Goal: Task Accomplishment & Management: Use online tool/utility

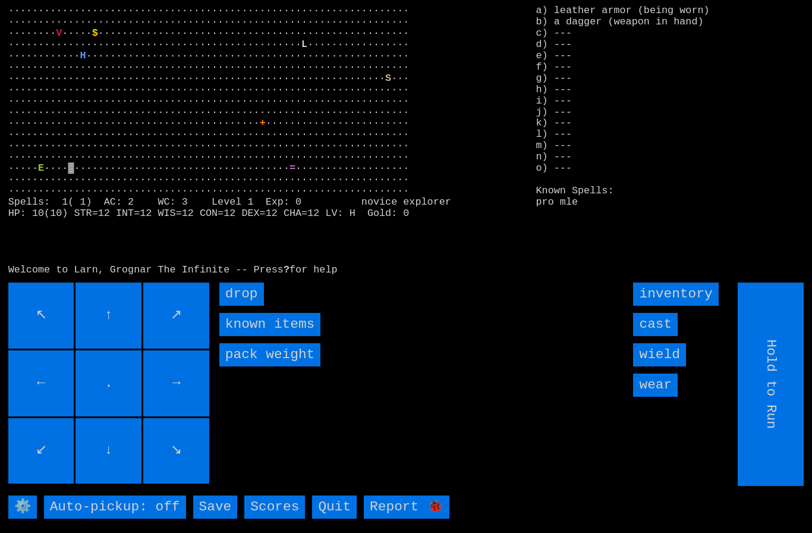
type input "Choose Direction"
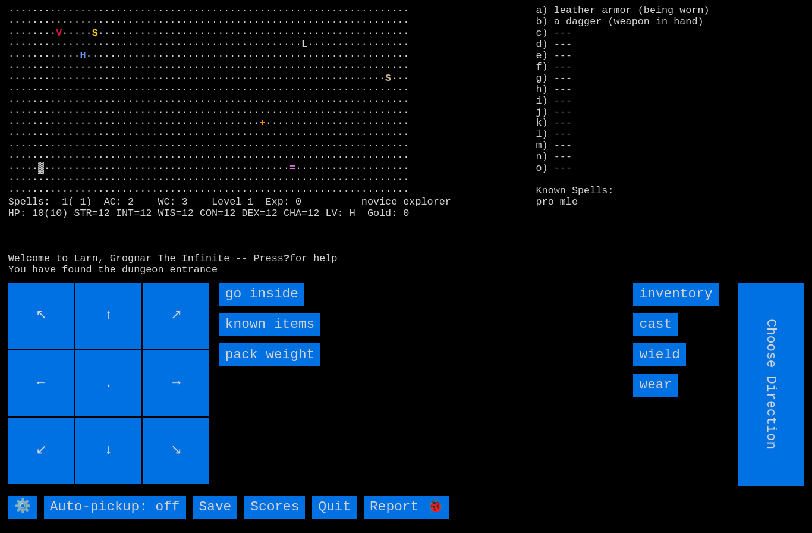
type input "Hold to Run"
click at [255, 306] on inside "go inside" at bounding box center [261, 293] width 85 height 23
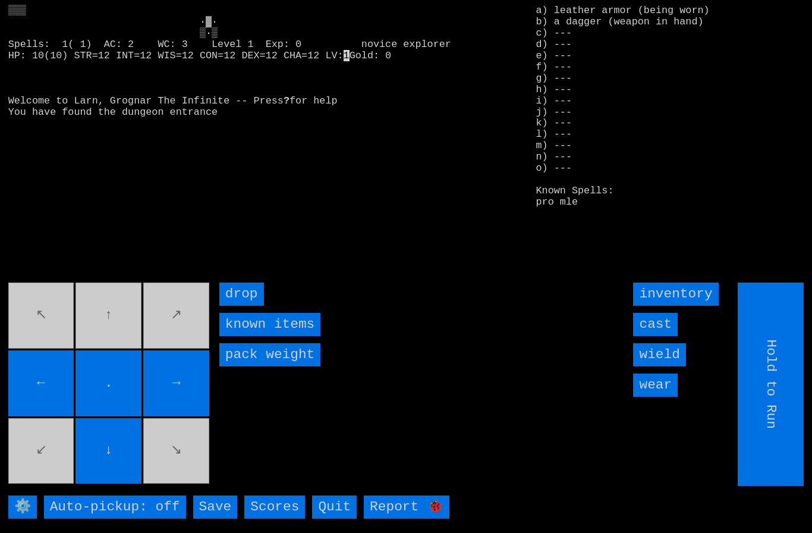
type input "Choose Direction"
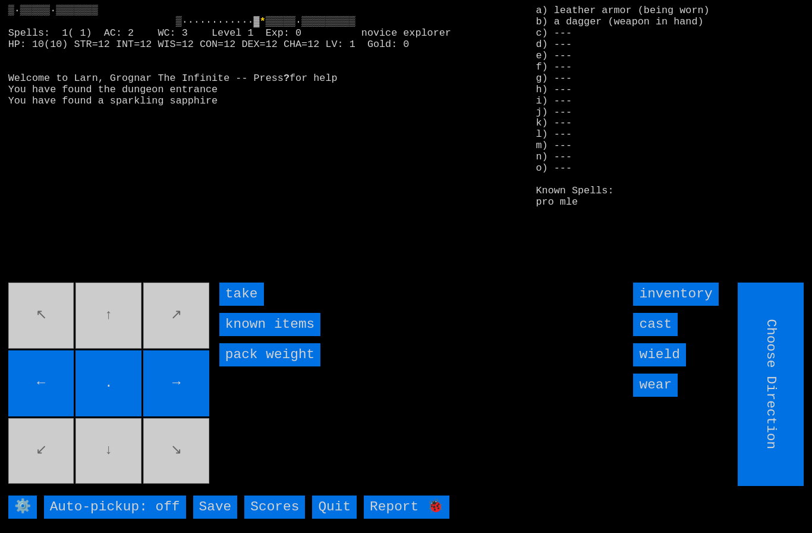
type input "Hold to Run"
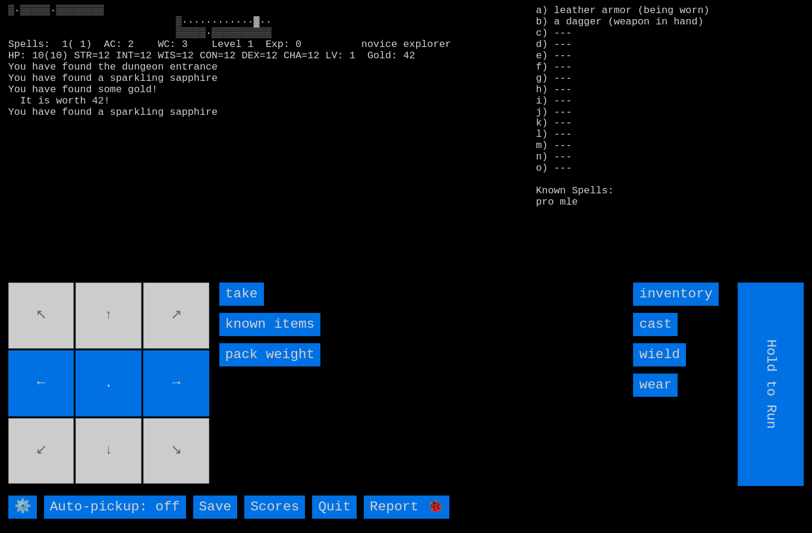
click at [255, 306] on input "take" at bounding box center [241, 293] width 45 height 23
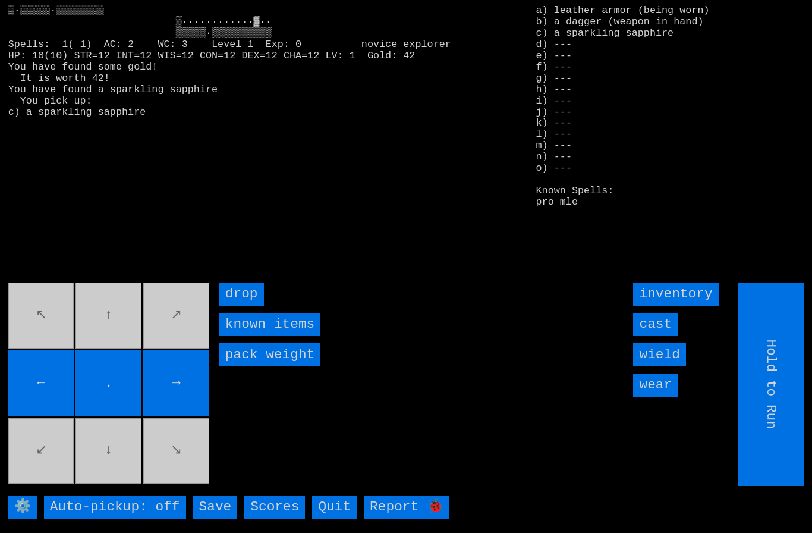
type input "Choose Direction"
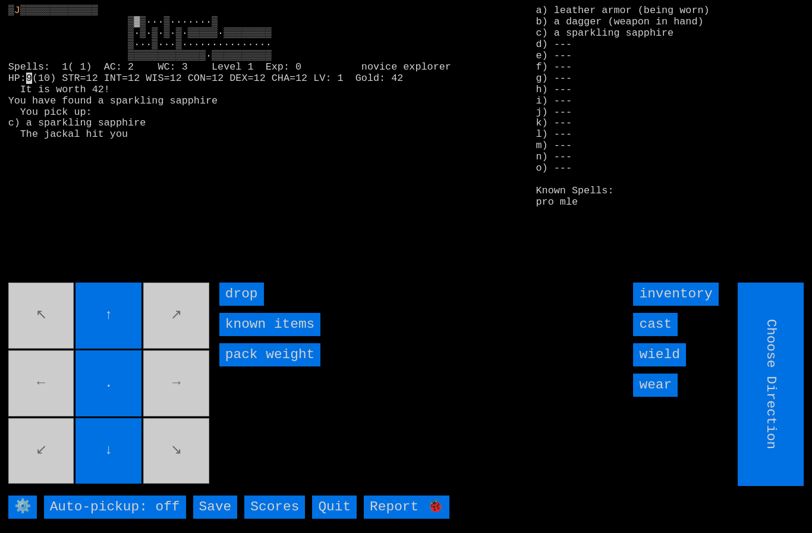
type input "Hold to Run"
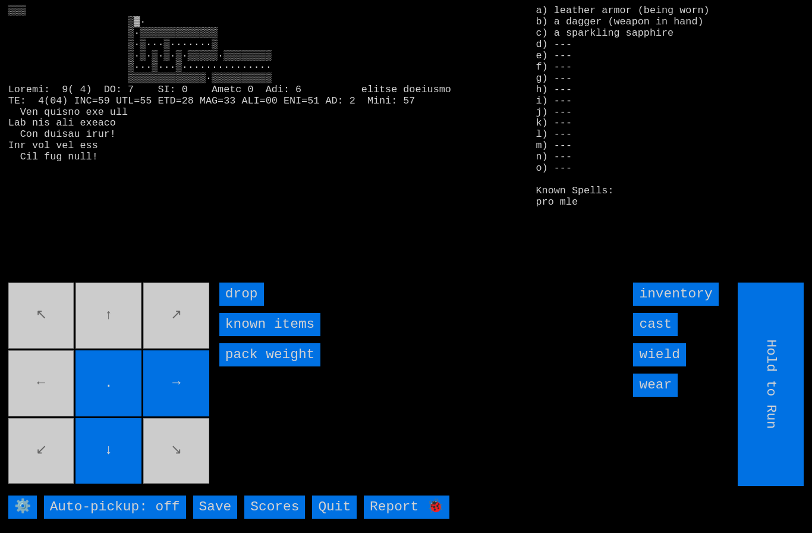
type input "Choose Direction"
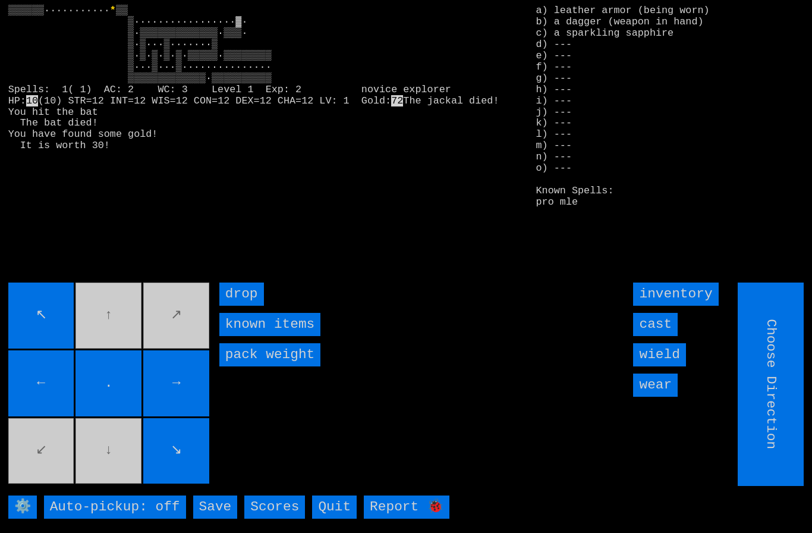
type input "Hold to Run"
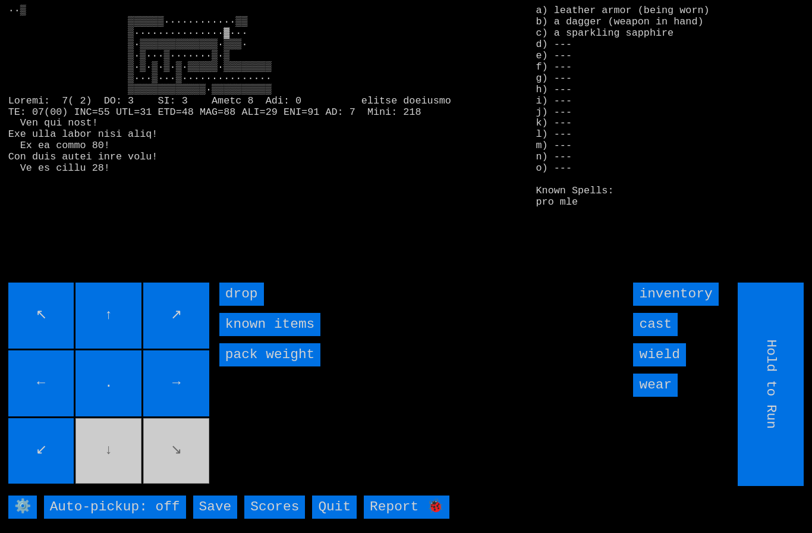
type input "Choose Direction"
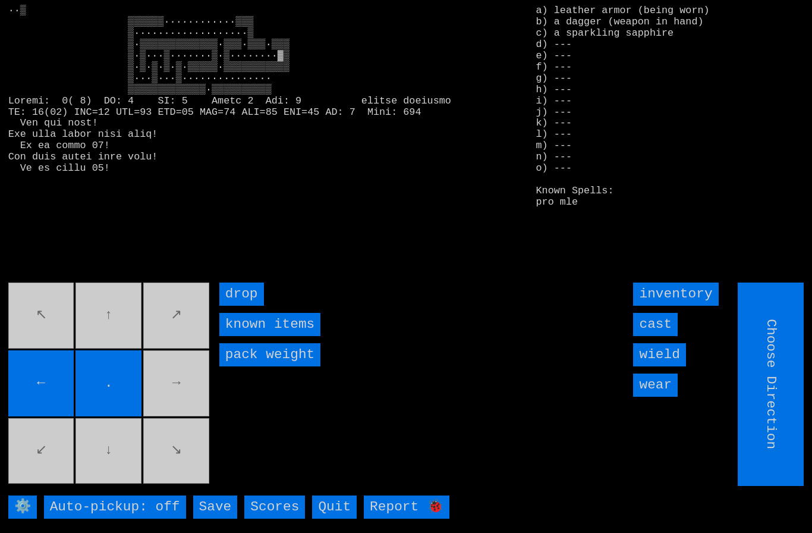
type input "Hold to Run"
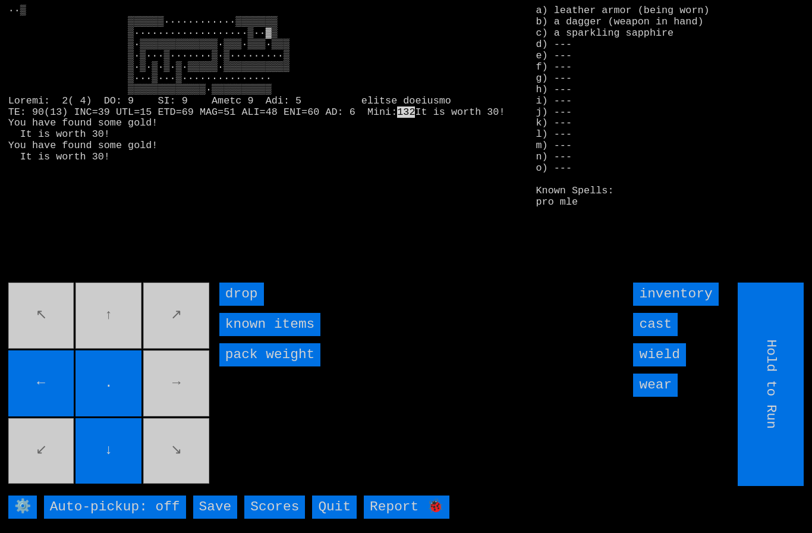
type input "Choose Direction"
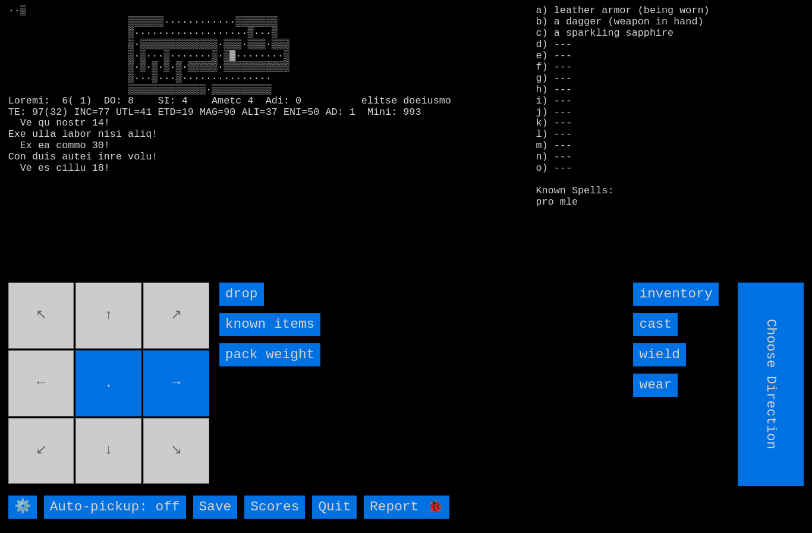
type input "Hold to Run"
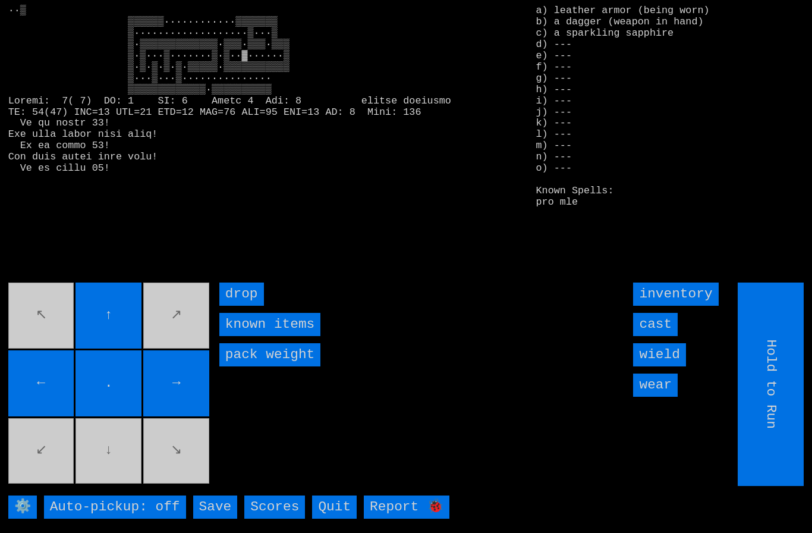
type input "Choose Direction"
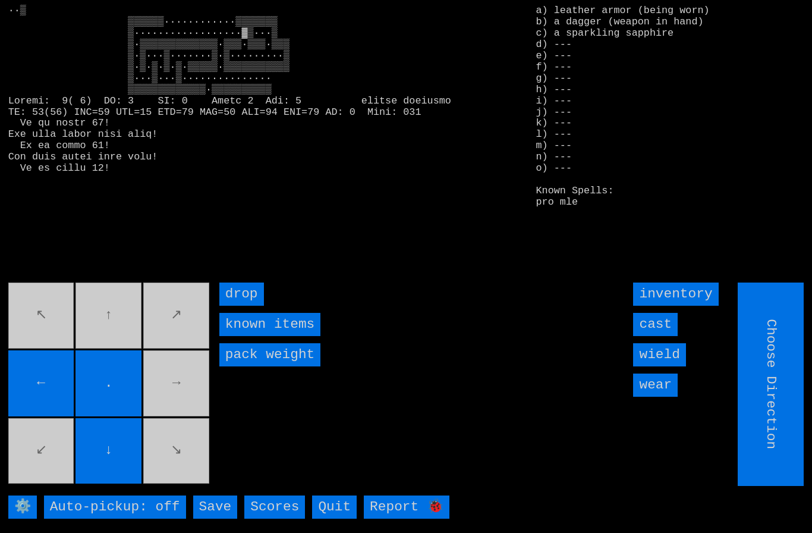
type input "Hold to Run"
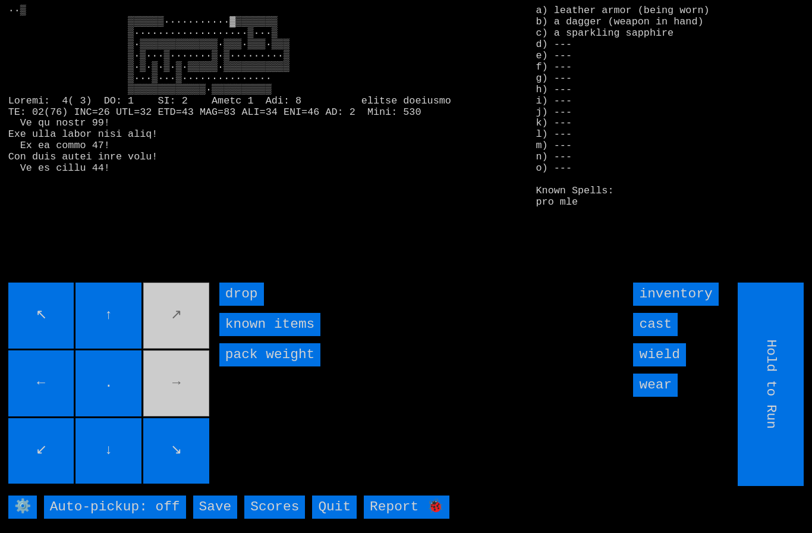
click at [141, 341] on input "↑" at bounding box center [109, 315] width 66 height 66
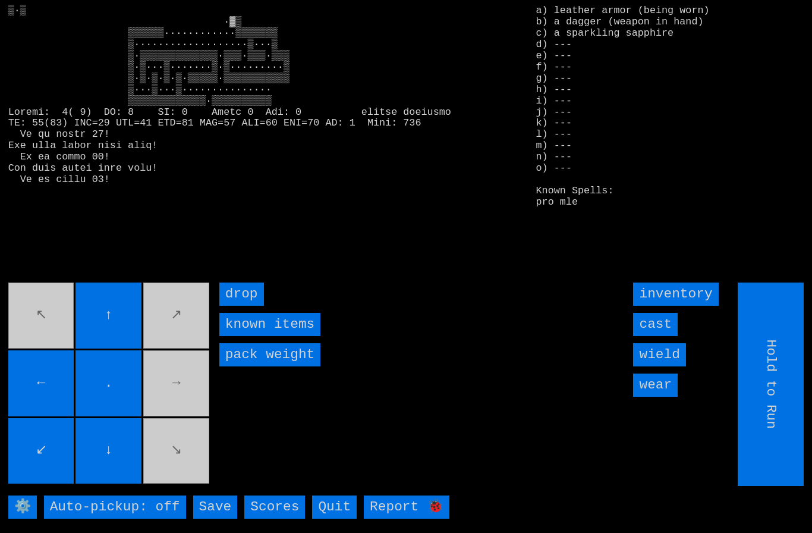
type input "Choose Direction"
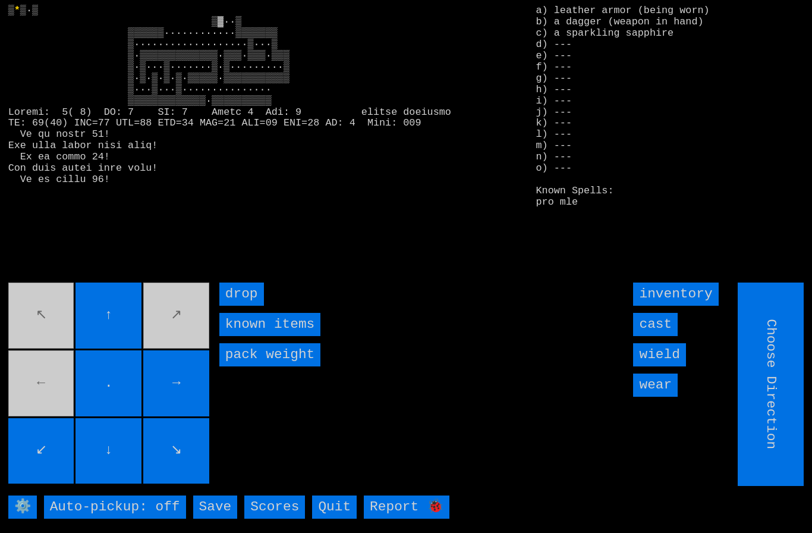
type input "Hold to Run"
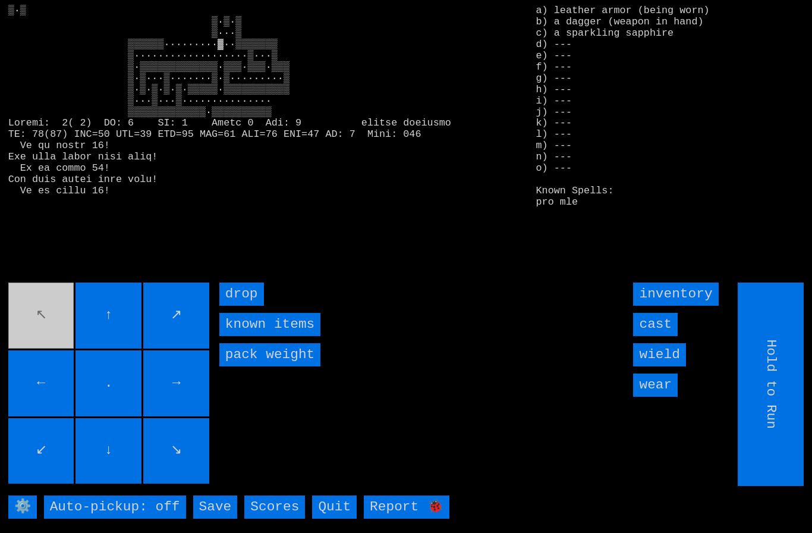
type input "Choose Direction"
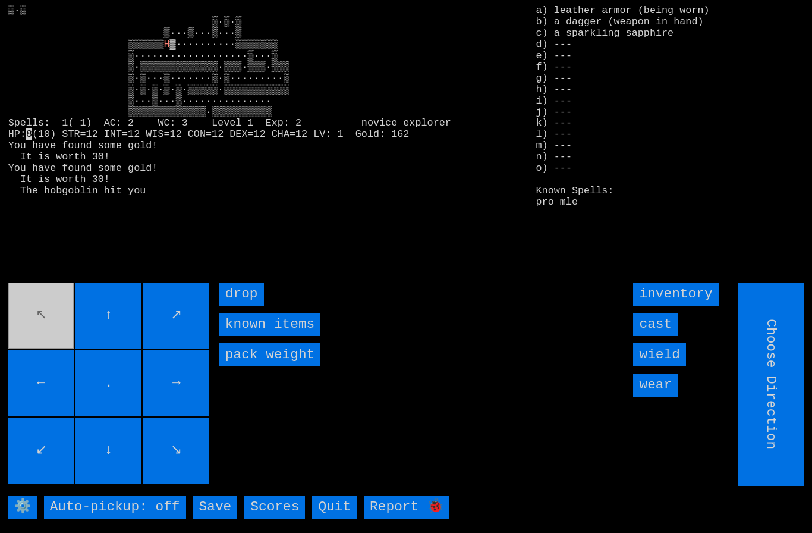
type input "Hold to Run"
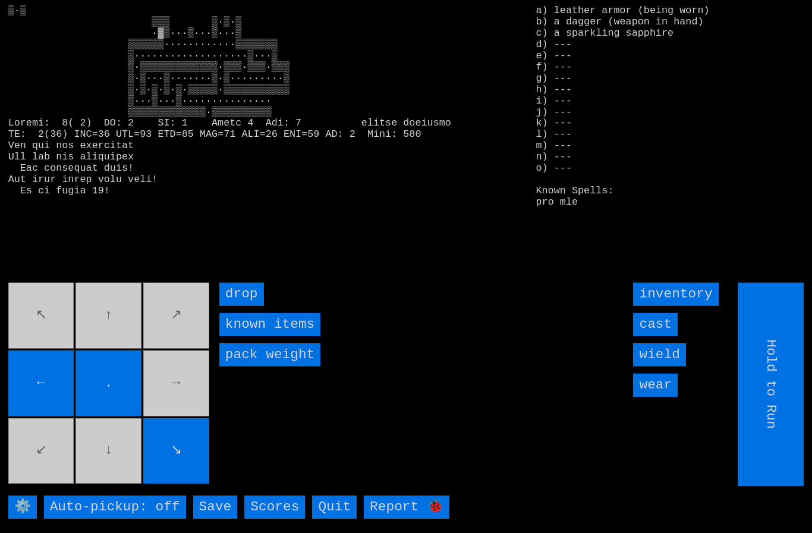
type input "Choose Direction"
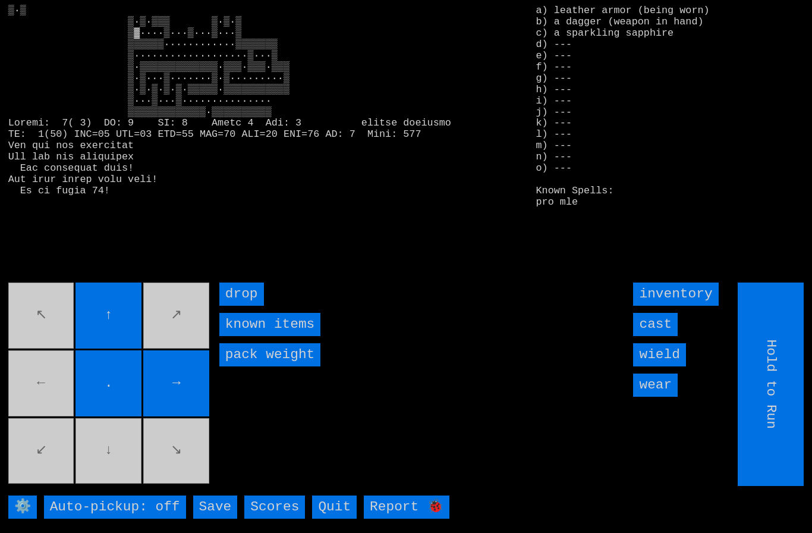
type input "Choose Direction"
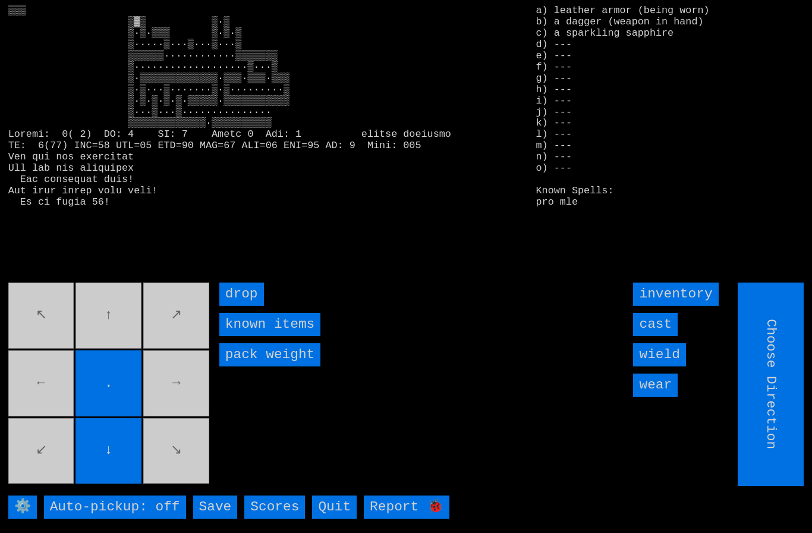
type input "Hold to Run"
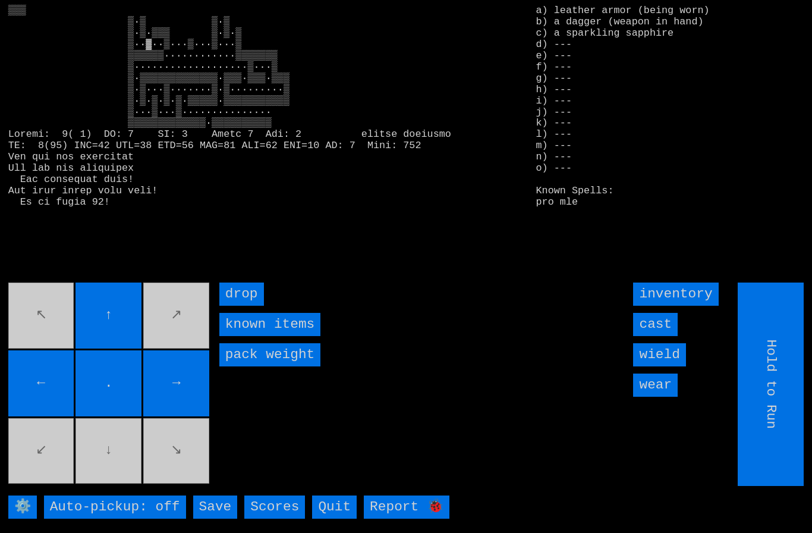
type input "Choose Direction"
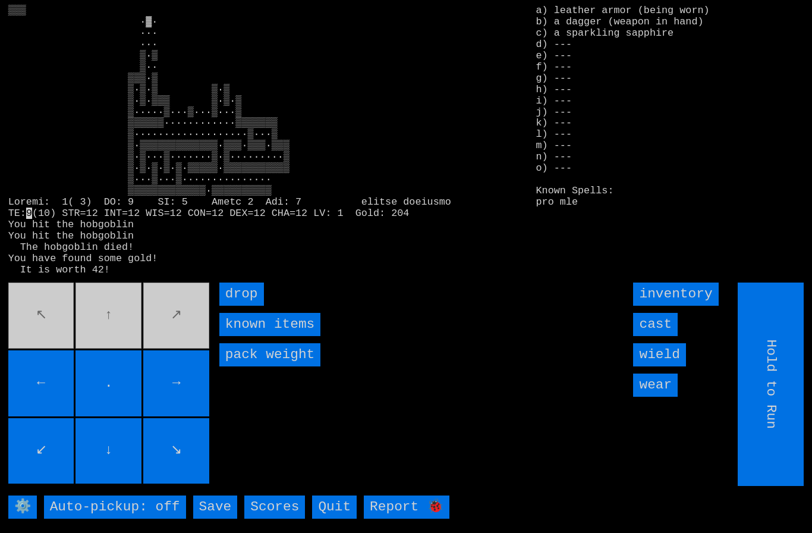
type input "Choose Direction"
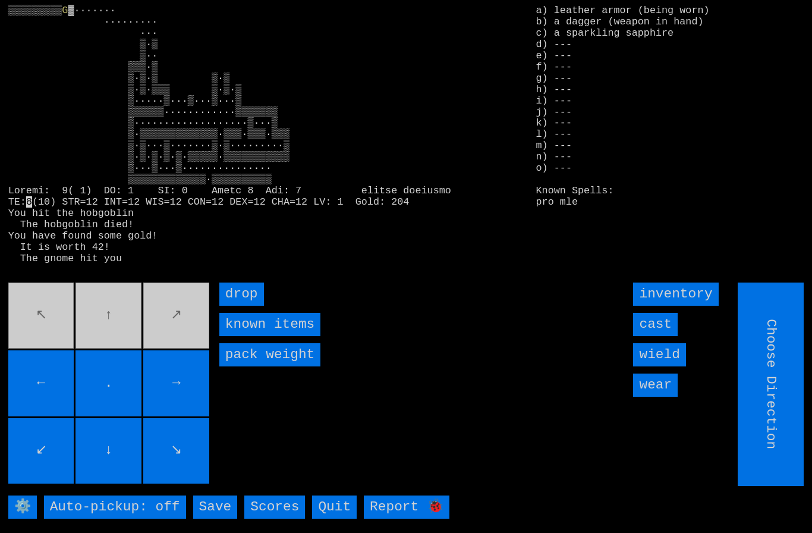
type input "Hold to Run"
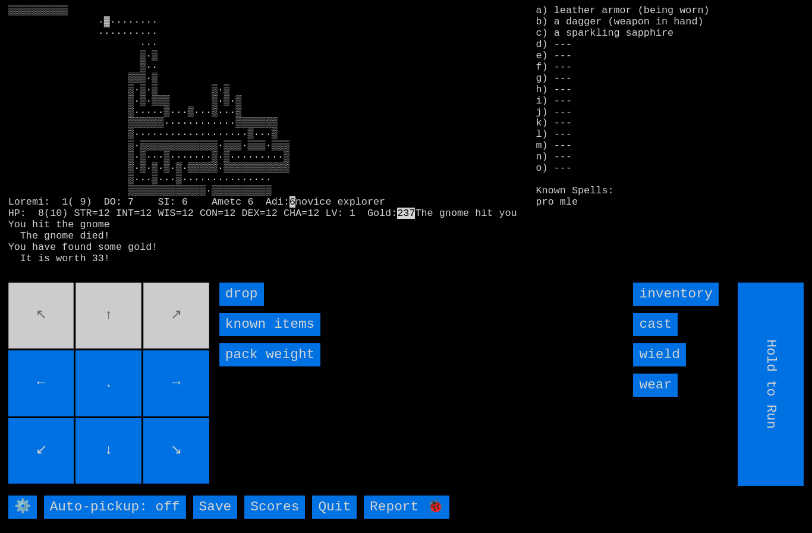
type input "Choose Direction"
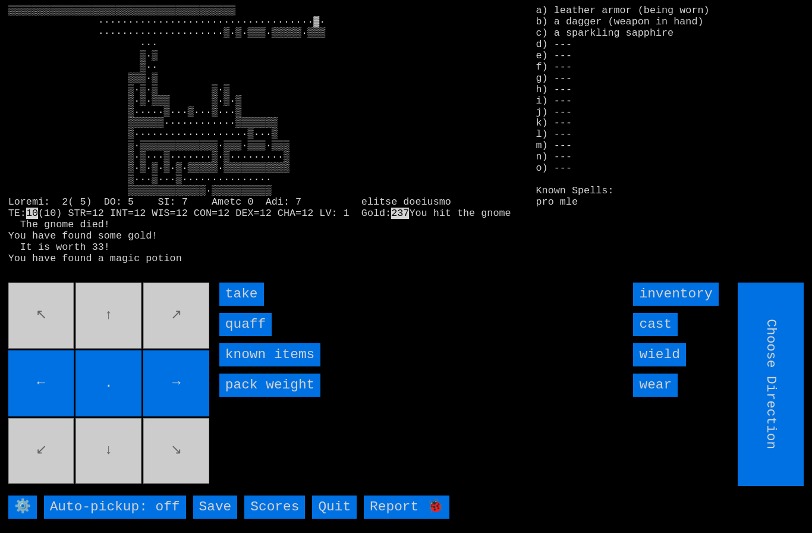
type input "Hold to Run"
click at [240, 336] on input "quaff" at bounding box center [245, 324] width 52 height 23
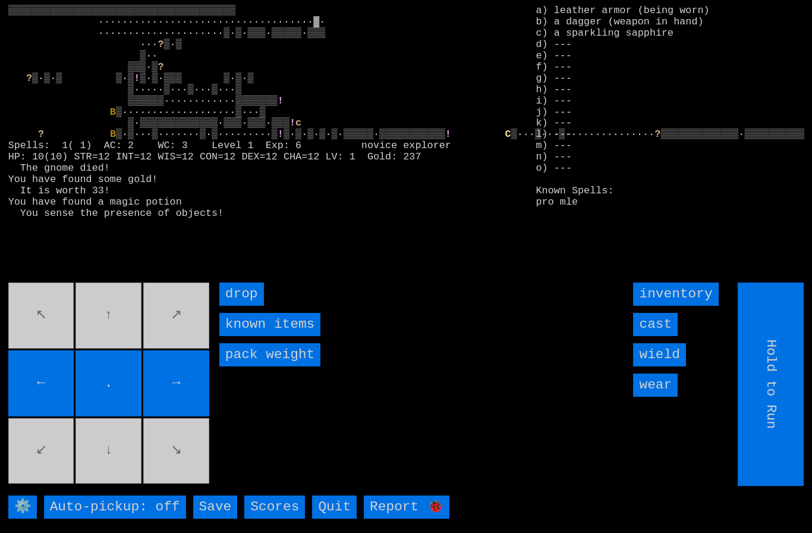
type input "Choose Direction"
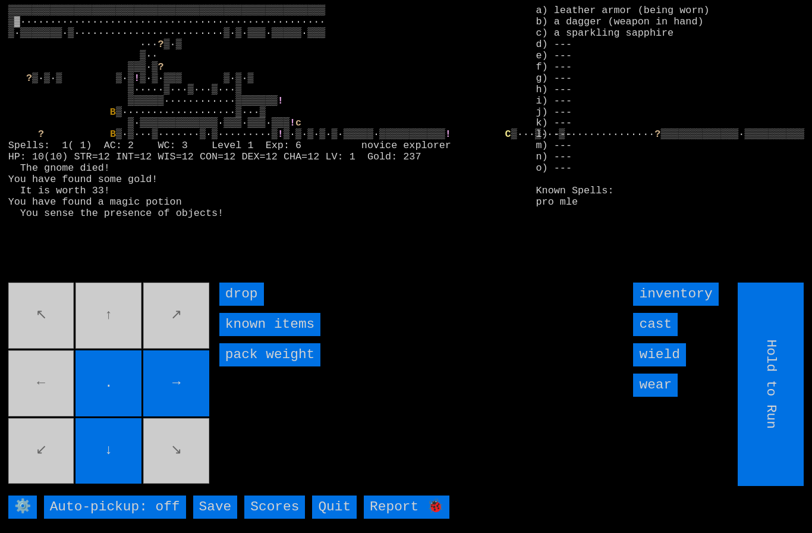
type input "Choose Direction"
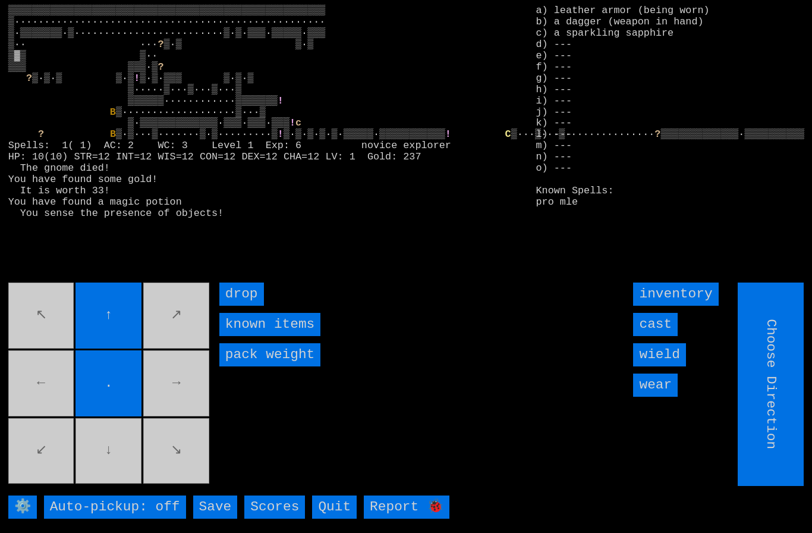
type input "Hold to Run"
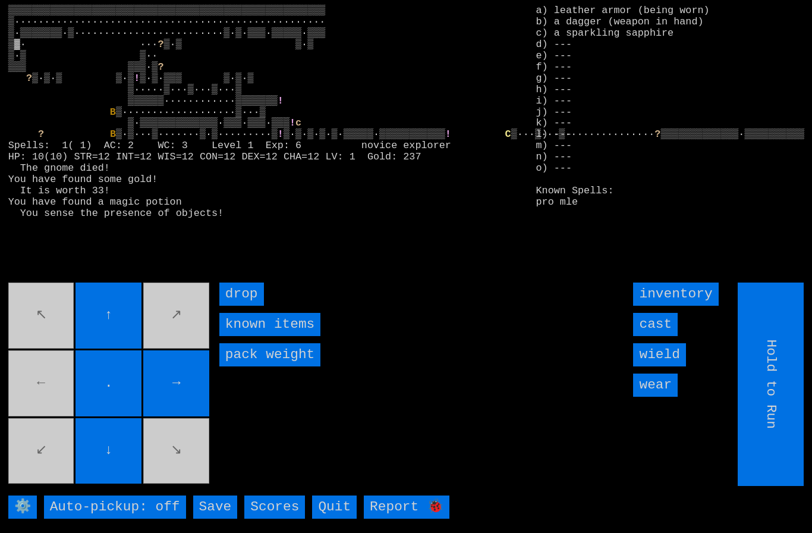
type input "Choose Direction"
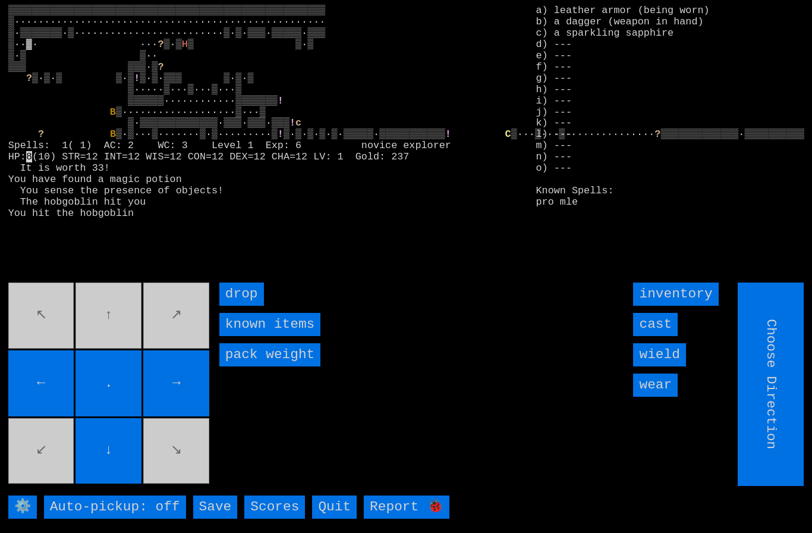
type input "Hold to Run"
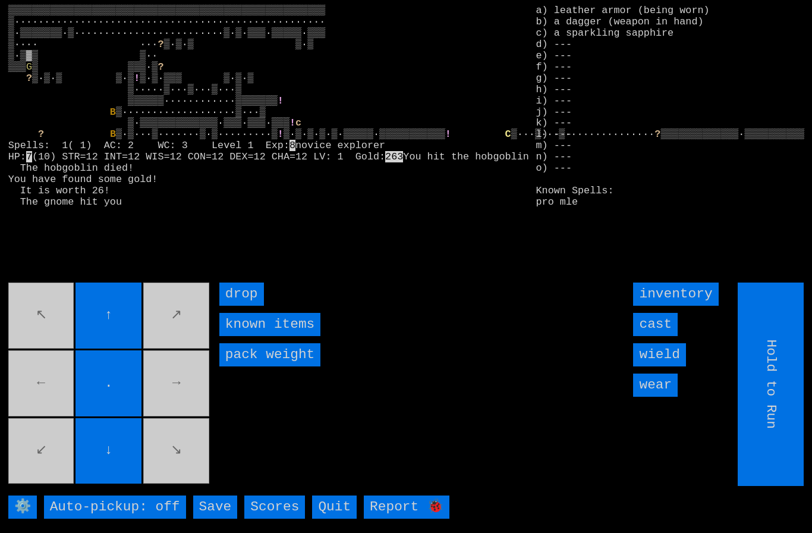
type input "Choose Direction"
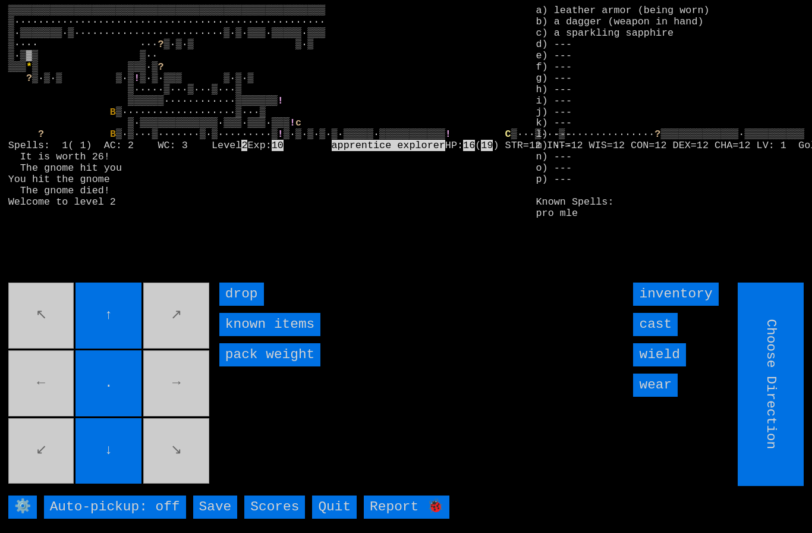
type input "Hold to Run"
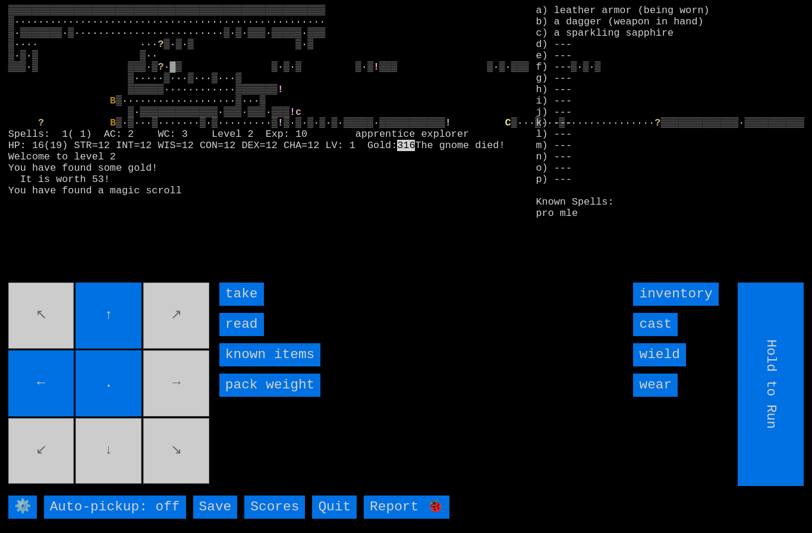
click at [250, 306] on input "take" at bounding box center [241, 293] width 45 height 23
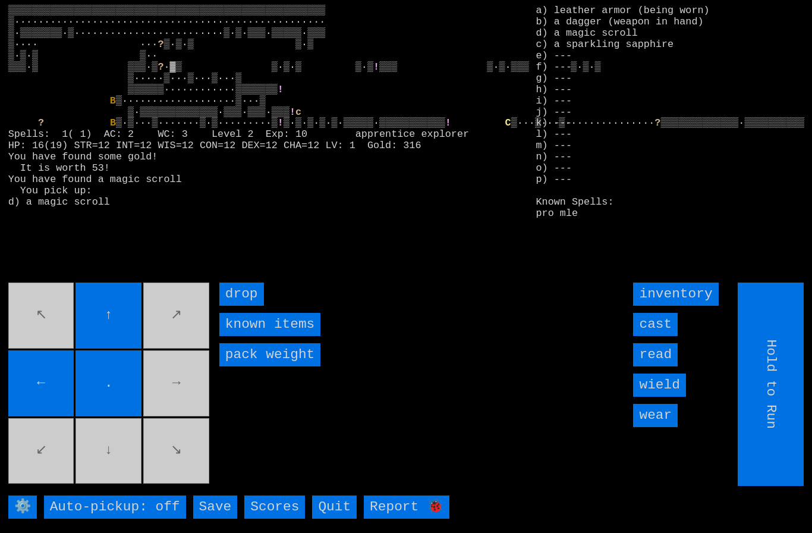
type input "Choose Direction"
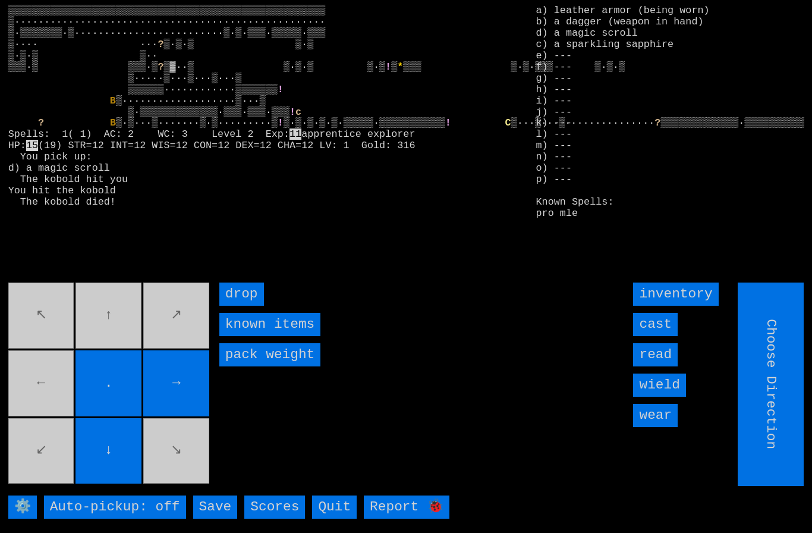
type input "Hold to Run"
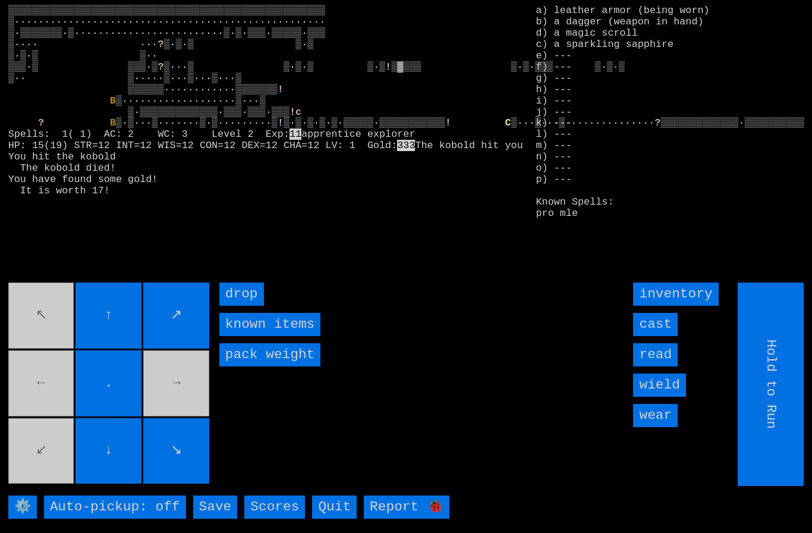
type input "Choose Direction"
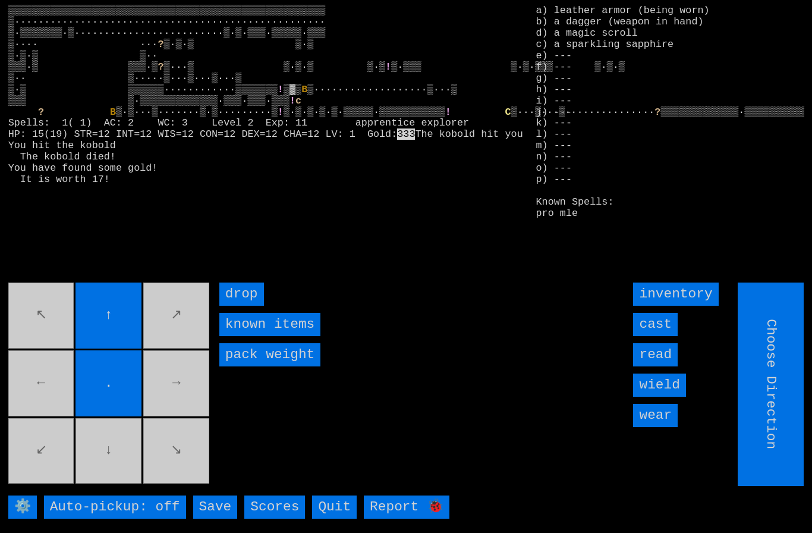
type input "Hold to Run"
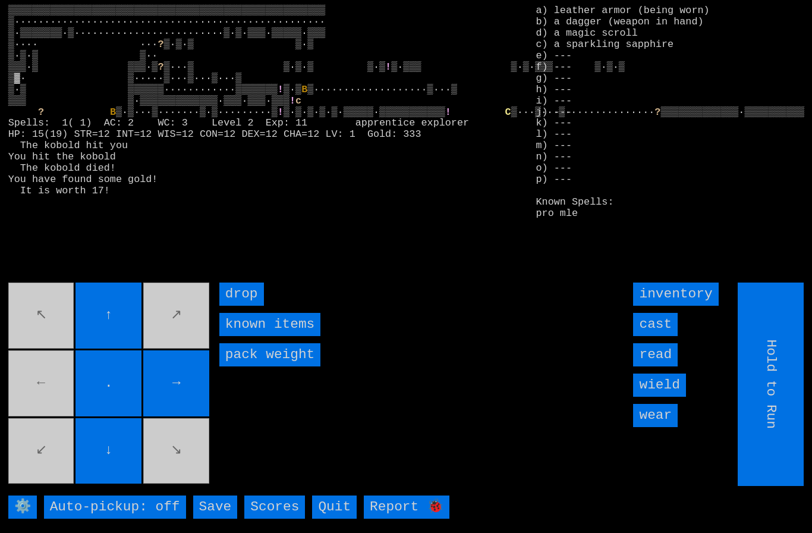
type input "Choose Direction"
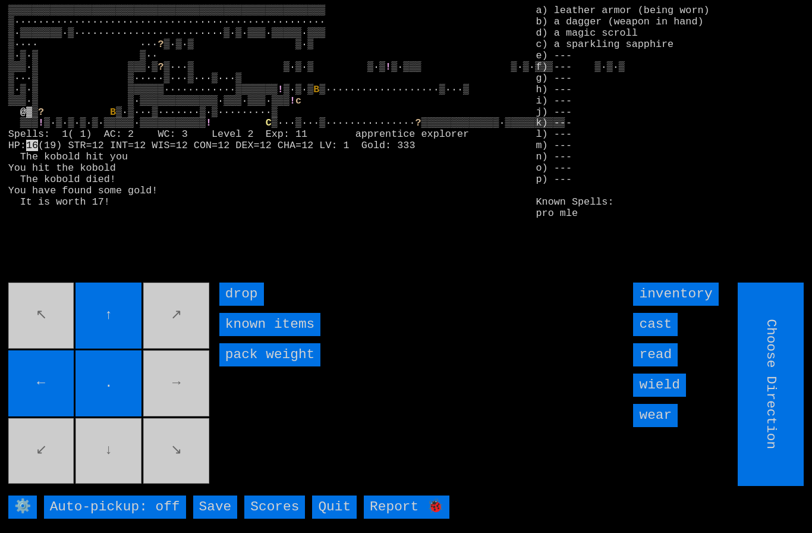
type input "Hold to Run"
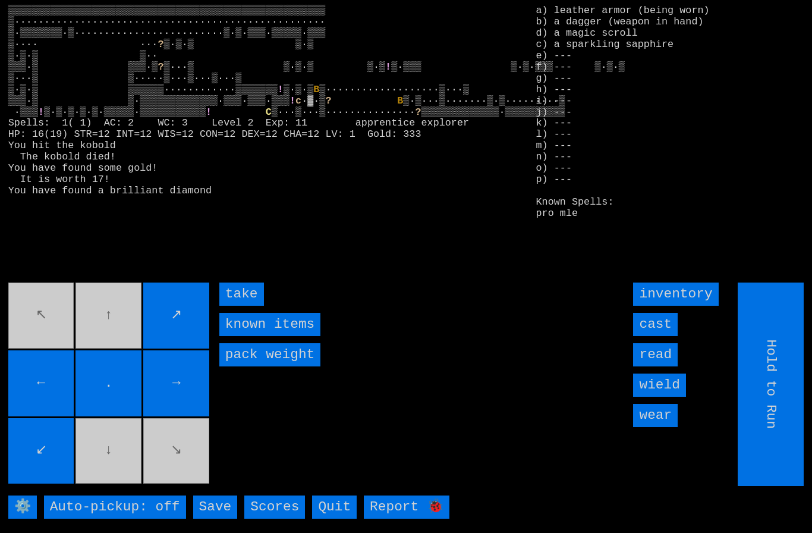
click at [250, 306] on input "take" at bounding box center [241, 293] width 45 height 23
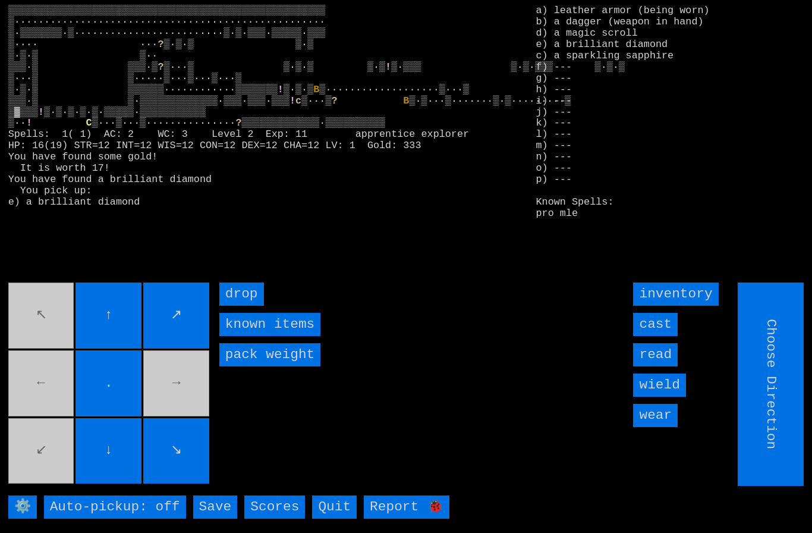
type input "Hold to Run"
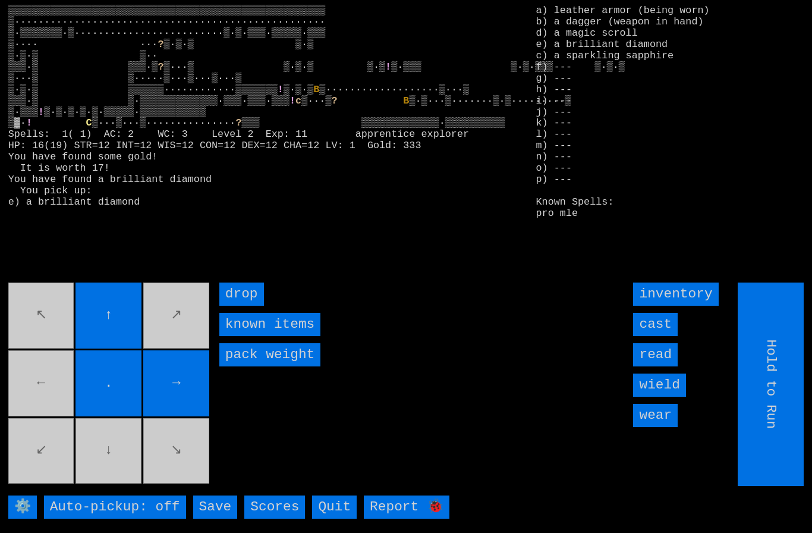
type input "Choose Direction"
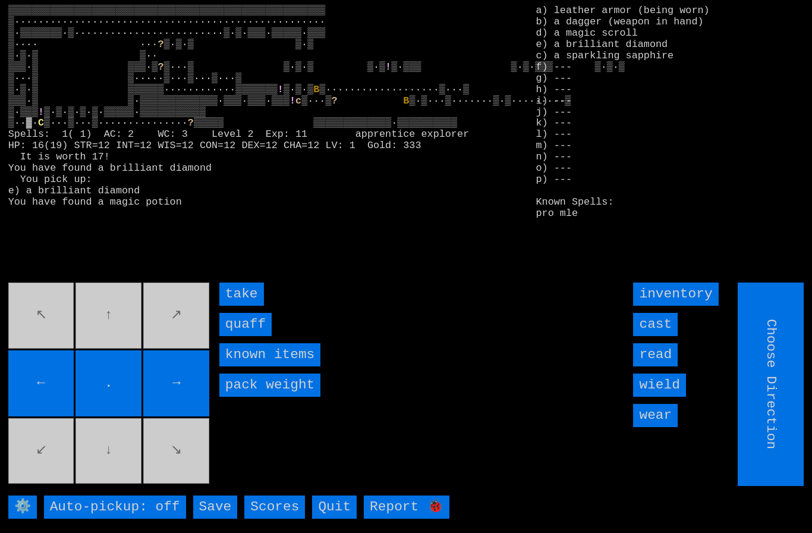
type input "Hold to Run"
click at [245, 336] on input "quaff" at bounding box center [245, 324] width 52 height 23
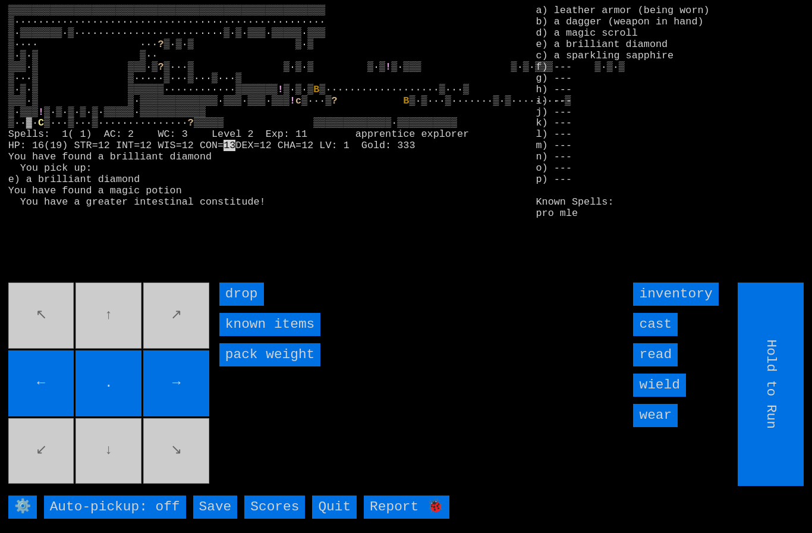
type input "Choose Direction"
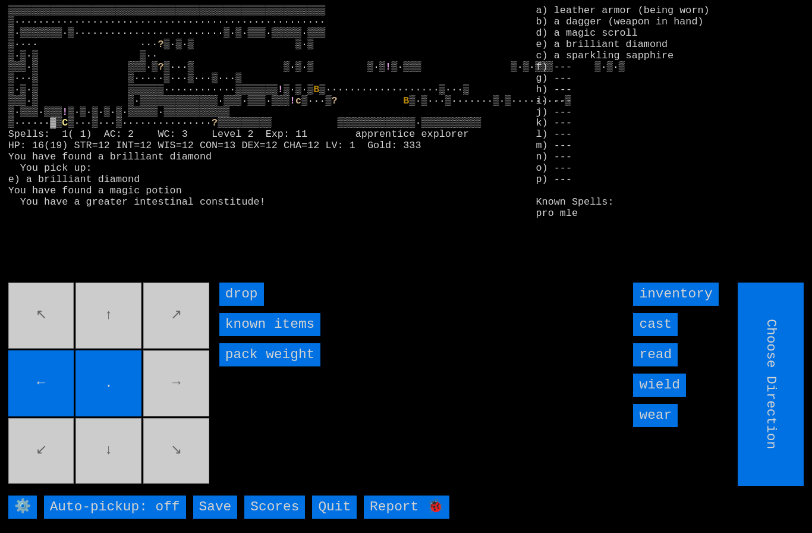
type input "Hold to Run"
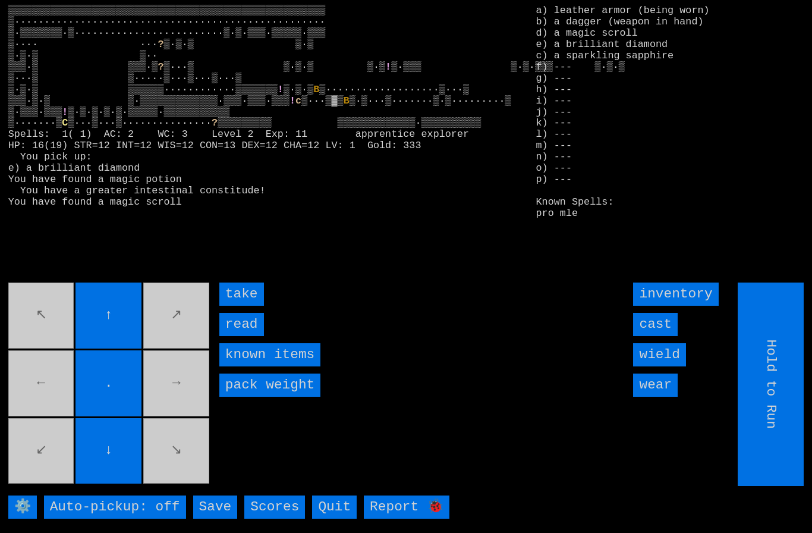
click at [238, 306] on input "take" at bounding box center [241, 293] width 45 height 23
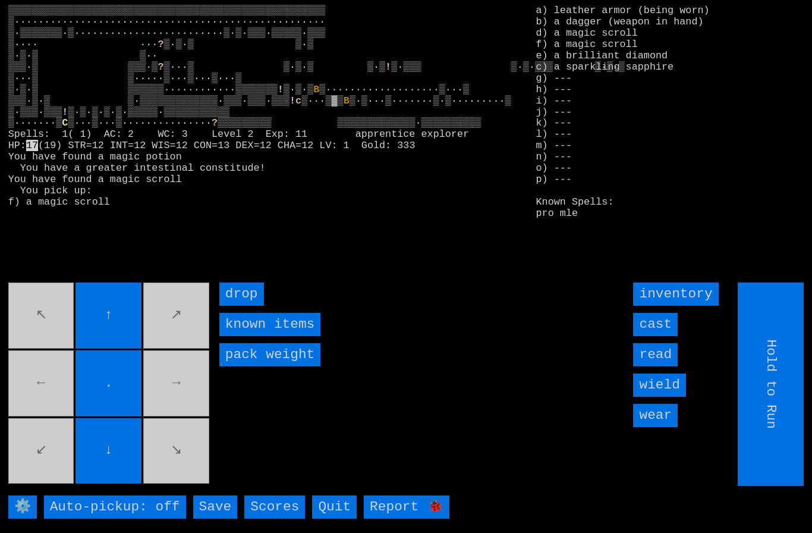
type input "Choose Direction"
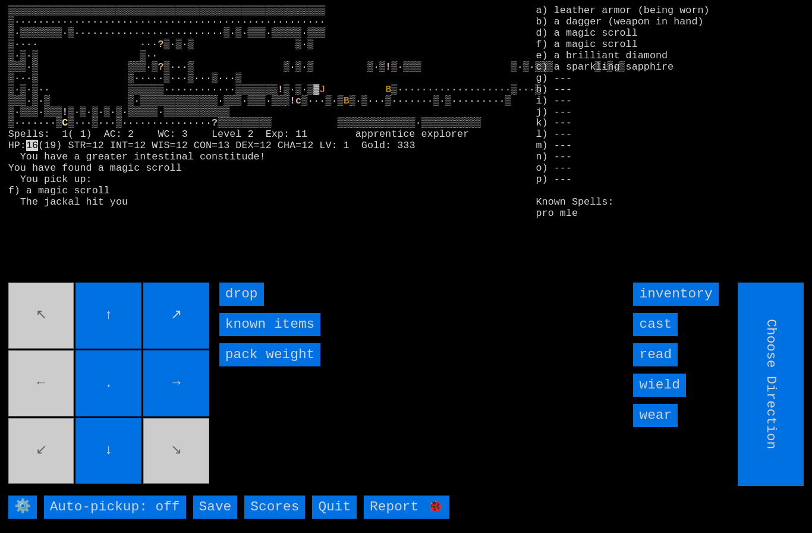
type input "Hold to Run"
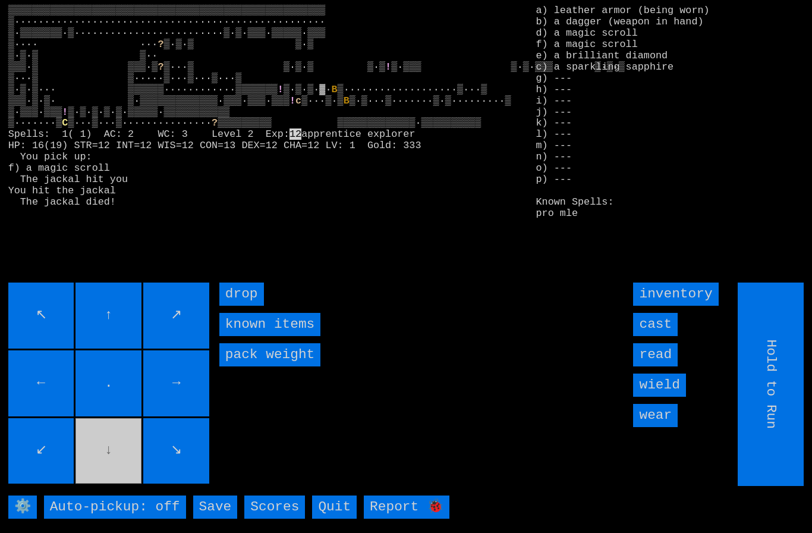
type input "Choose Direction"
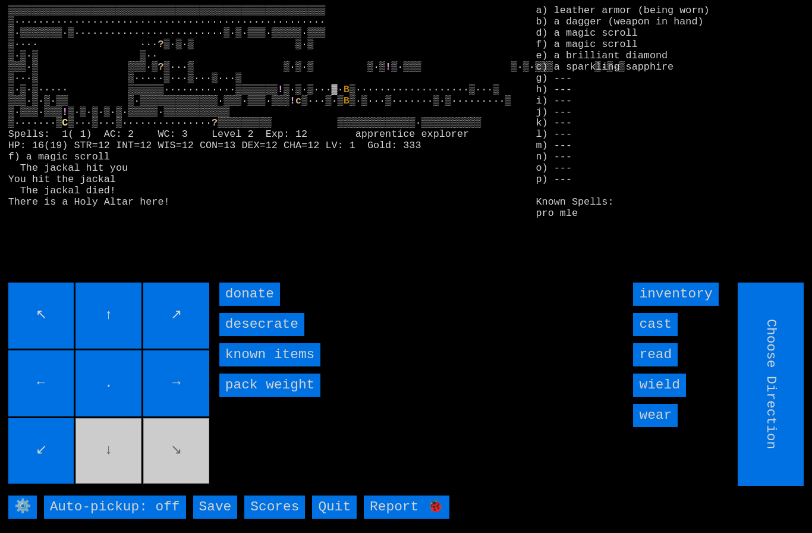
type input "Hold to Run"
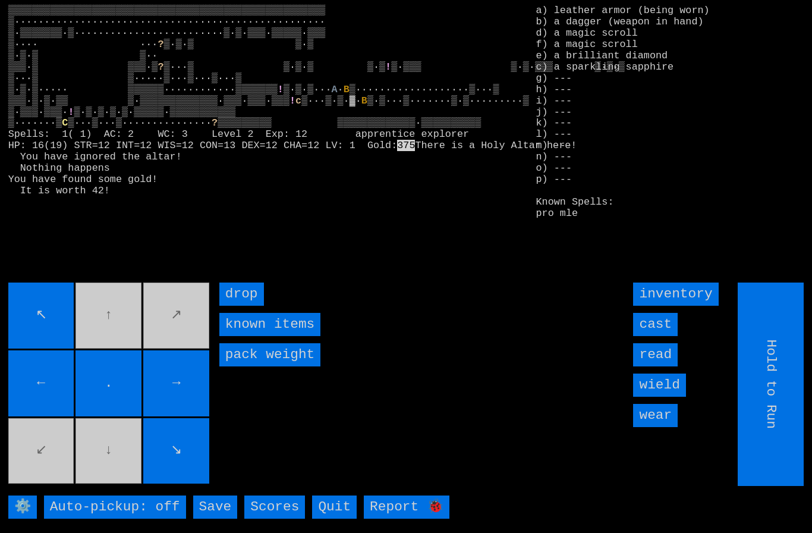
type input "Choose Direction"
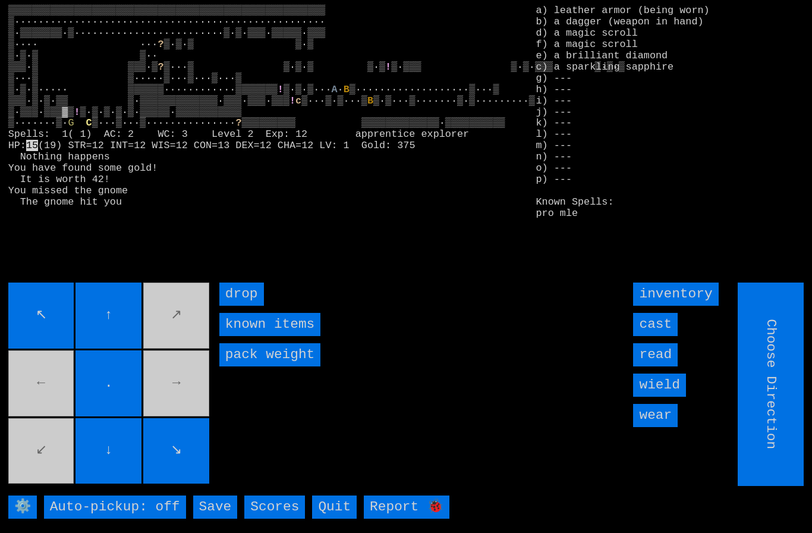
type input "Hold to Run"
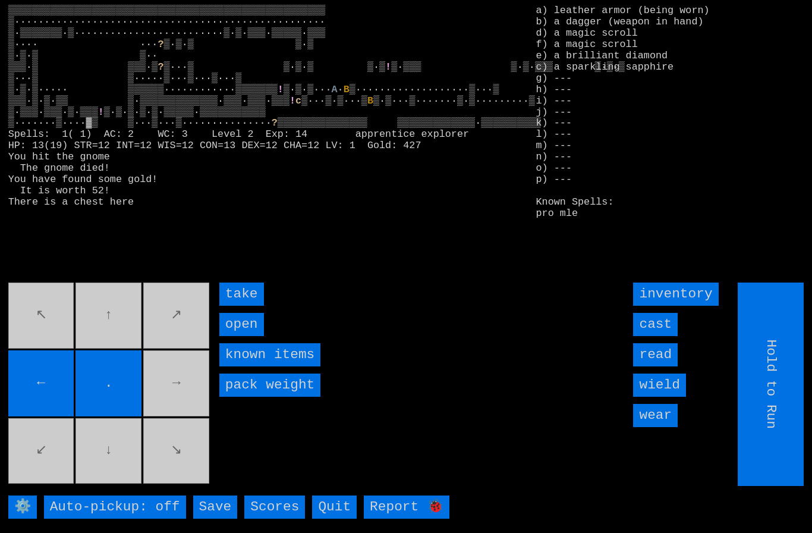
click at [241, 306] on input "take" at bounding box center [241, 293] width 45 height 23
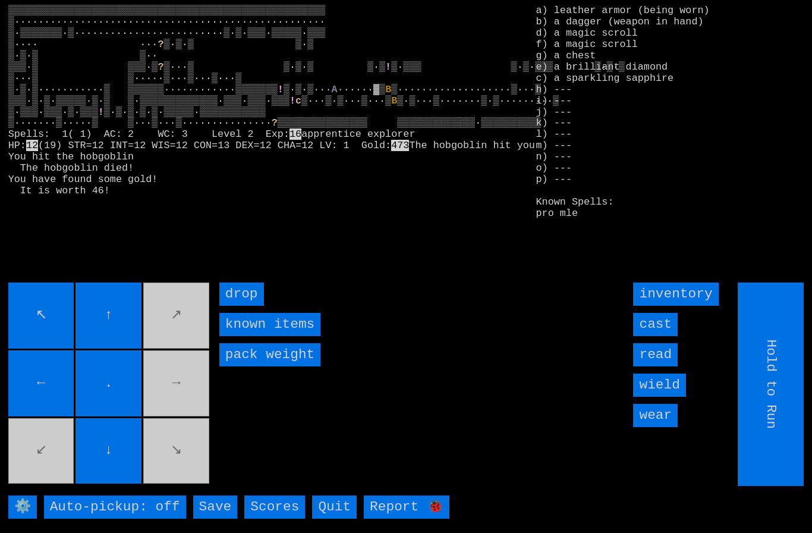
type input "Choose Direction"
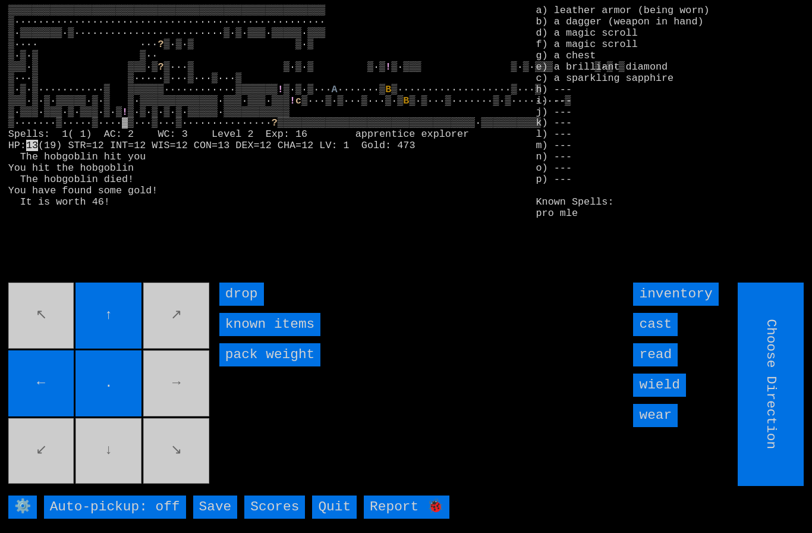
type input "Hold to Run"
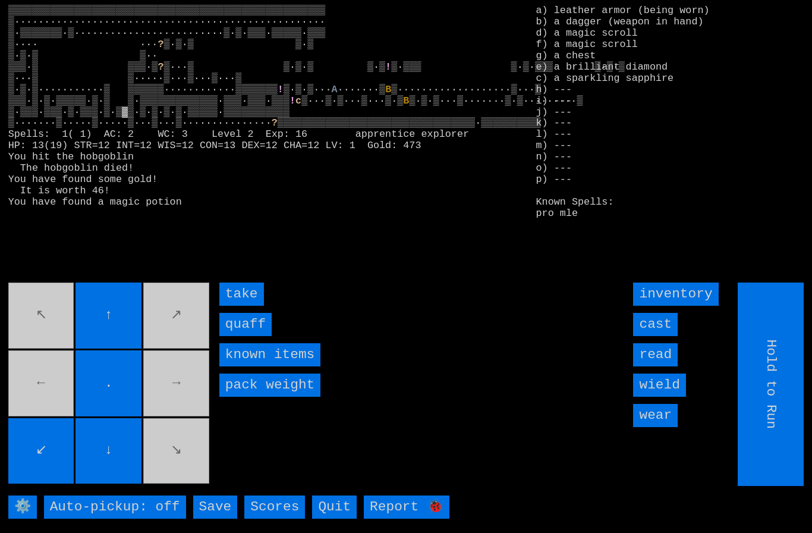
click at [241, 336] on input "quaff" at bounding box center [245, 324] width 52 height 23
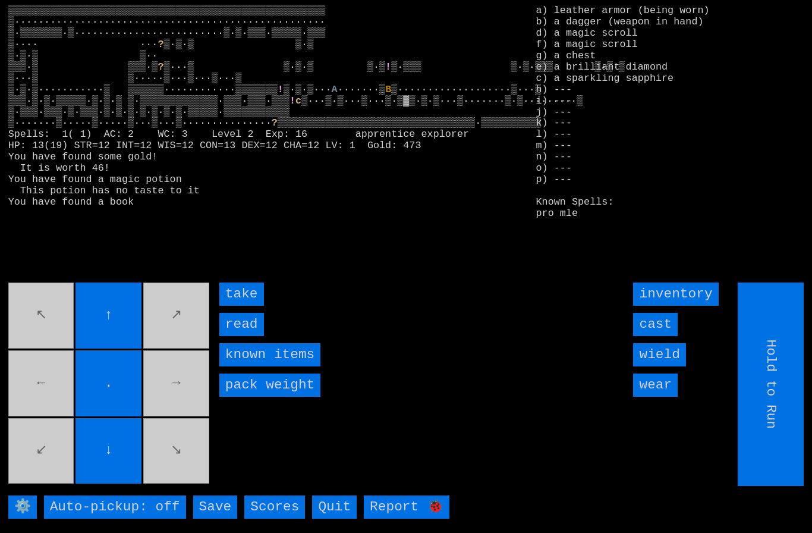
click at [245, 306] on input "take" at bounding box center [241, 293] width 45 height 23
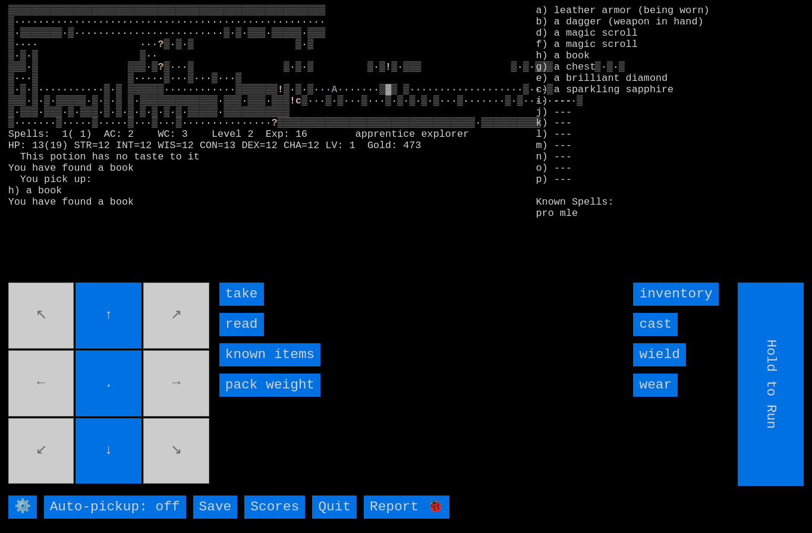
click at [247, 306] on input "take" at bounding box center [241, 293] width 45 height 23
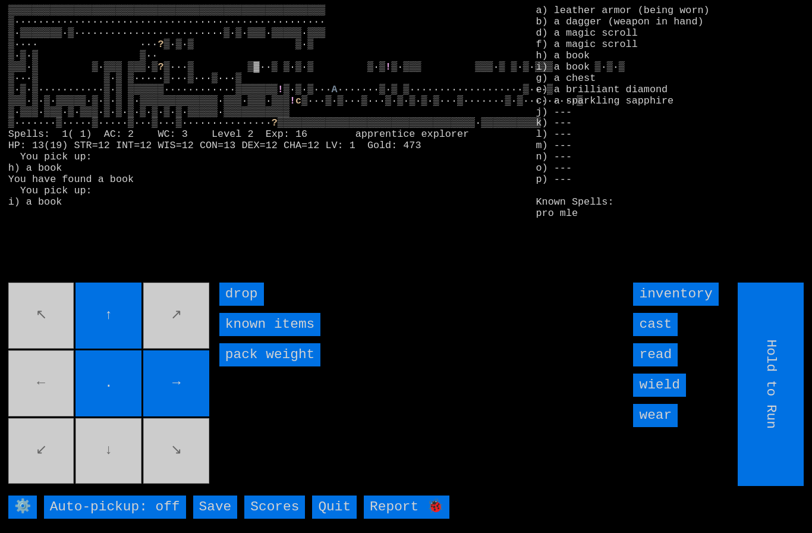
click at [61, 390] on movebuttons "↖ ↑ ↗ ← . → ↙ ↓ ↘" at bounding box center [109, 383] width 203 height 203
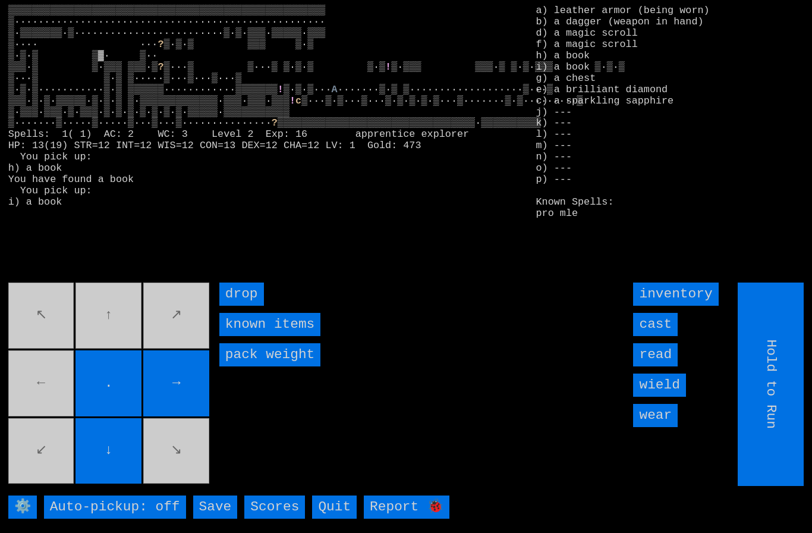
click at [117, 325] on movebuttons "↖ ↑ ↗ ← . → ↙ ↓ ↘" at bounding box center [109, 383] width 203 height 203
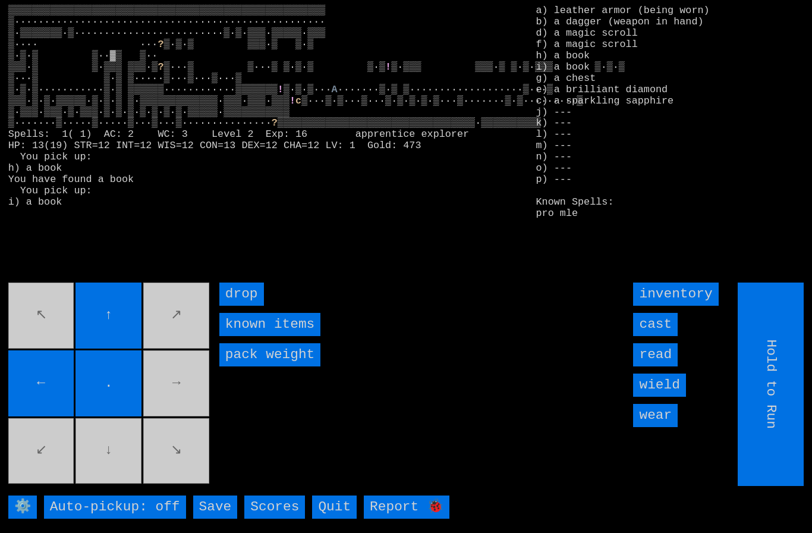
click at [182, 390] on movebuttons "↖ ↑ ↗ ← . → ↙ ↓ ↘" at bounding box center [109, 383] width 203 height 203
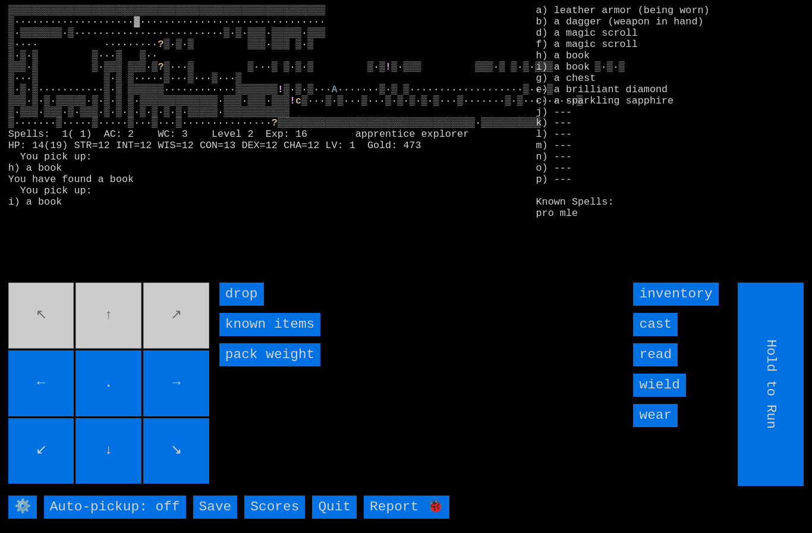
type input "Choose Direction"
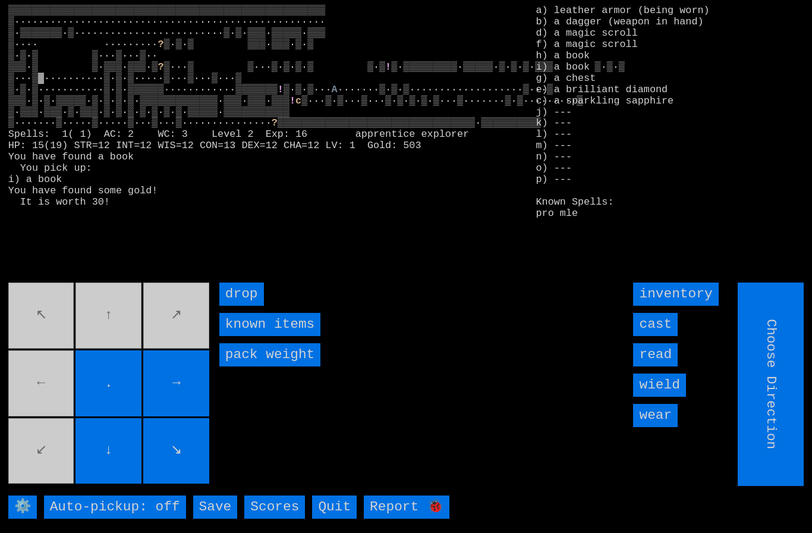
type input "Hold to Run"
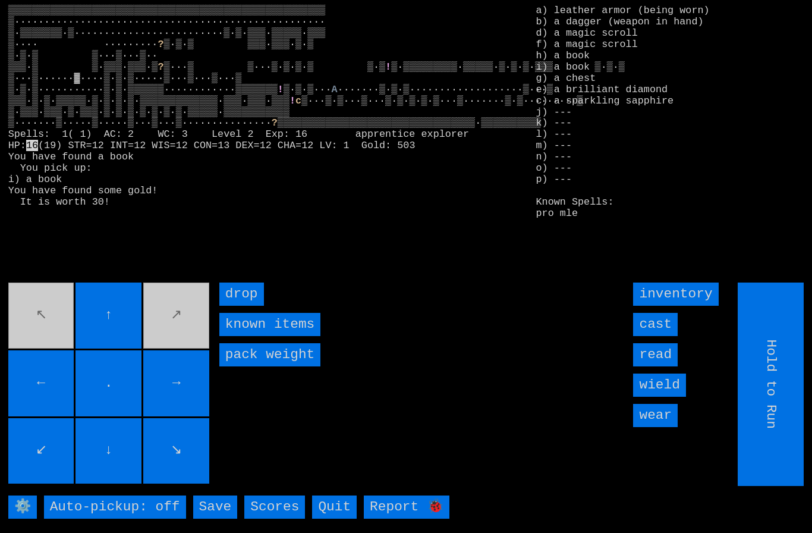
type input "Choose Direction"
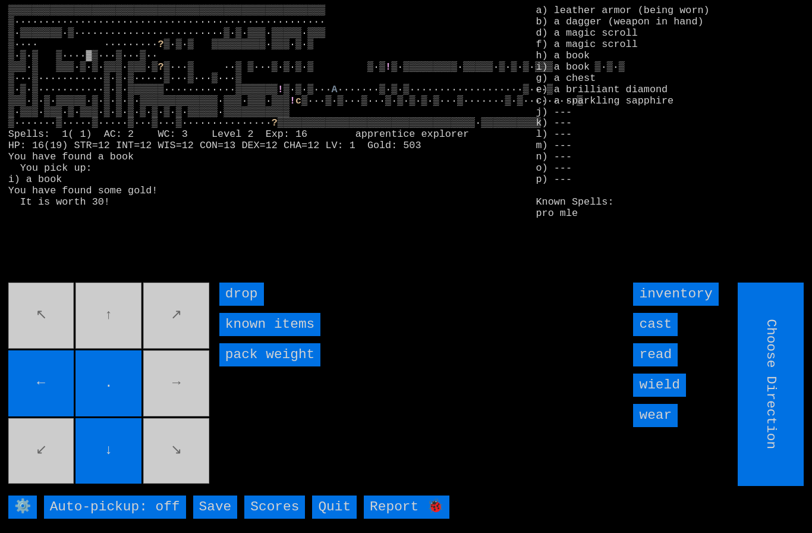
type input "Hold to Run"
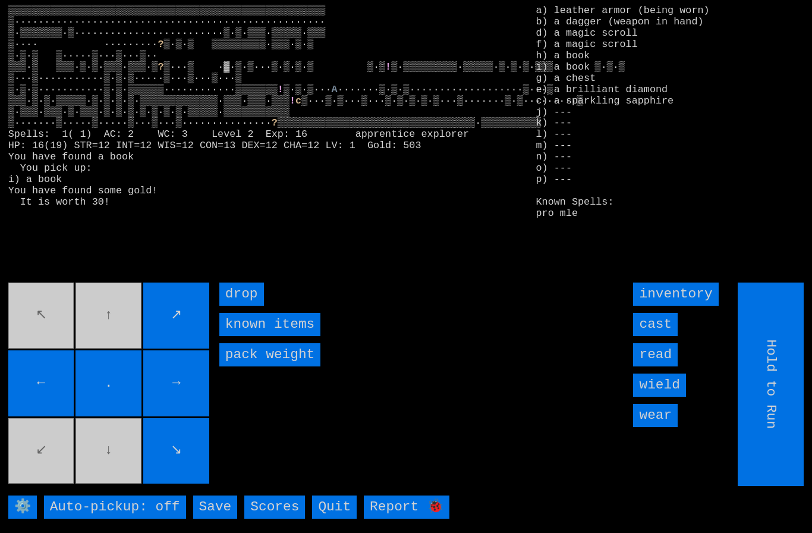
type input "Choose Direction"
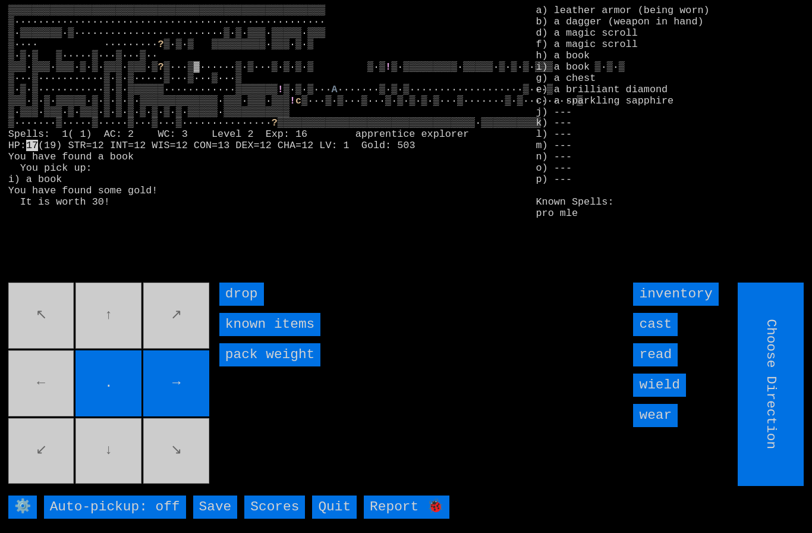
type input "Hold to Run"
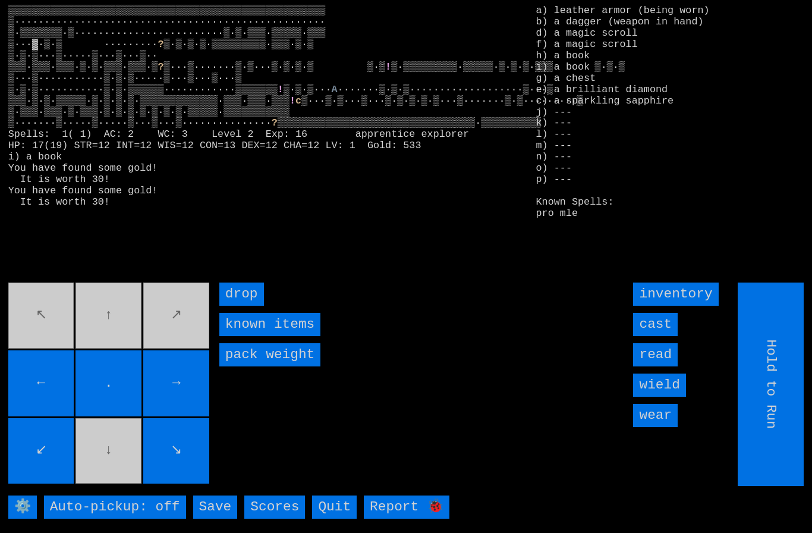
type input "Choose Direction"
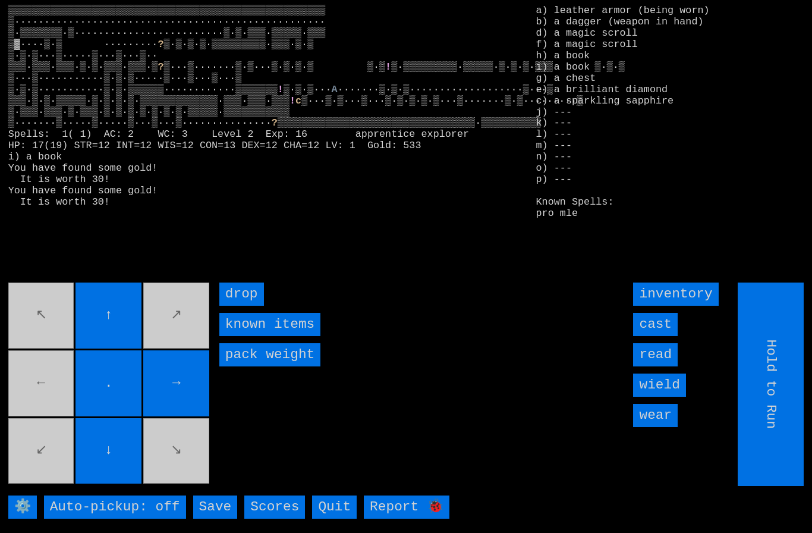
type input "Choose Direction"
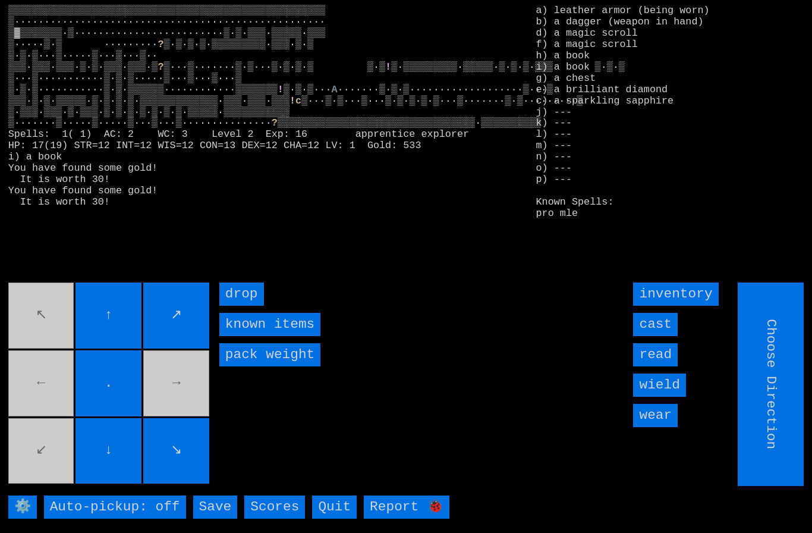
type input "Hold to Run"
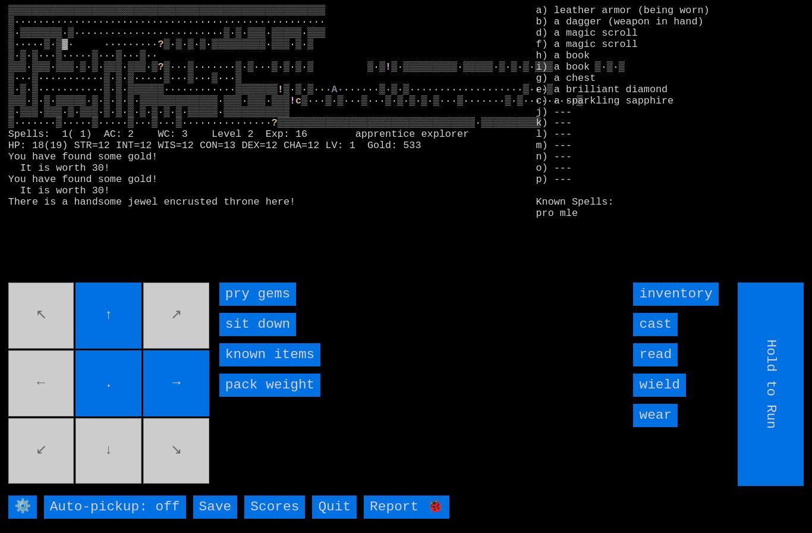
type input "Choose Direction"
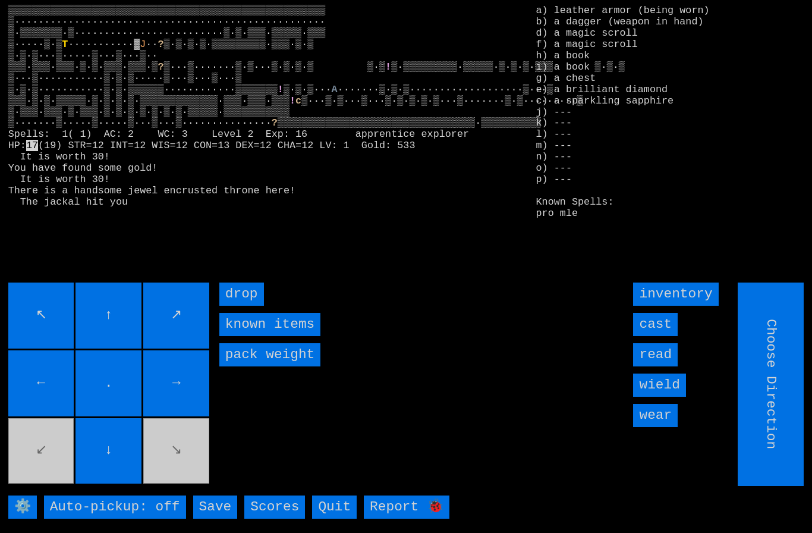
type input "Hold to Run"
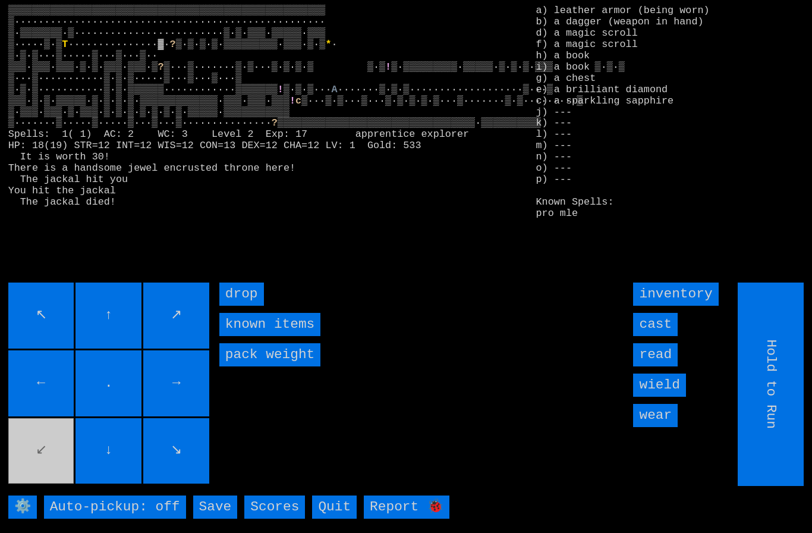
type input "Choose Direction"
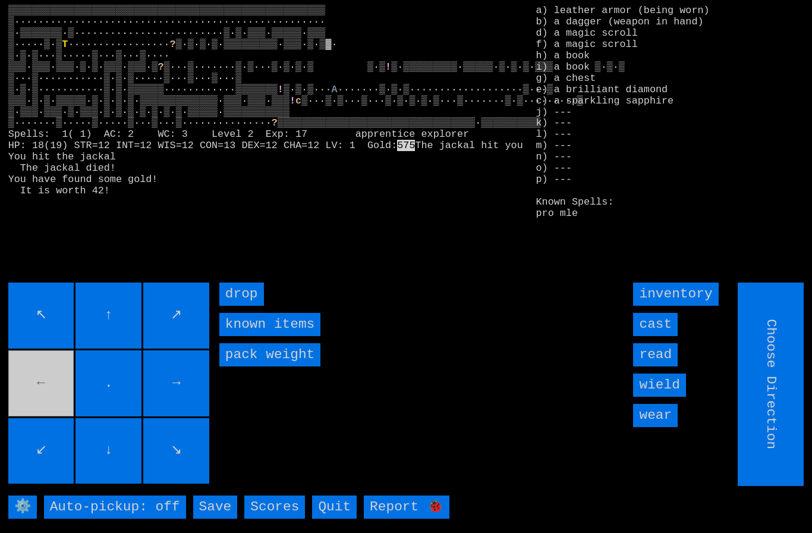
type input "Hold to Run"
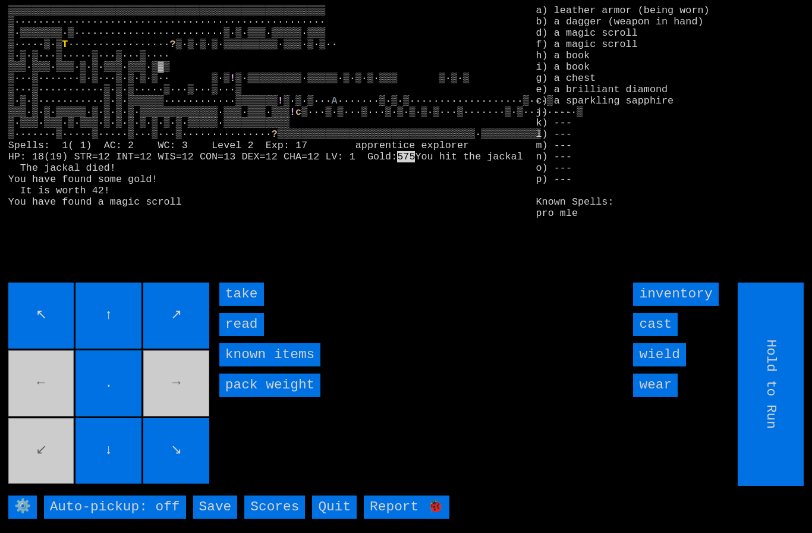
click at [236, 306] on input "take" at bounding box center [241, 293] width 45 height 23
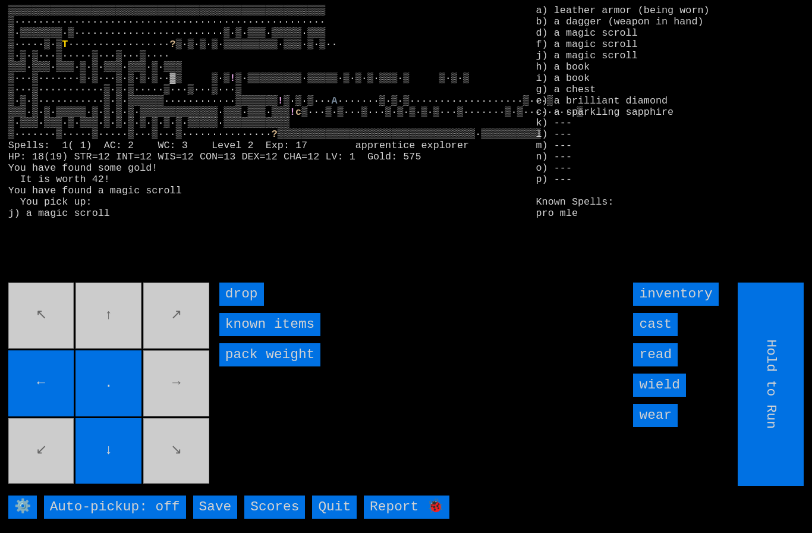
type input "Choose Direction"
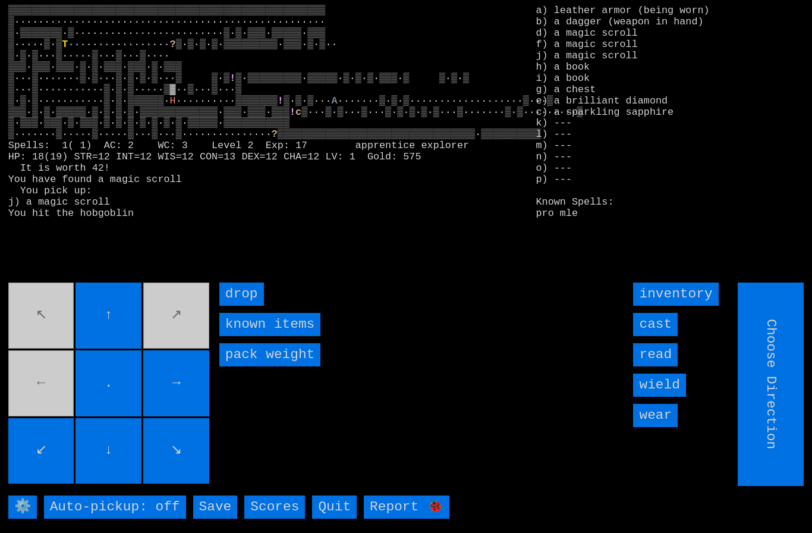
type input "Hold to Run"
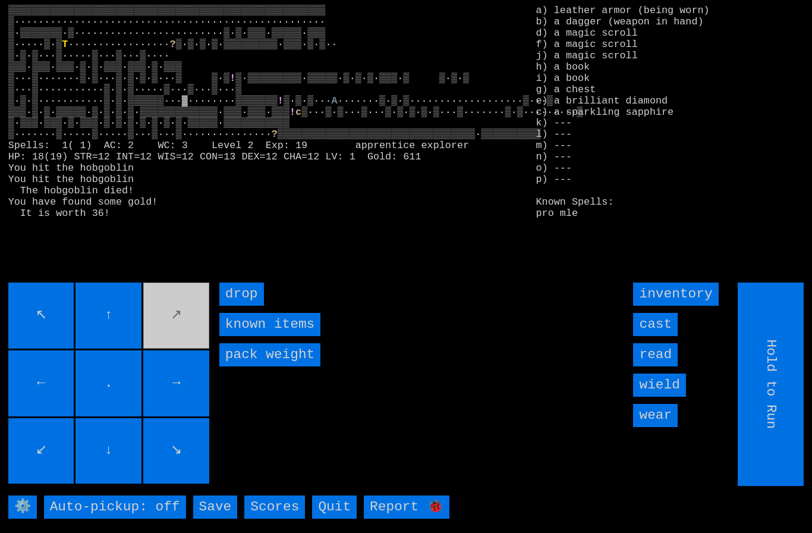
type input "Choose Direction"
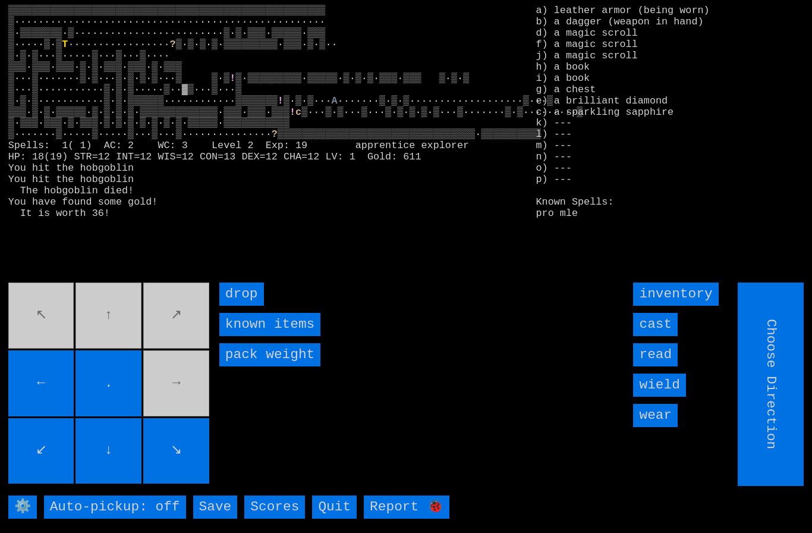
type input "Hold to Run"
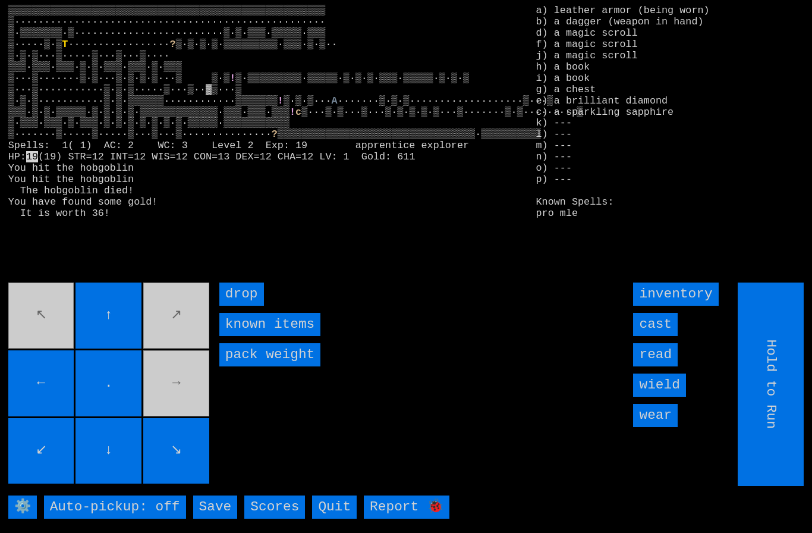
type input "Choose Direction"
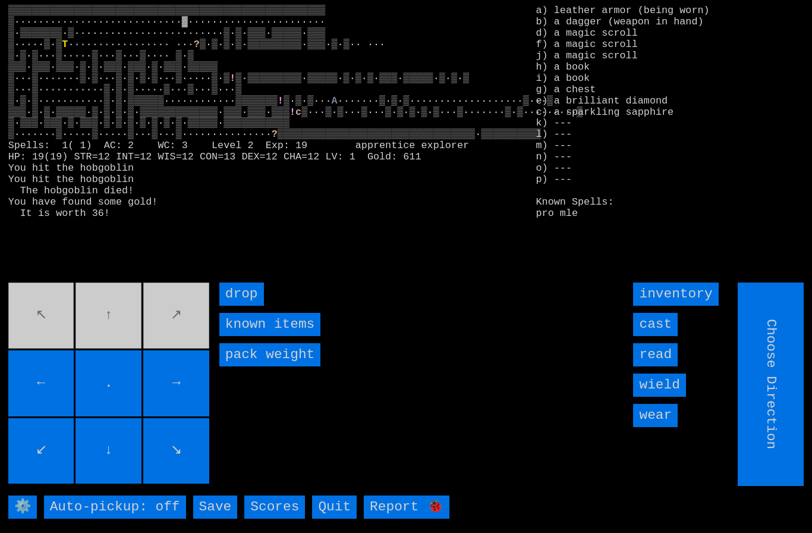
type input "Hold to Run"
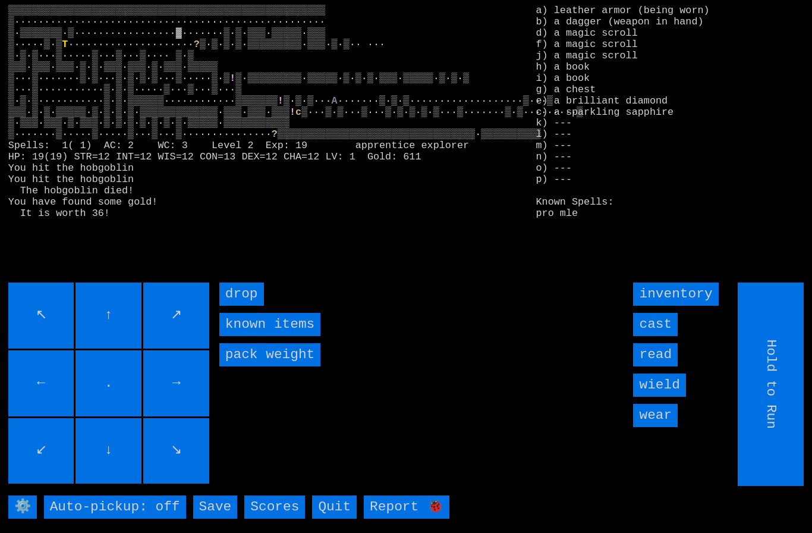
type input "Choose Direction"
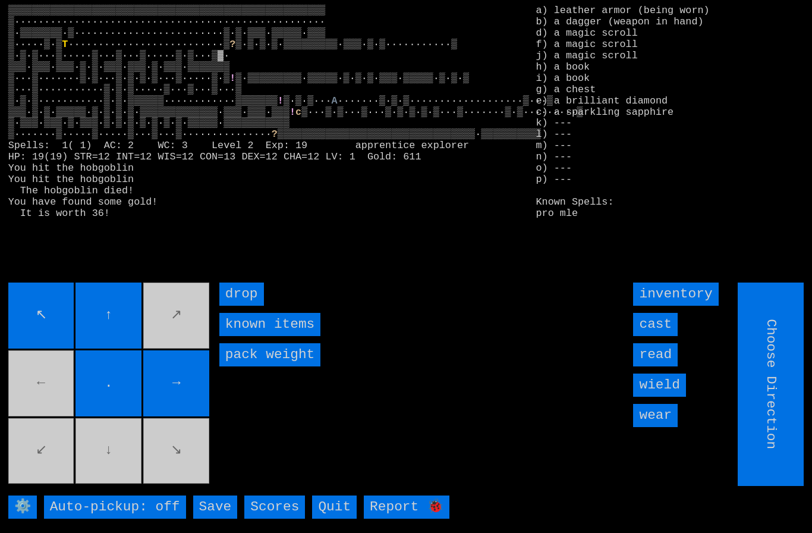
type input "Hold to Run"
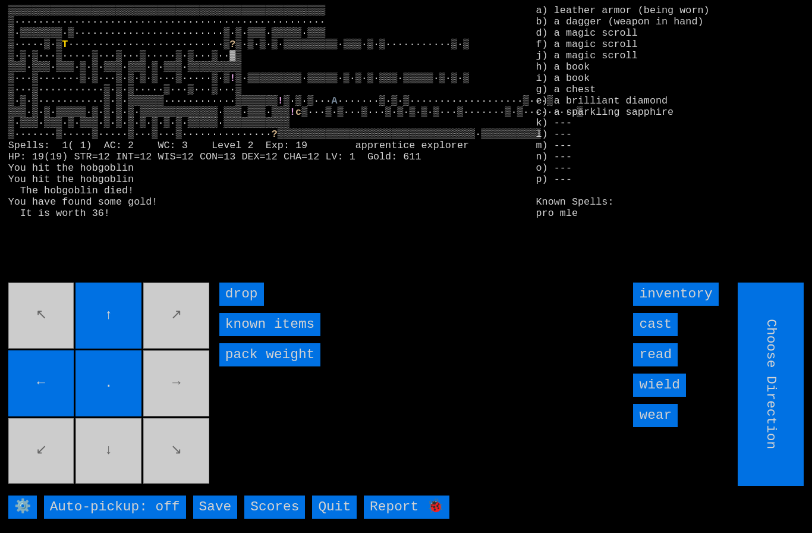
type input "Hold to Run"
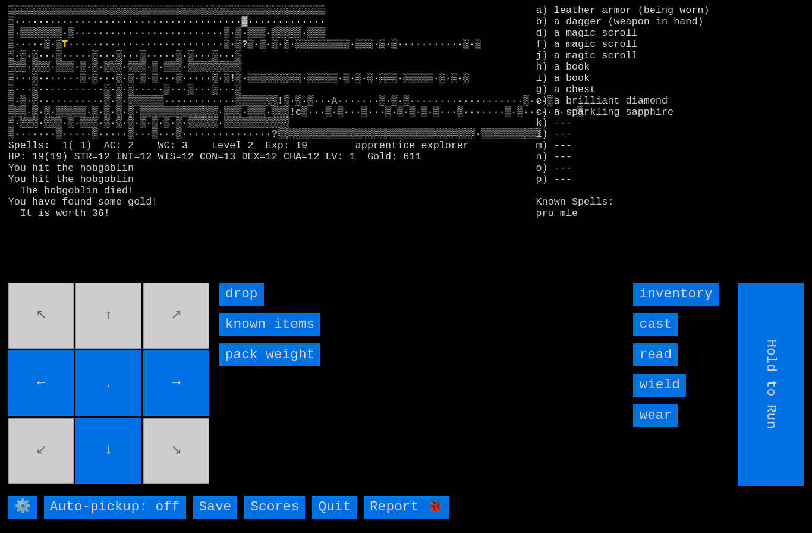
type input "Choose Direction"
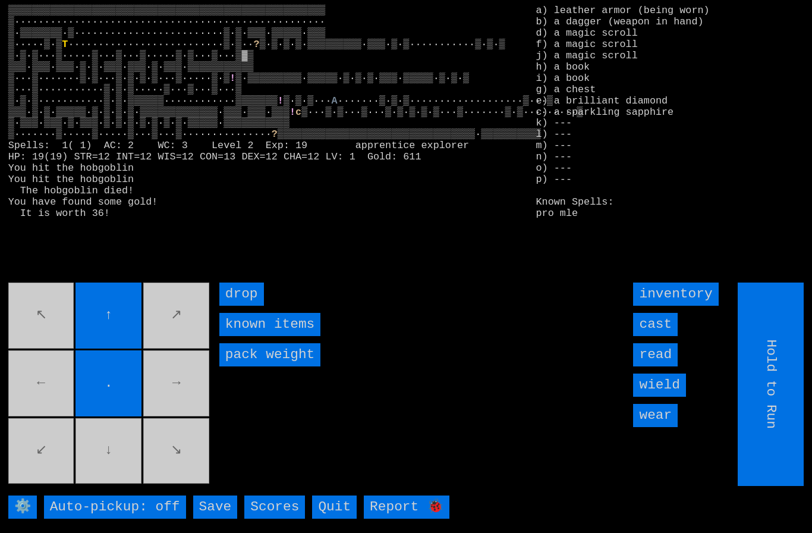
type input "Choose Direction"
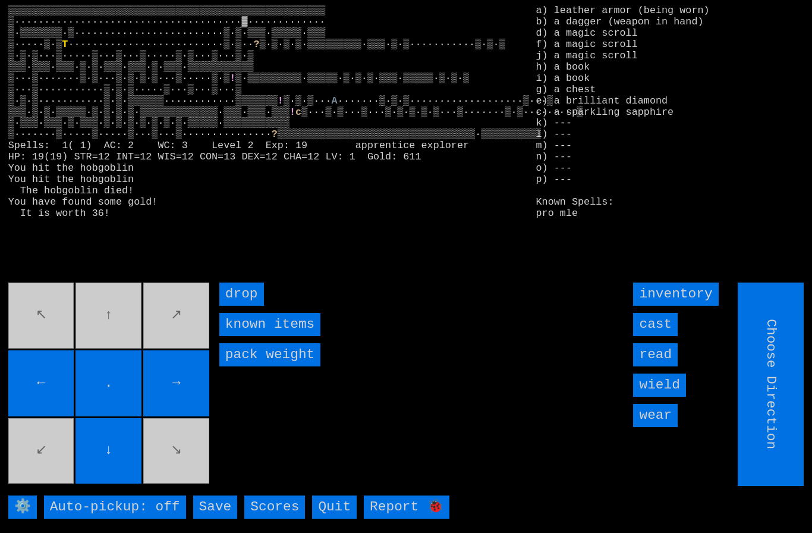
type input "Hold to Run"
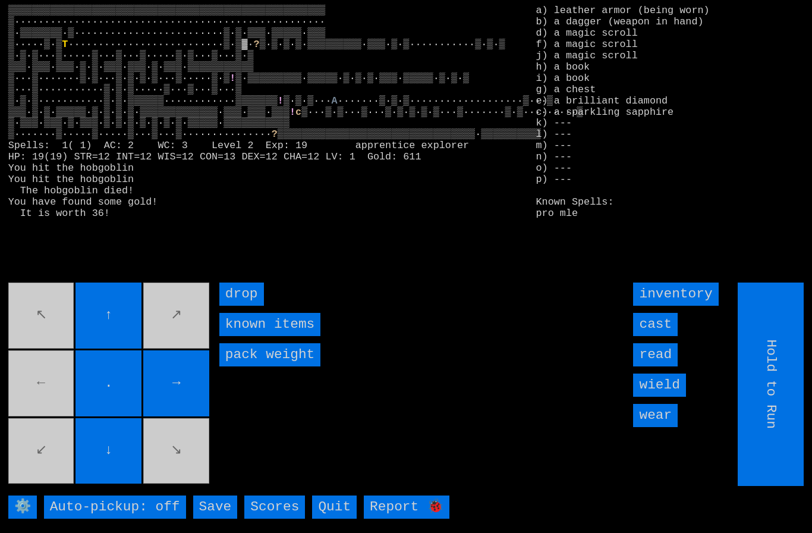
type input "Choose Direction"
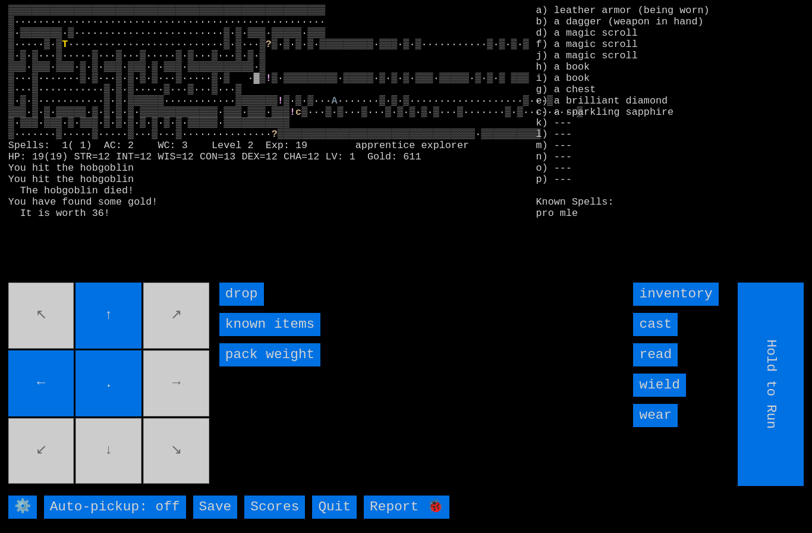
type input "Choose Direction"
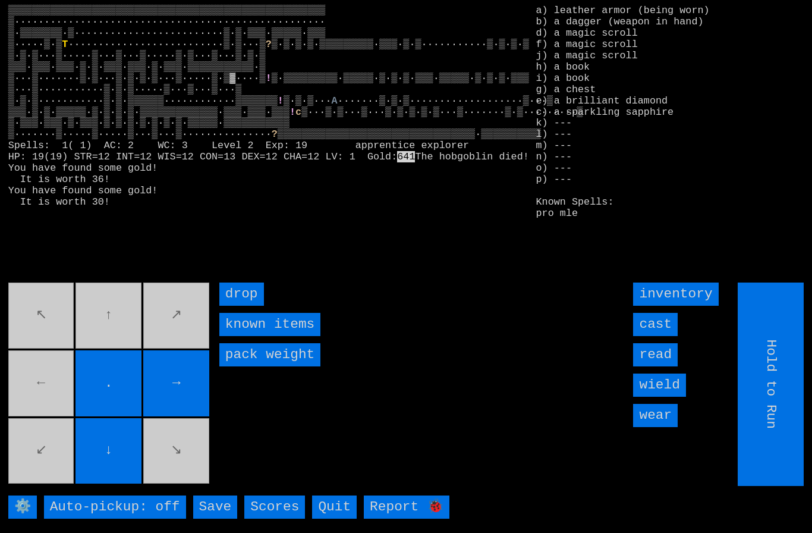
type input "Choose Direction"
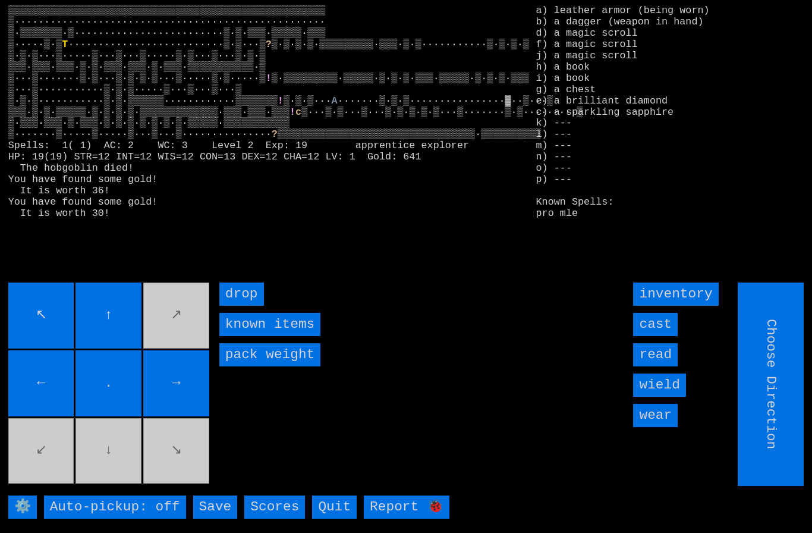
type input "Hold to Run"
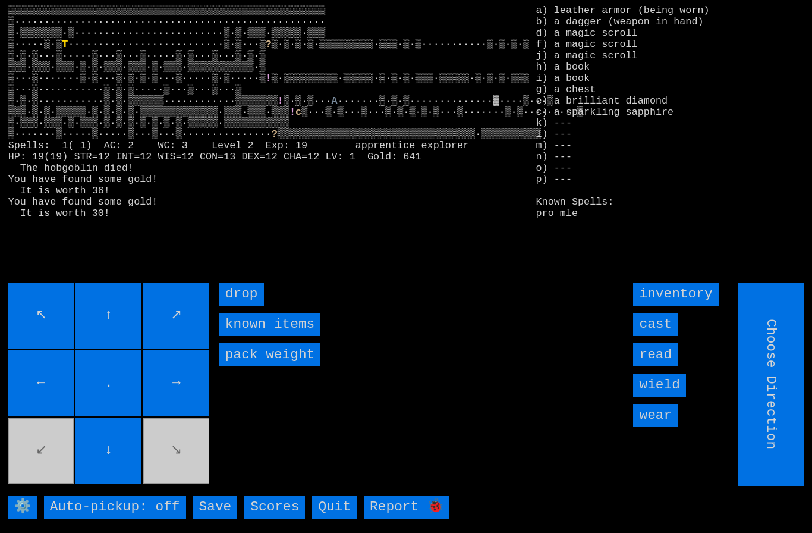
type input "Hold to Run"
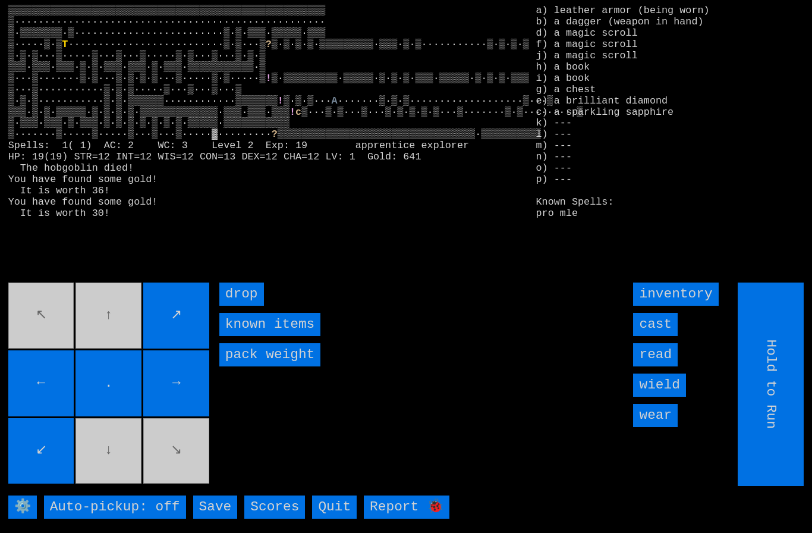
type input "Choose Direction"
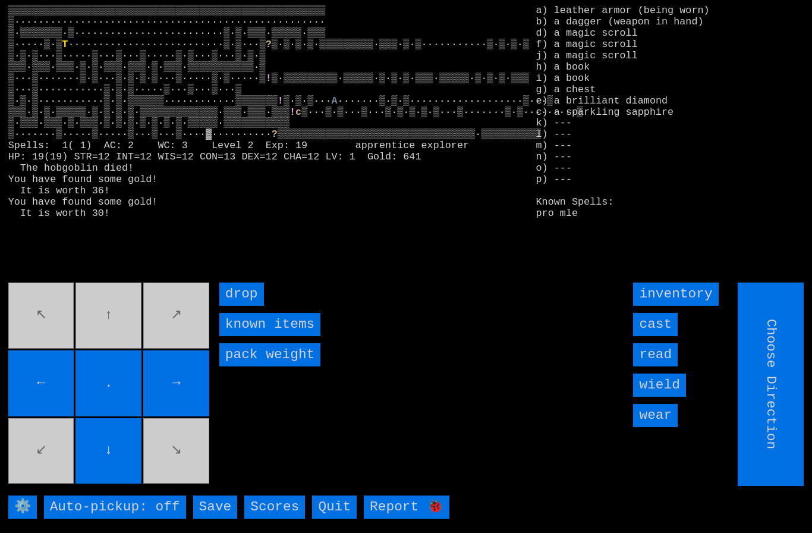
type input "Hold to Run"
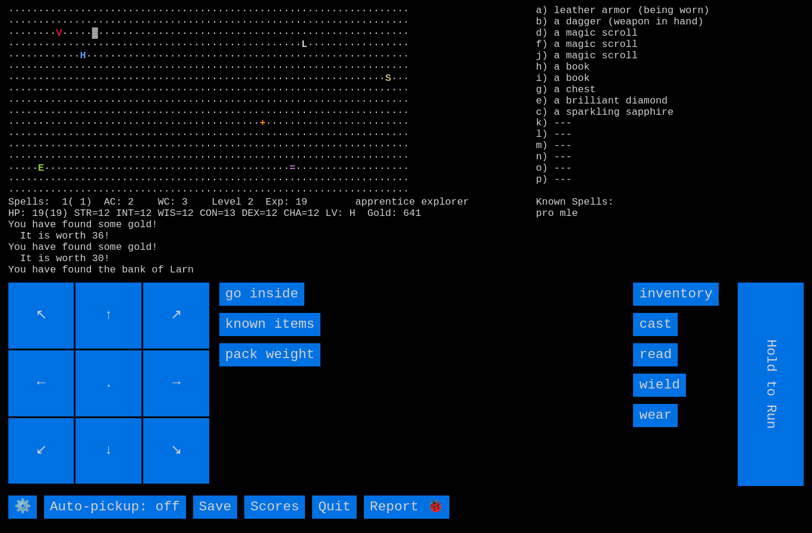
click at [238, 306] on inside "go inside" at bounding box center [261, 293] width 85 height 23
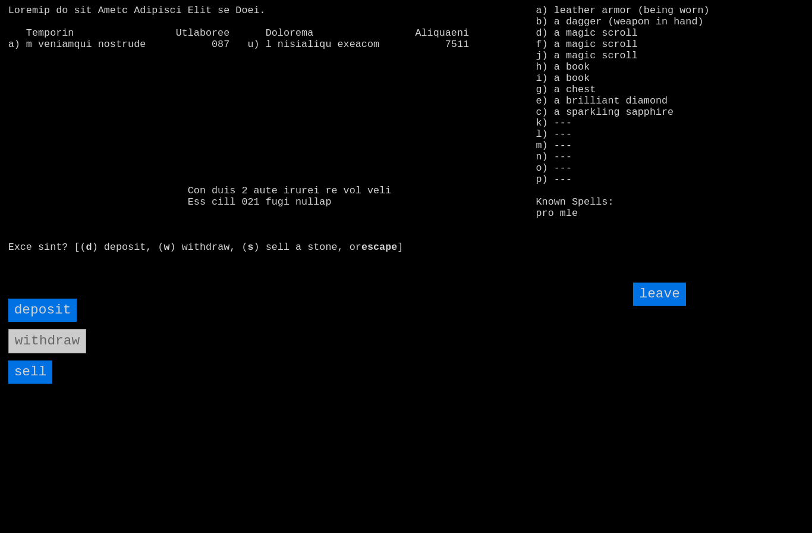
click at [39, 384] on input "sell" at bounding box center [30, 371] width 45 height 23
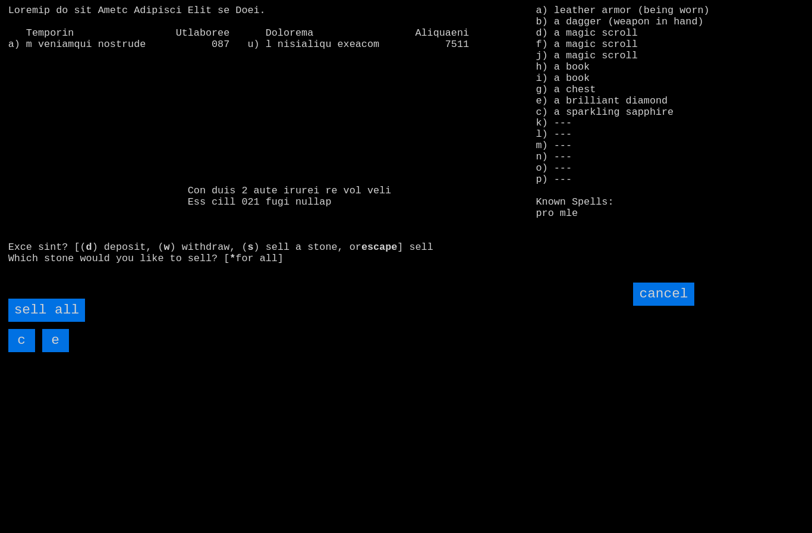
click at [59, 322] on all "sell all" at bounding box center [46, 310] width 77 height 23
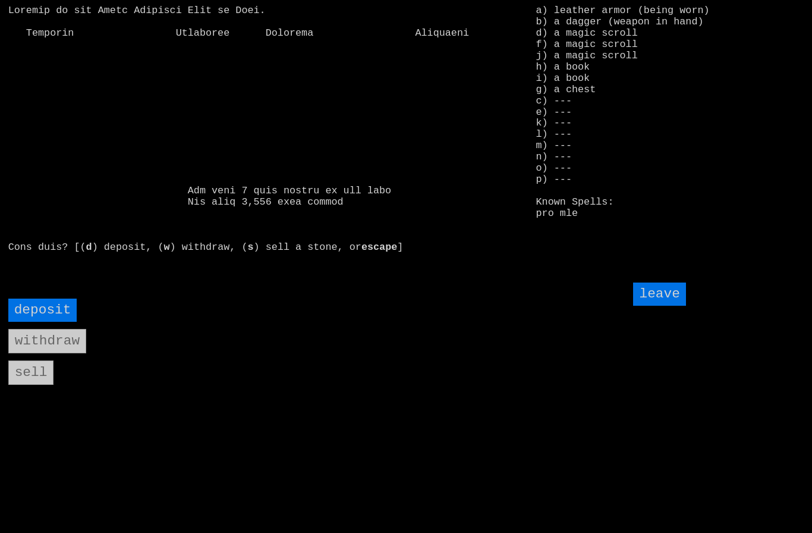
click at [670, 306] on input "leave" at bounding box center [659, 293] width 52 height 23
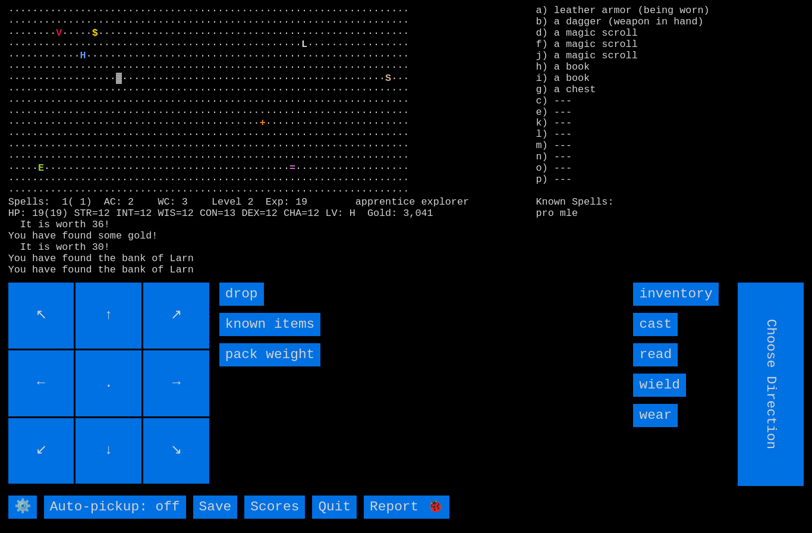
type input "Hold to Run"
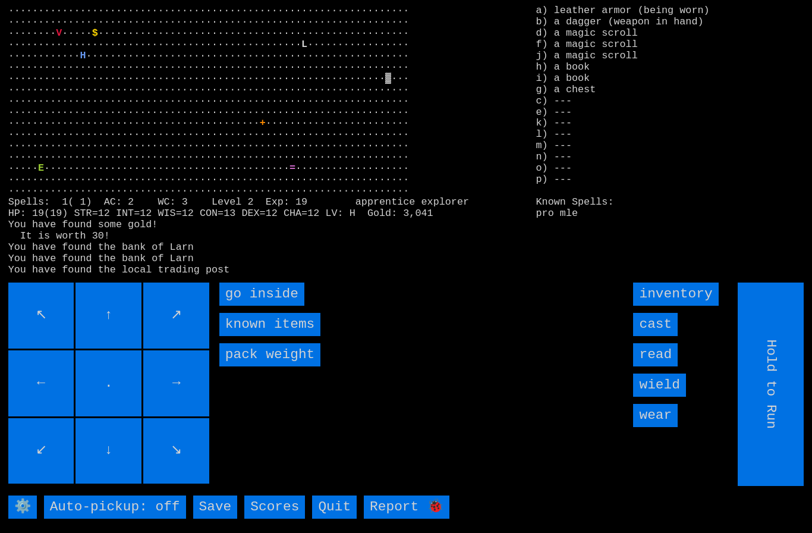
click at [247, 306] on inside "go inside" at bounding box center [261, 293] width 85 height 23
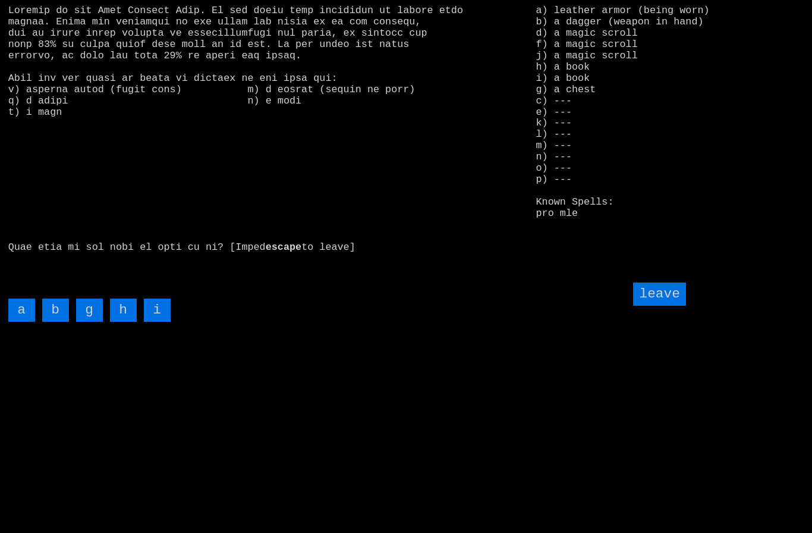
click at [89, 322] on input "g" at bounding box center [89, 310] width 27 height 23
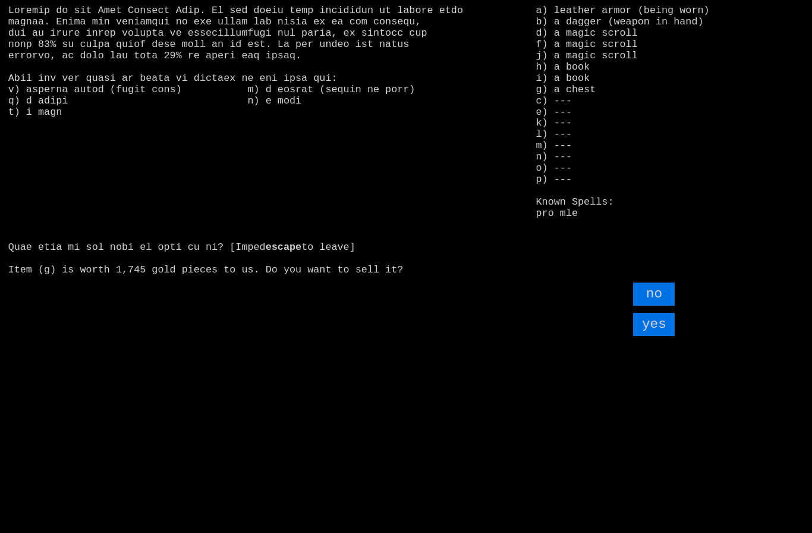
click at [660, 336] on input "yes" at bounding box center [654, 324] width 42 height 23
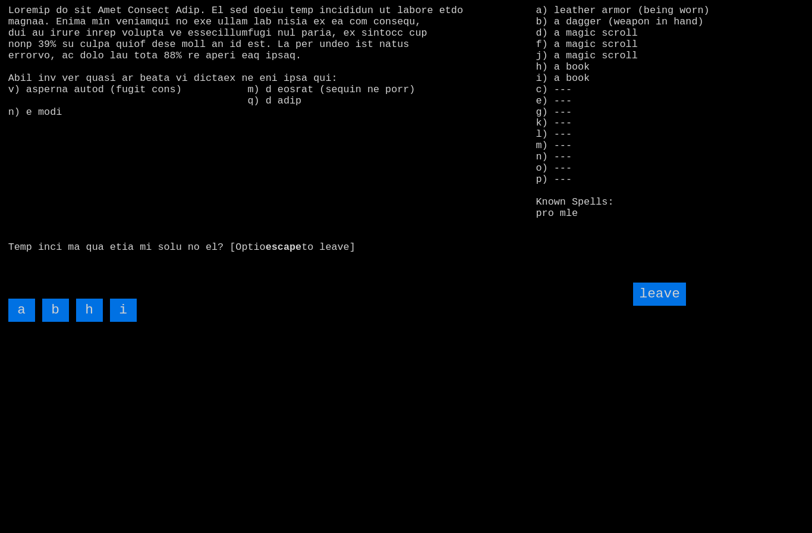
click at [92, 322] on input "h" at bounding box center [89, 310] width 27 height 23
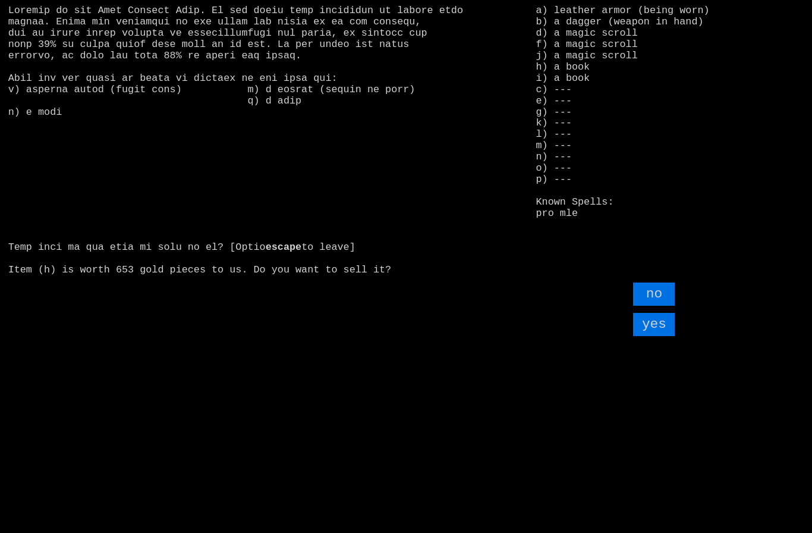
click at [660, 336] on input "yes" at bounding box center [654, 324] width 42 height 23
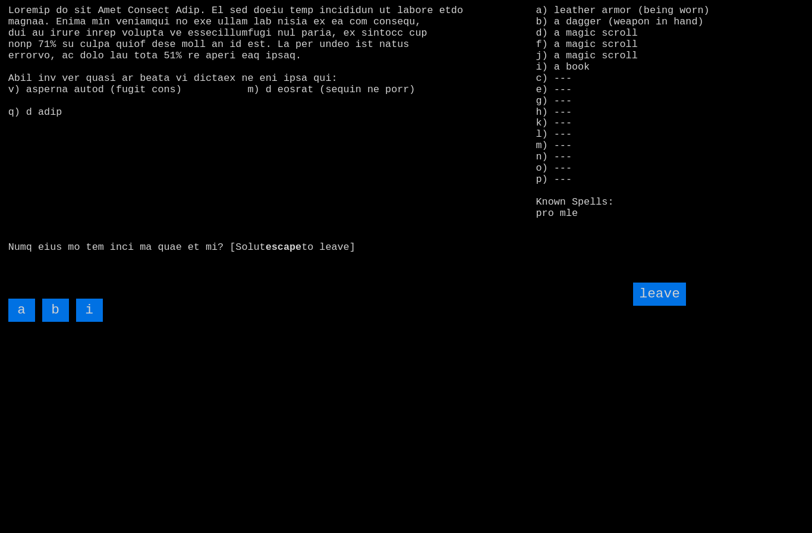
click at [92, 322] on input "i" at bounding box center [89, 310] width 27 height 23
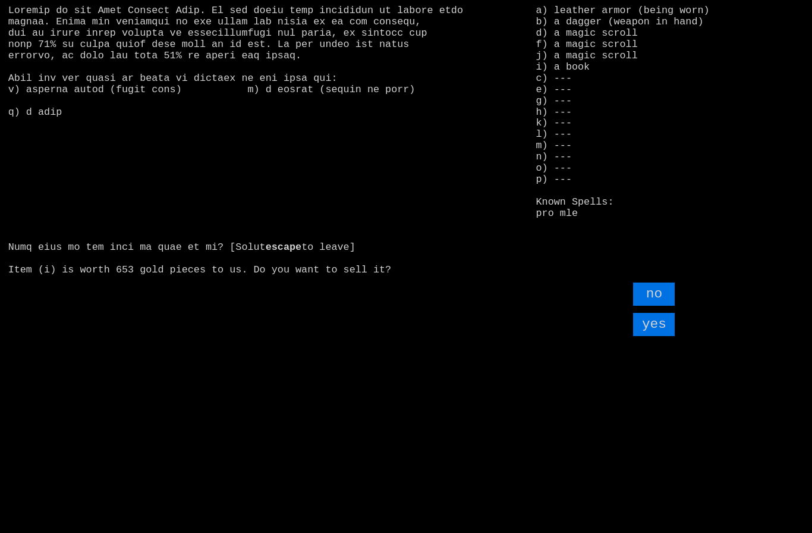
click at [658, 336] on input "yes" at bounding box center [654, 324] width 42 height 23
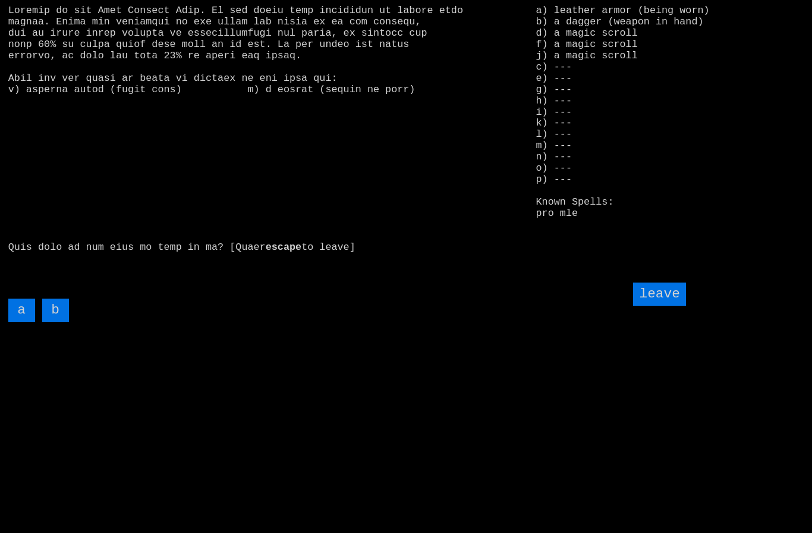
click at [680, 300] on larngrid "escape to leave] a) leather armor (being worn) b) a dagger (weapon in hand) d) …" at bounding box center [406, 266] width 812 height 533
click at [679, 300] on larngrid "escape to leave] a) leather armor (being worn) b) a dagger (weapon in hand) d) …" at bounding box center [406, 266] width 812 height 533
click at [660, 306] on input "leave" at bounding box center [659, 293] width 52 height 23
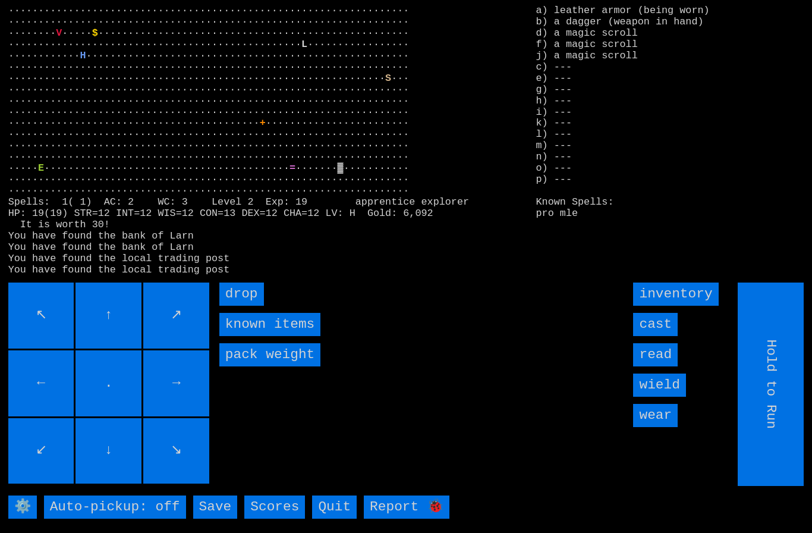
type input "Choose Direction"
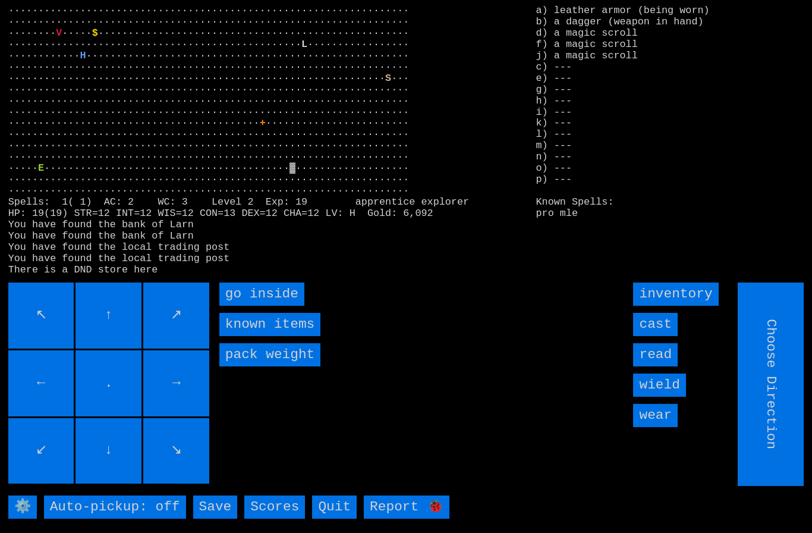
type input "Hold to Run"
click at [244, 306] on inside "go inside" at bounding box center [261, 293] width 85 height 23
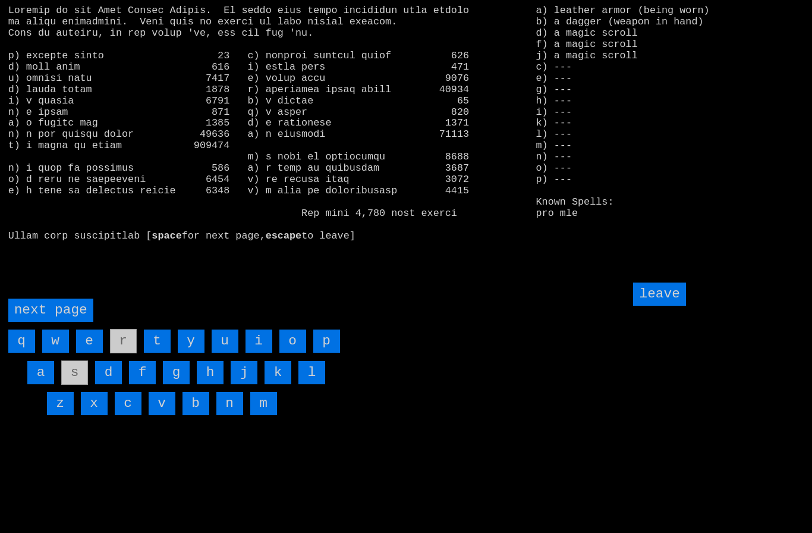
click at [55, 322] on page "next page" at bounding box center [50, 310] width 85 height 23
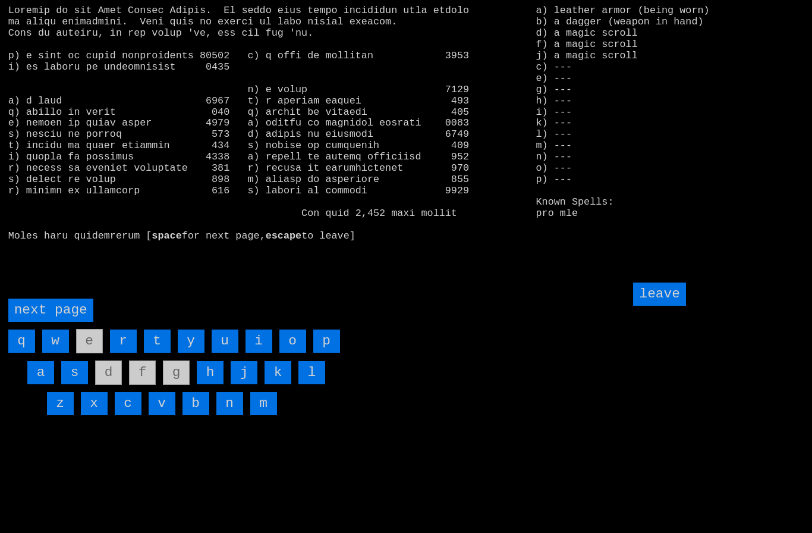
click at [211, 384] on input "h" at bounding box center [210, 372] width 27 height 23
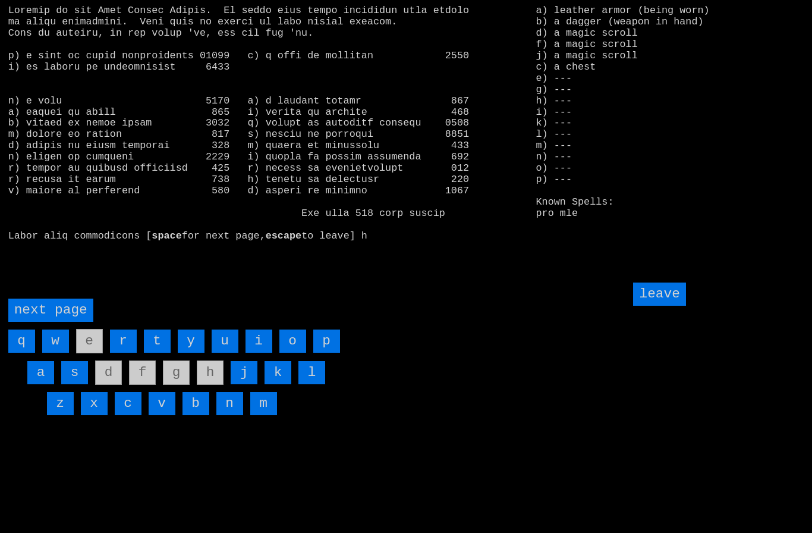
click at [667, 306] on input "leave" at bounding box center [659, 293] width 52 height 23
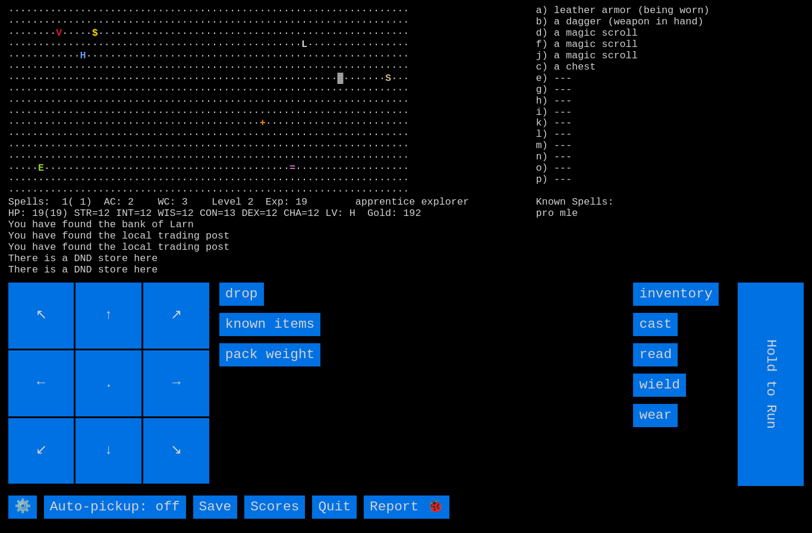
type input "Choose Direction"
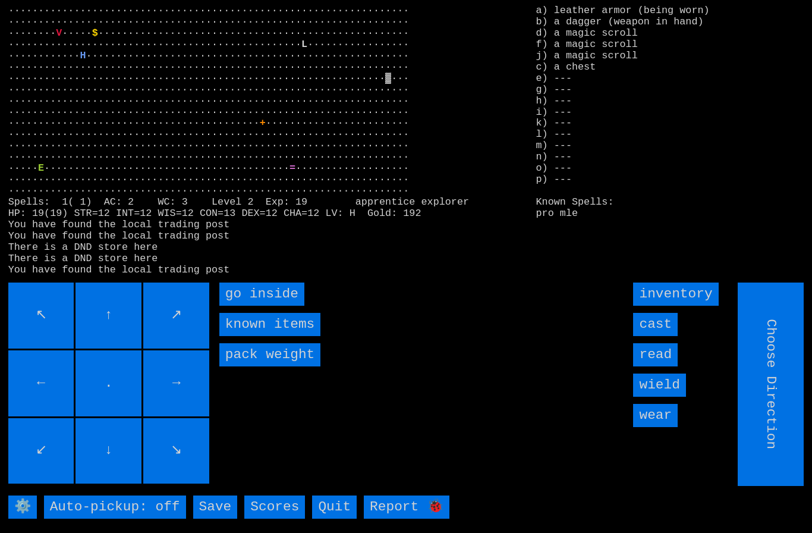
type input "Hold to Run"
click at [252, 306] on inside "go inside" at bounding box center [261, 293] width 85 height 23
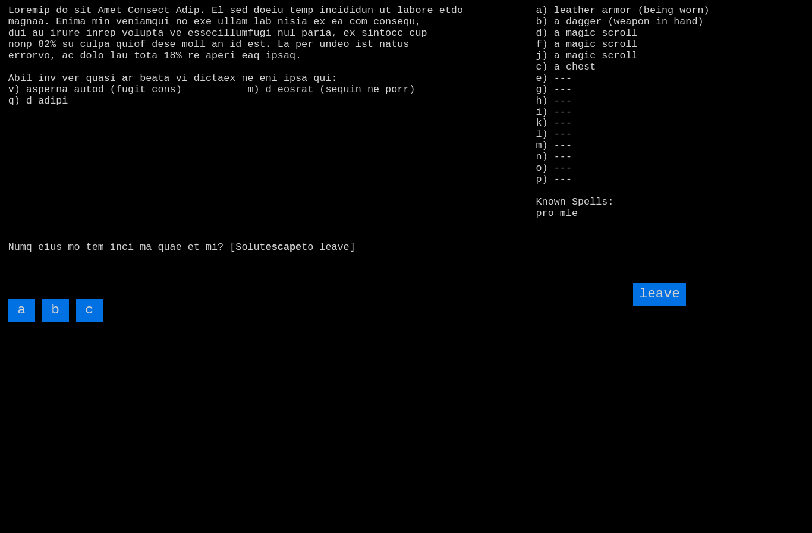
click at [95, 322] on input "c" at bounding box center [89, 310] width 27 height 23
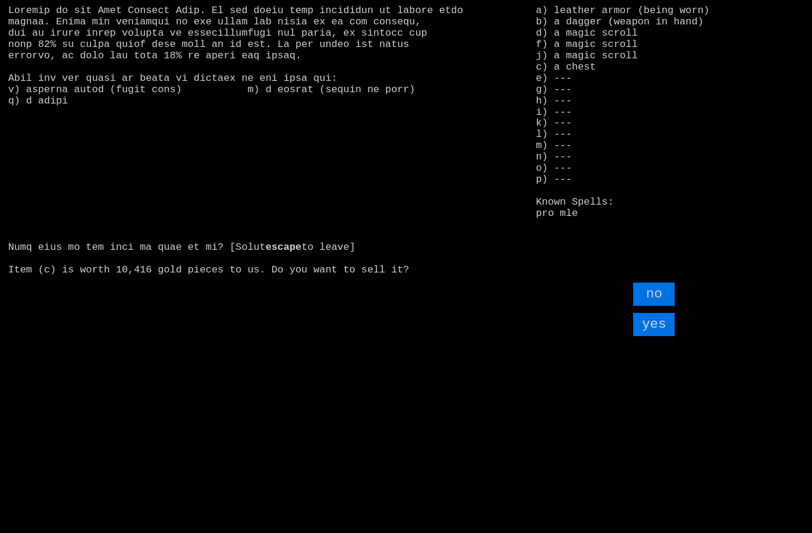
click at [658, 336] on input "yes" at bounding box center [654, 324] width 42 height 23
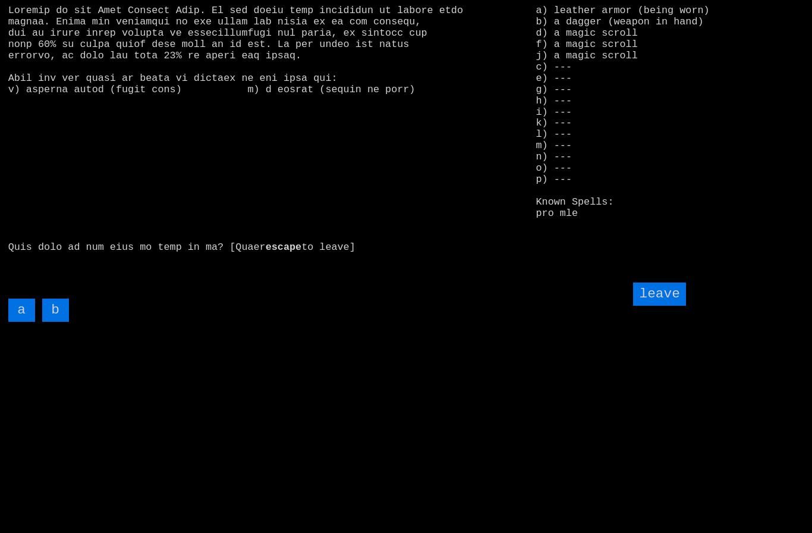
click at [664, 306] on input "leave" at bounding box center [659, 293] width 52 height 23
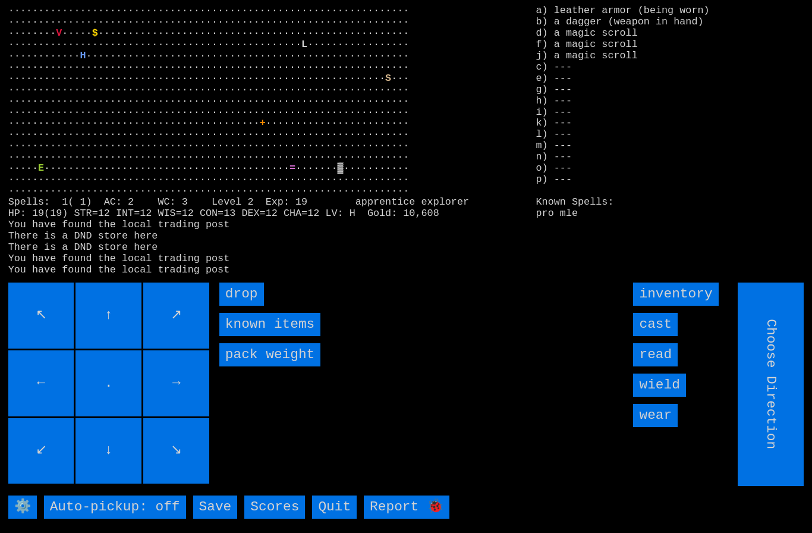
type input "Hold to Run"
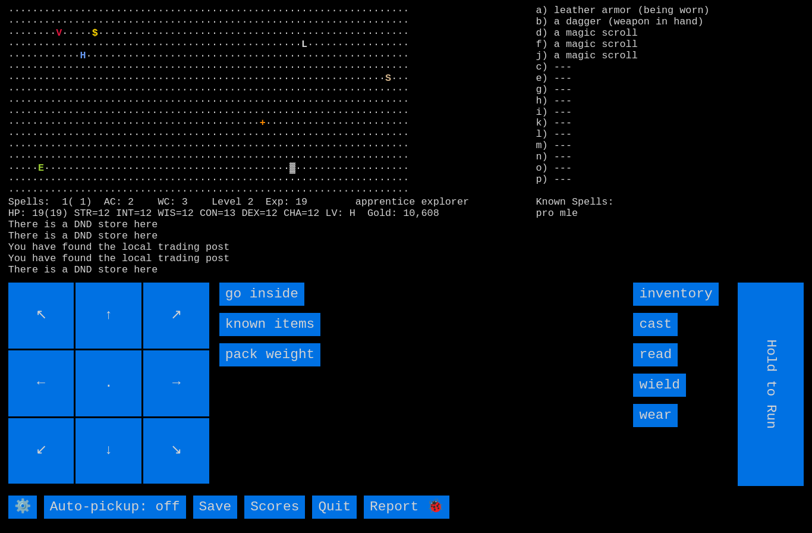
click at [253, 306] on inside "go inside" at bounding box center [261, 293] width 85 height 23
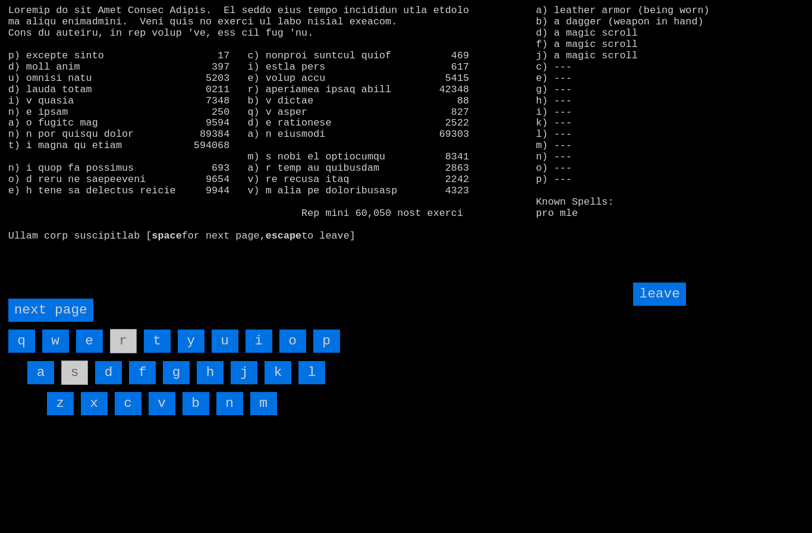
click at [56, 322] on page "next page" at bounding box center [50, 310] width 85 height 23
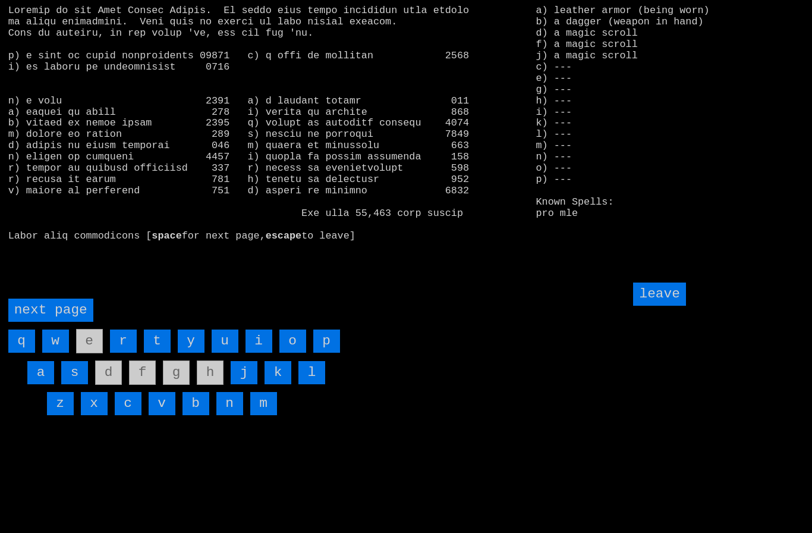
click at [259, 353] on input "i" at bounding box center [259, 340] width 27 height 23
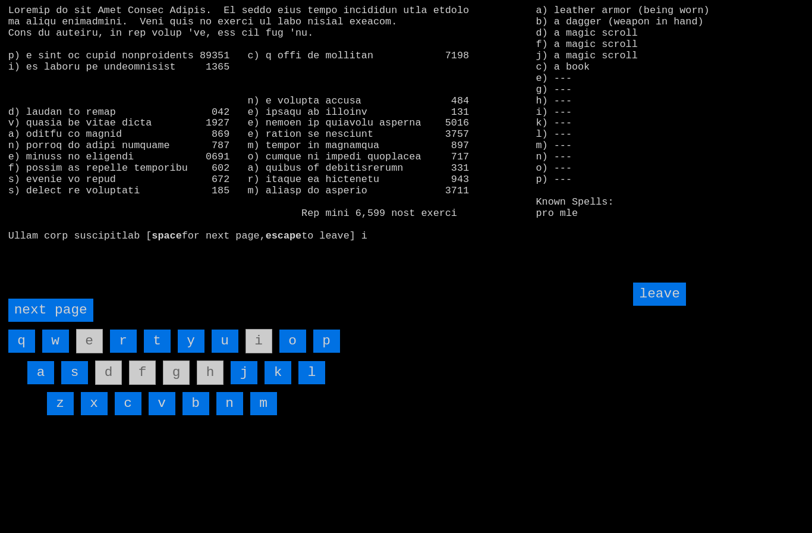
click at [663, 306] on input "leave" at bounding box center [659, 293] width 52 height 23
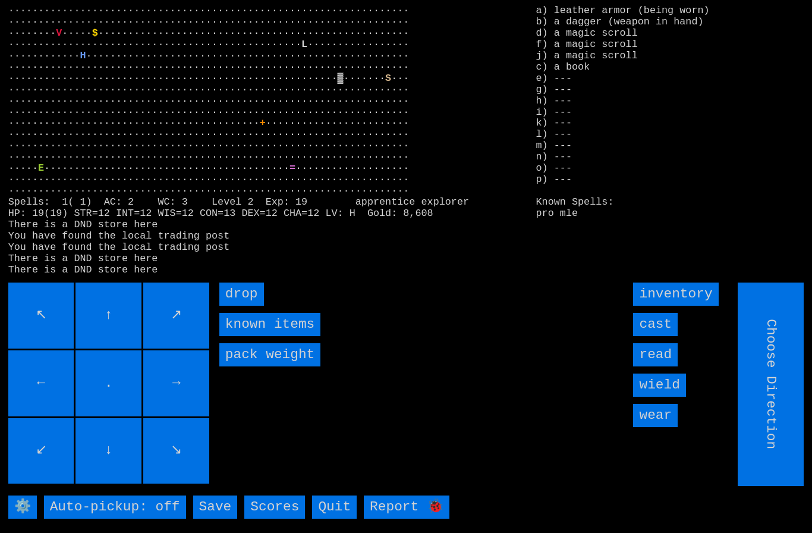
type input "Hold to Run"
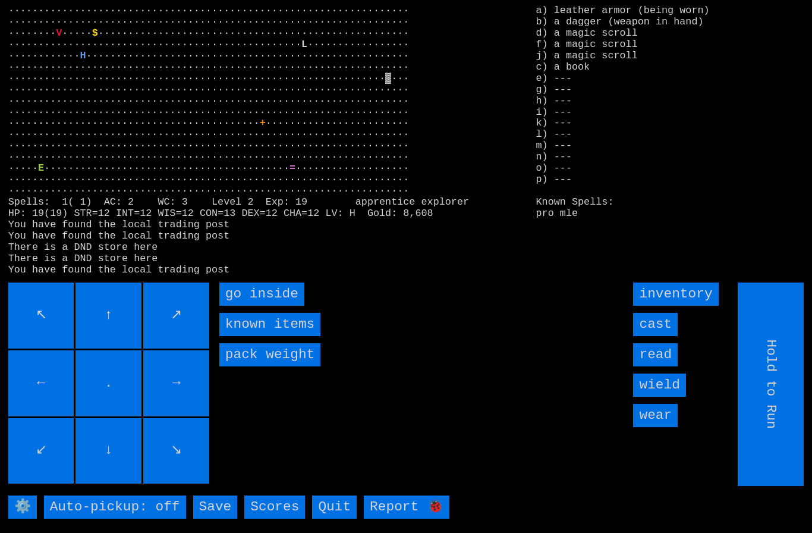
click at [253, 306] on inside "go inside" at bounding box center [261, 293] width 85 height 23
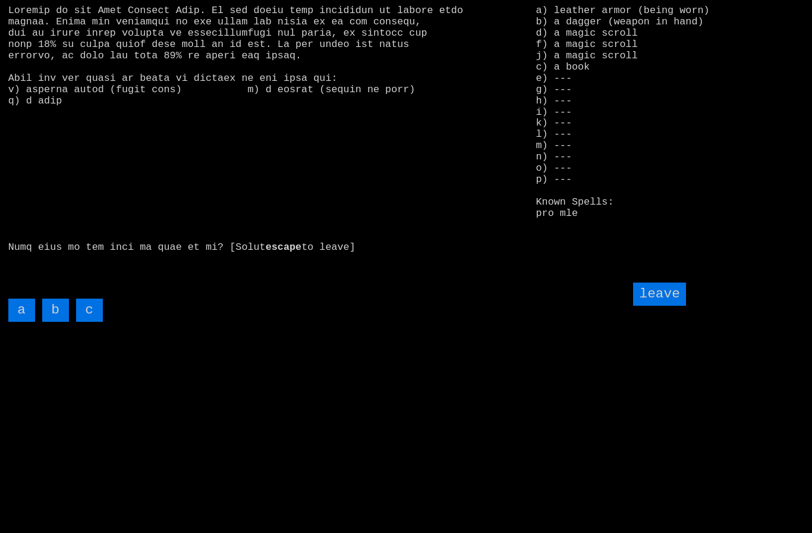
click at [90, 322] on input "c" at bounding box center [89, 310] width 27 height 23
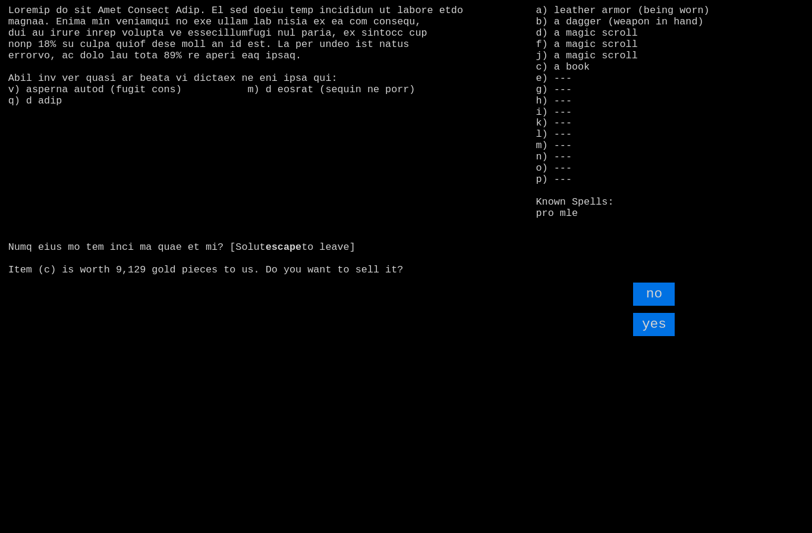
click at [657, 336] on input "yes" at bounding box center [654, 324] width 42 height 23
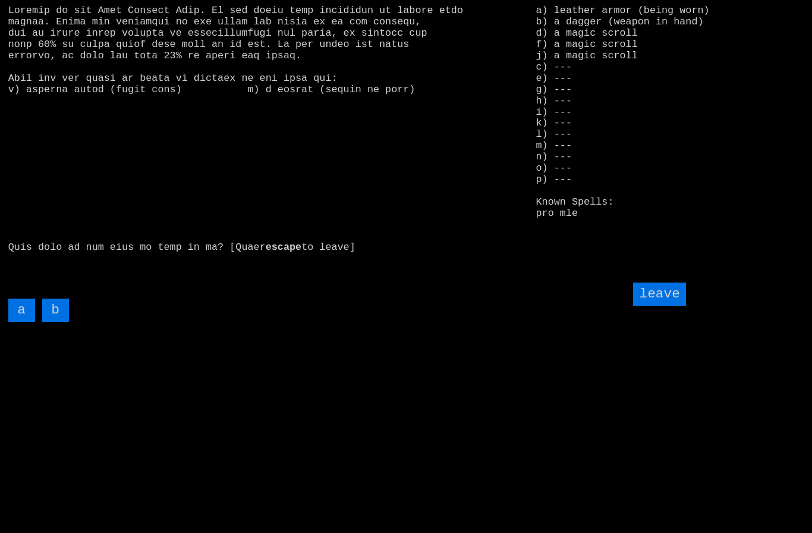
click at [663, 306] on input "leave" at bounding box center [659, 293] width 52 height 23
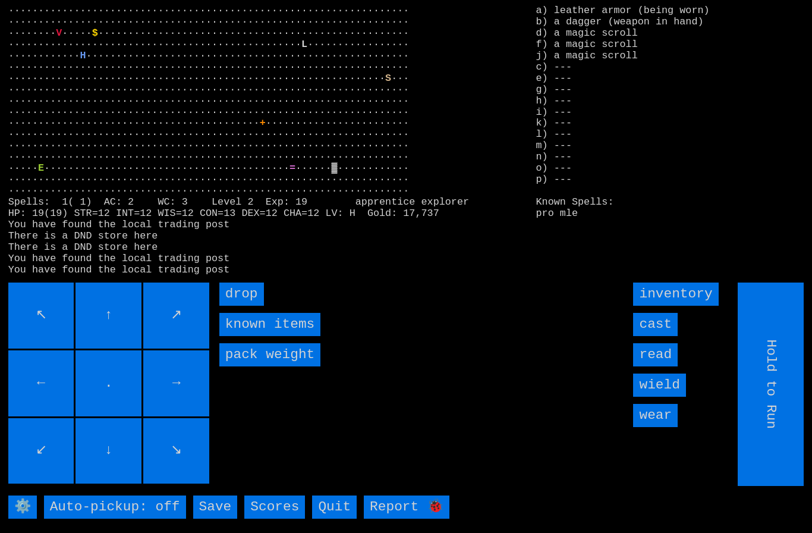
type input "Choose Direction"
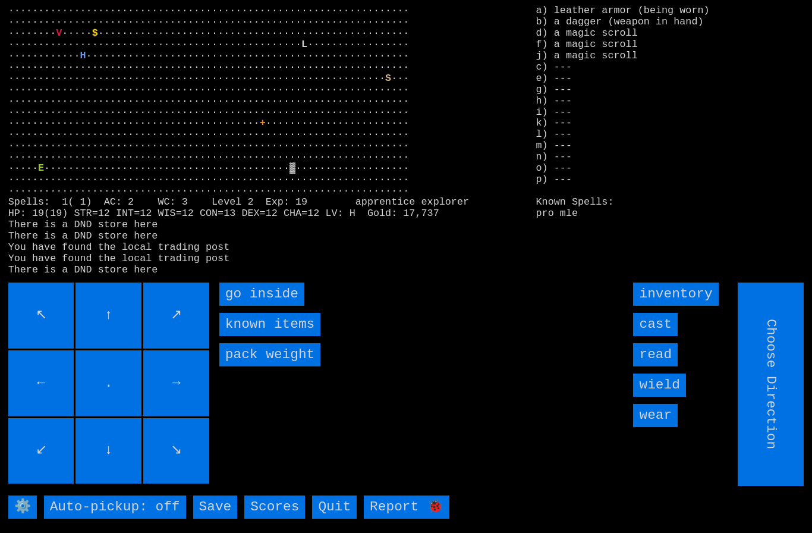
type input "Hold to Run"
click at [254, 306] on inside "go inside" at bounding box center [261, 293] width 85 height 23
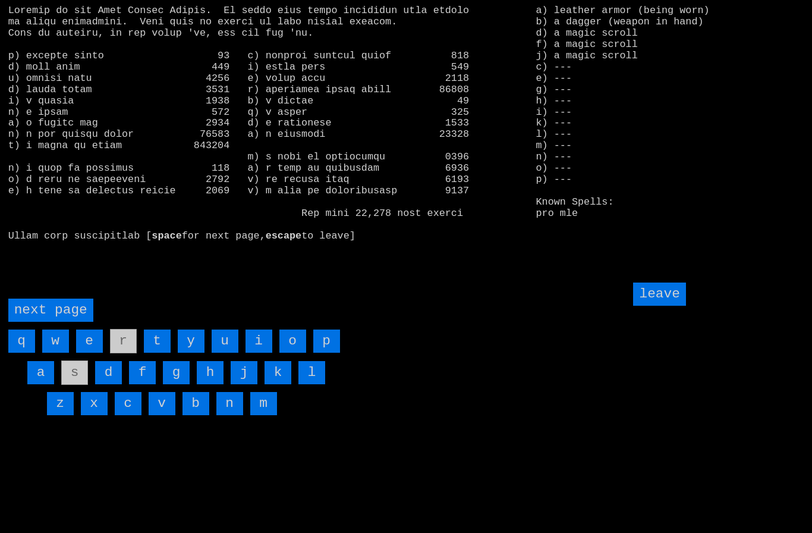
click at [54, 322] on page "next page" at bounding box center [50, 310] width 85 height 23
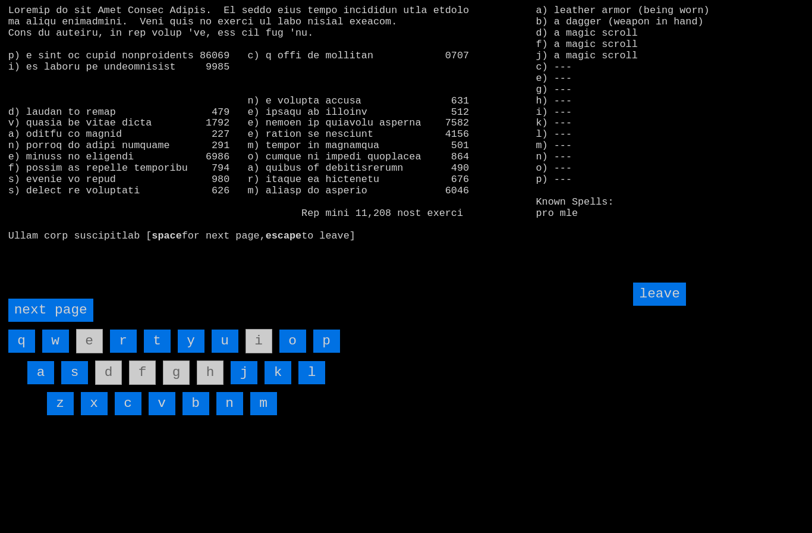
click at [59, 322] on page "next page" at bounding box center [50, 310] width 85 height 23
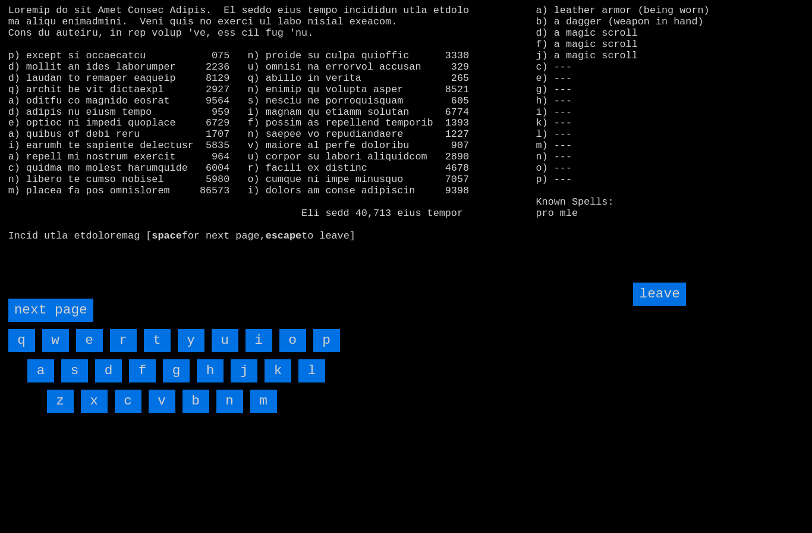
click at [58, 352] on input "w" at bounding box center [55, 340] width 27 height 23
click at [165, 413] on input "v" at bounding box center [162, 401] width 27 height 23
click at [42, 322] on page "next page" at bounding box center [50, 310] width 85 height 23
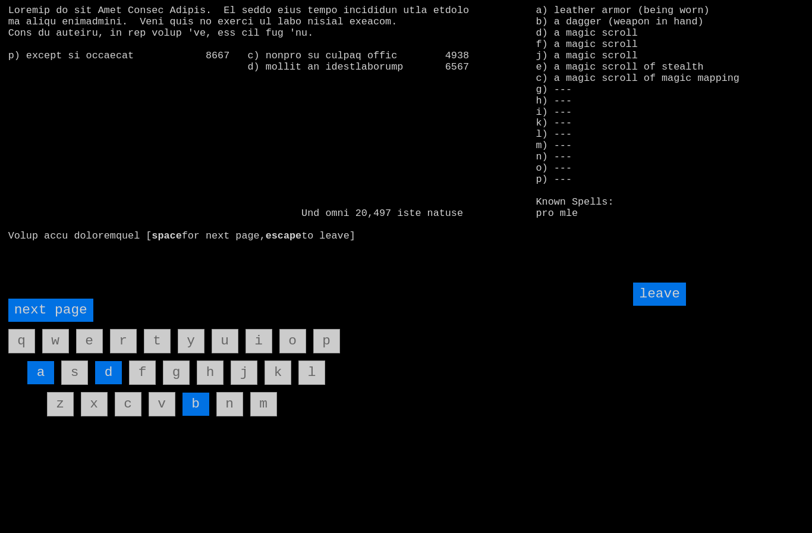
click at [110, 384] on input "d" at bounding box center [108, 372] width 27 height 23
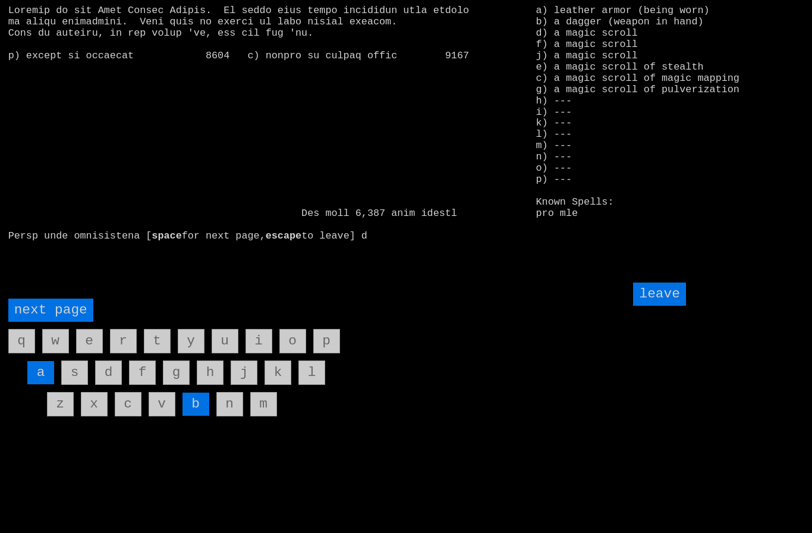
click at [658, 306] on input "leave" at bounding box center [659, 293] width 52 height 23
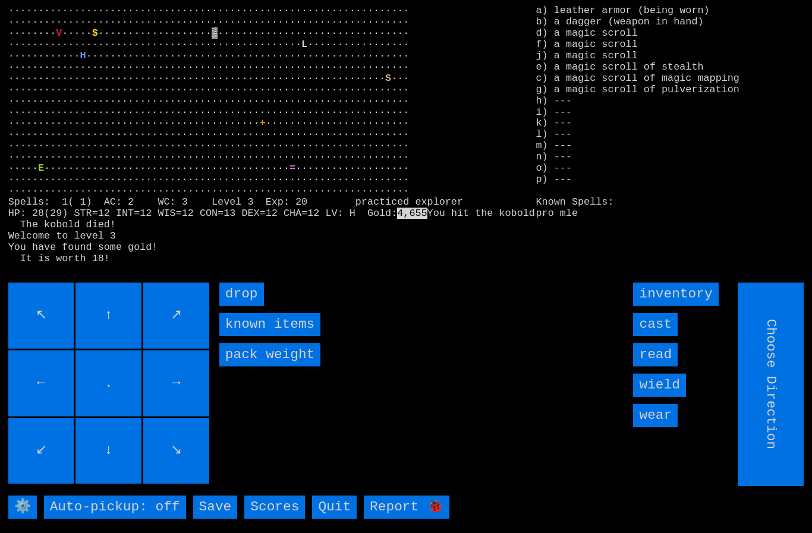
type input "Hold to Run"
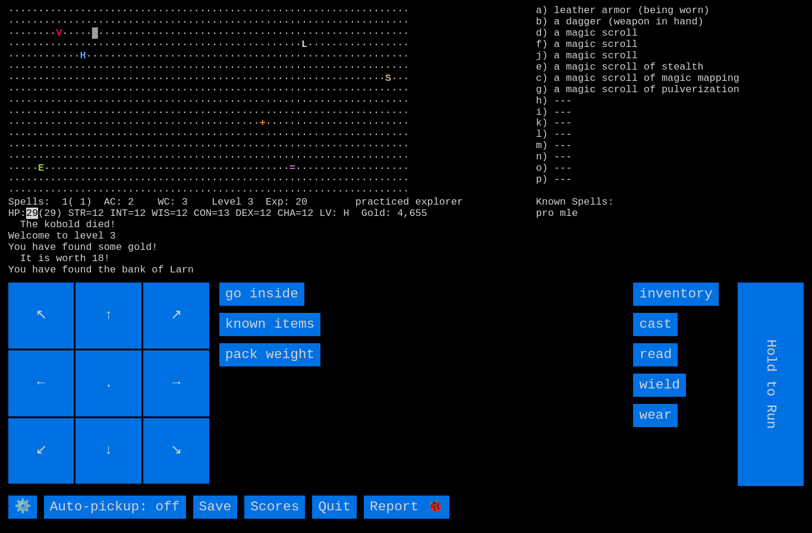
click at [247, 306] on inside "go inside" at bounding box center [261, 293] width 85 height 23
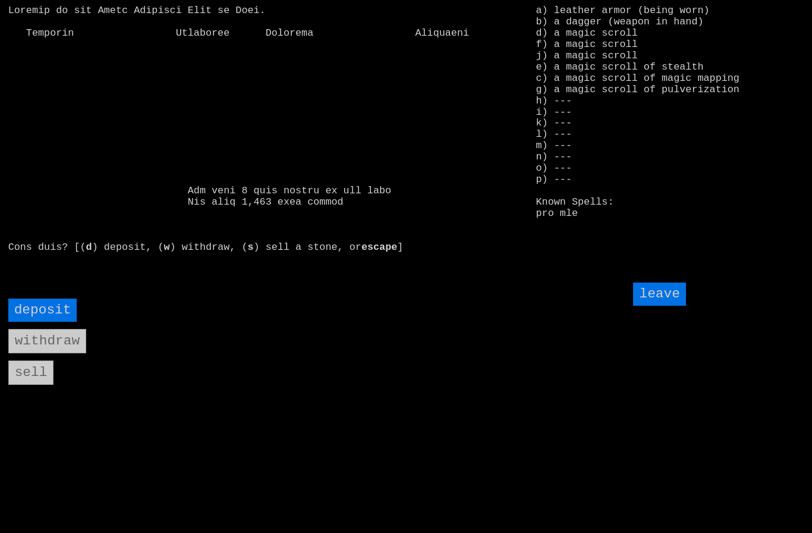
click at [43, 322] on input "deposit" at bounding box center [42, 310] width 69 height 23
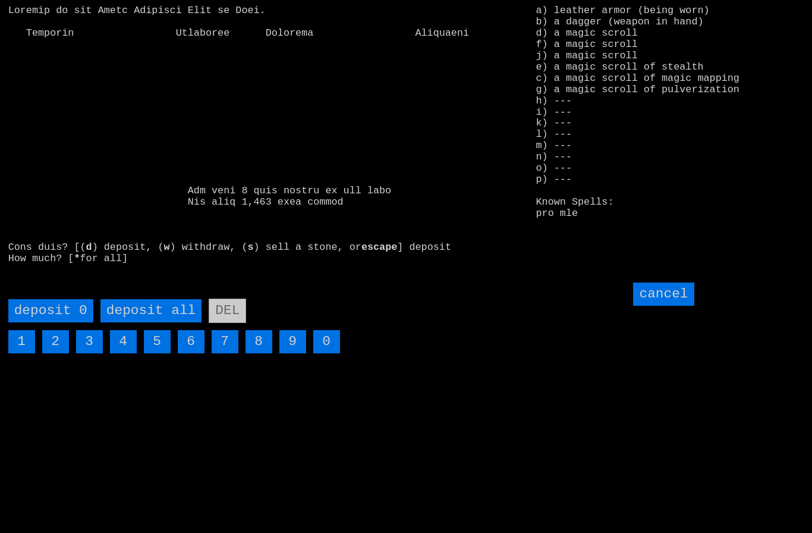
click at [143, 322] on all "deposit all" at bounding box center [151, 310] width 101 height 23
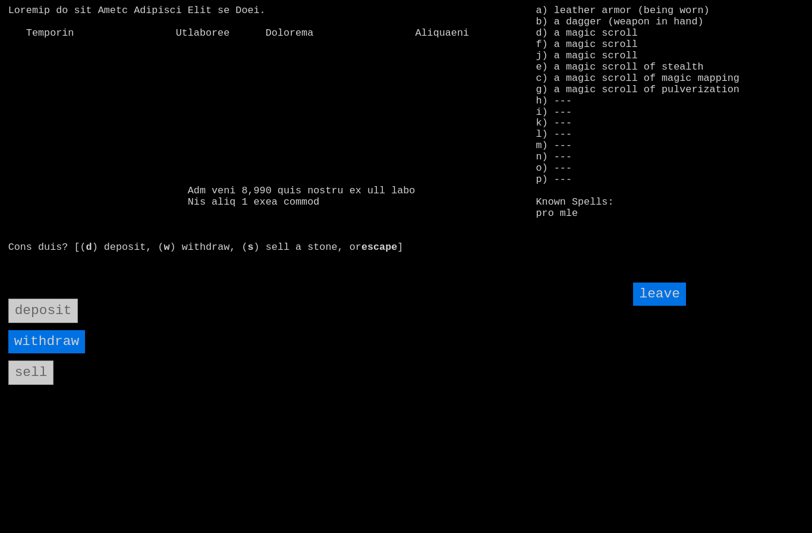
click at [661, 306] on input "leave" at bounding box center [659, 293] width 52 height 23
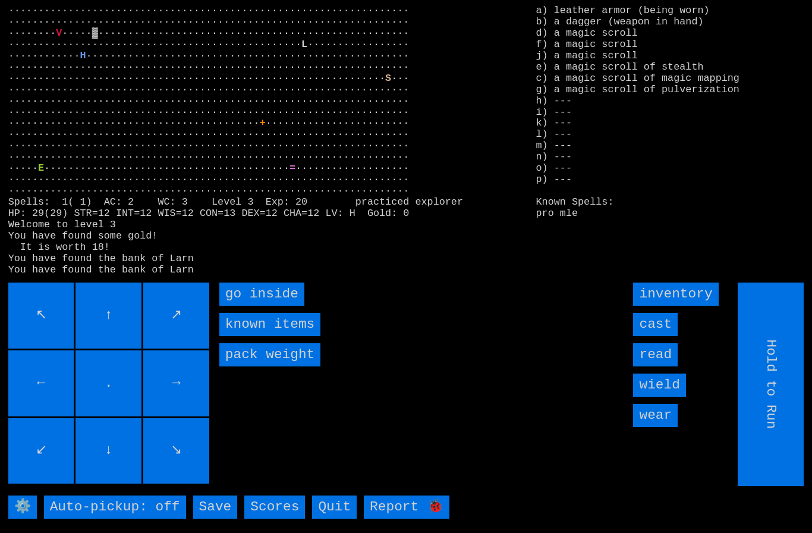
type input "Choose Direction"
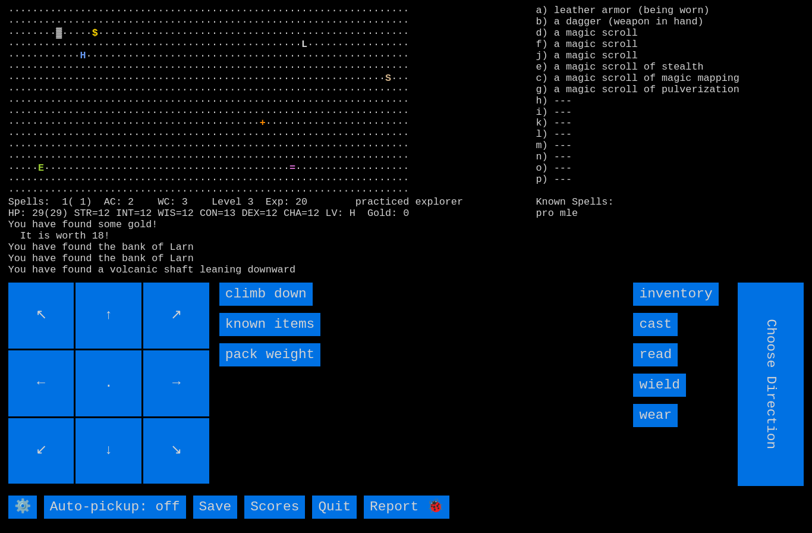
type input "Hold to Run"
click at [246, 306] on down "climb down" at bounding box center [265, 293] width 93 height 23
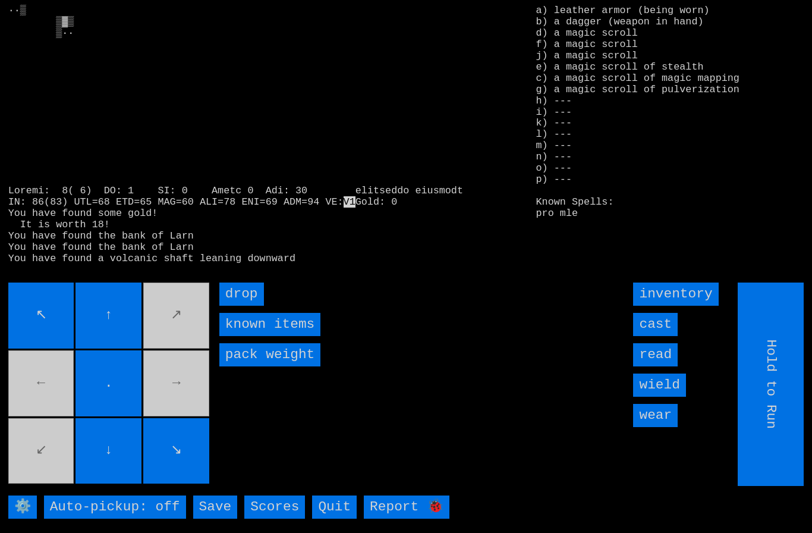
click at [660, 366] on input "read" at bounding box center [655, 354] width 45 height 23
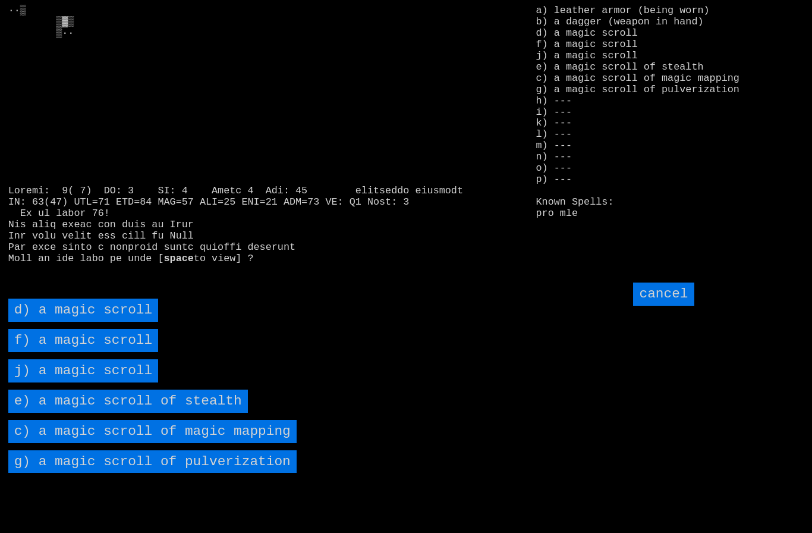
click at [68, 413] on stealth "e) a magic scroll of stealth" at bounding box center [128, 401] width 240 height 23
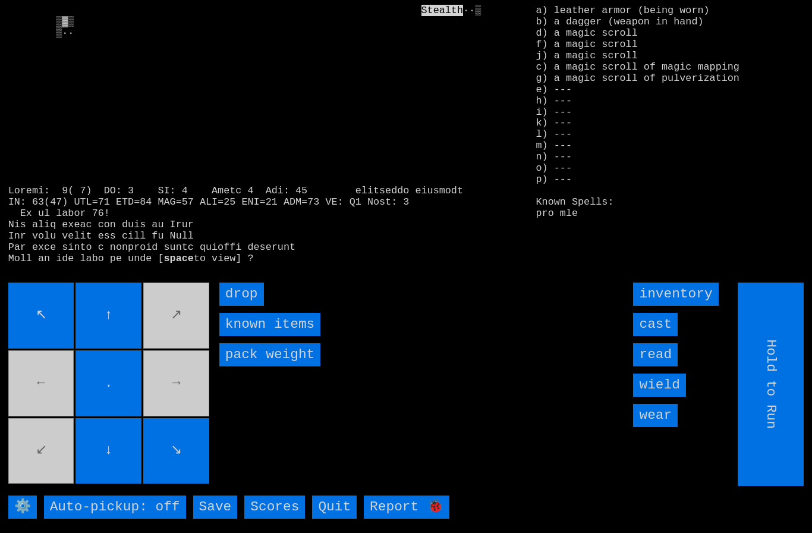
click at [661, 366] on input "read" at bounding box center [655, 354] width 45 height 23
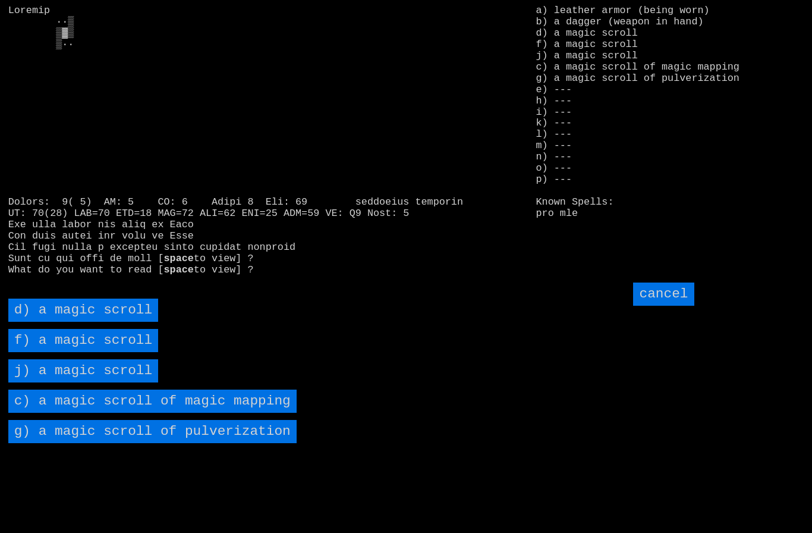
click at [76, 413] on mapping "c) a magic scroll of magic mapping" at bounding box center [152, 401] width 288 height 23
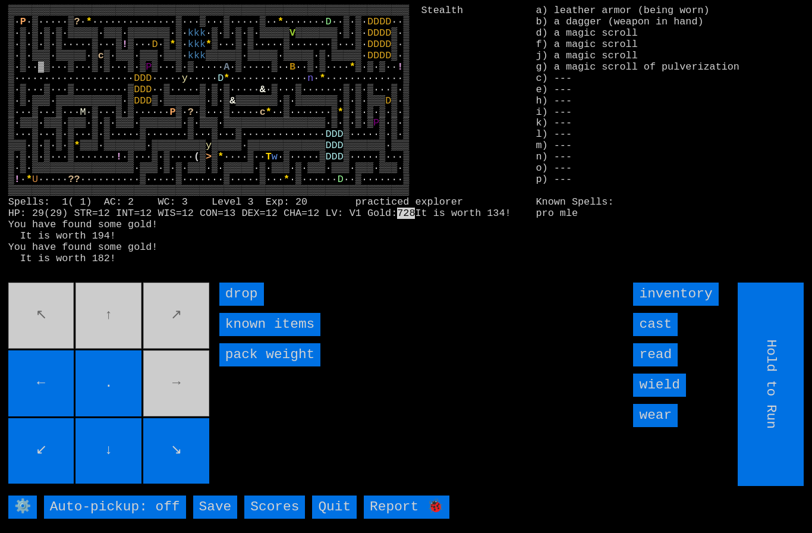
click at [171, 429] on movebuttons "↖ ↑ ↗ ← . → ↙ ↓ ↘" at bounding box center [109, 383] width 203 height 203
click at [170, 429] on movebuttons "↖ ↑ ↗ ← . → ↙ ↓ ↘" at bounding box center [109, 383] width 203 height 203
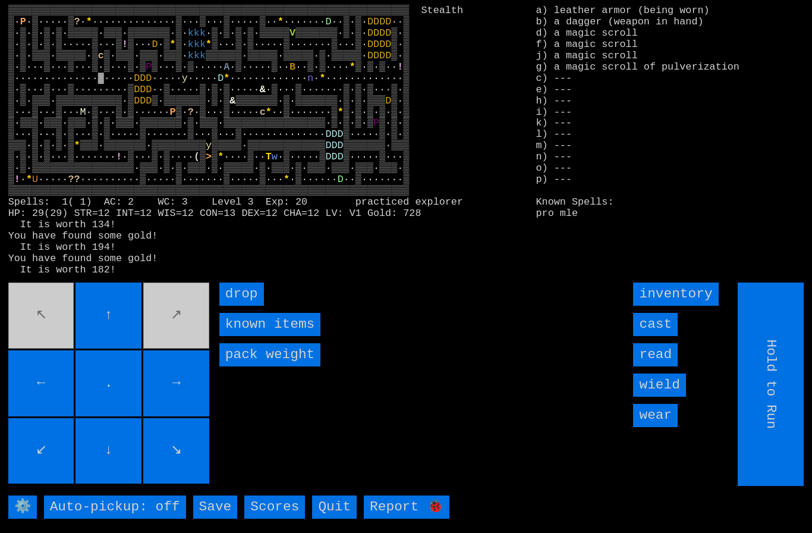
type input "Choose Direction"
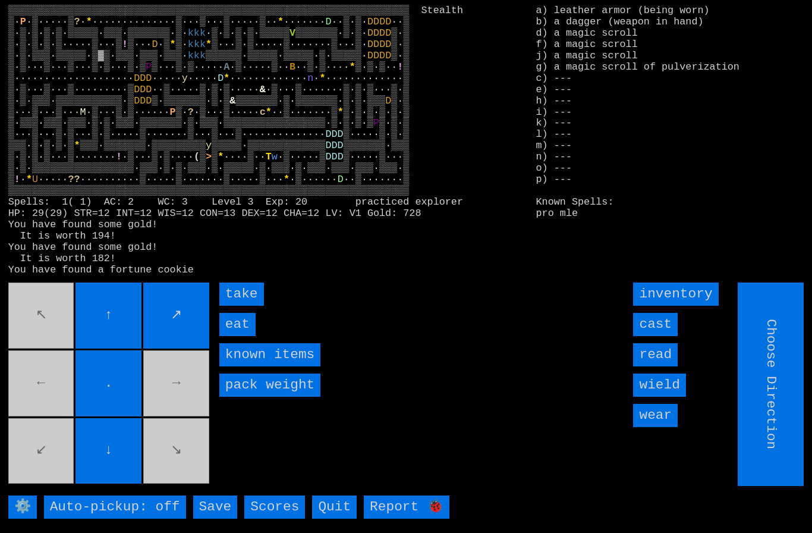
type input "Hold to Run"
click at [234, 336] on input "eat" at bounding box center [237, 324] width 36 height 23
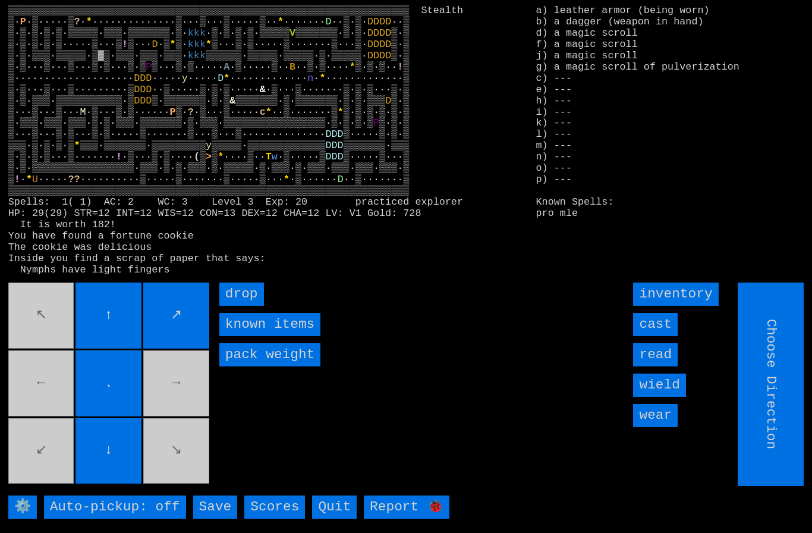
type input "Hold to Run"
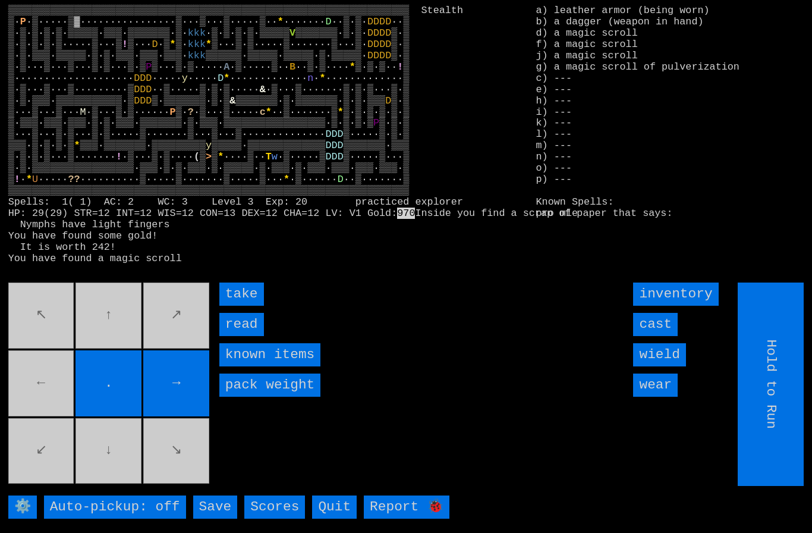
click at [236, 306] on input "take" at bounding box center [241, 293] width 45 height 23
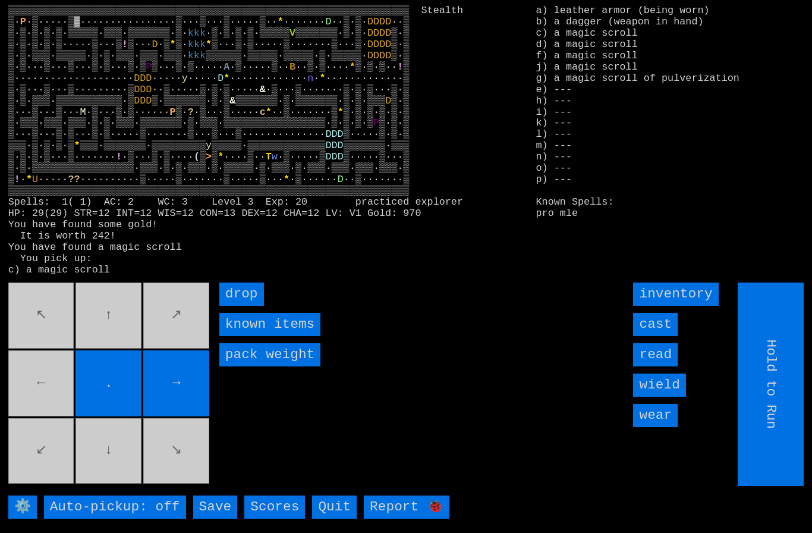
type input "Choose Direction"
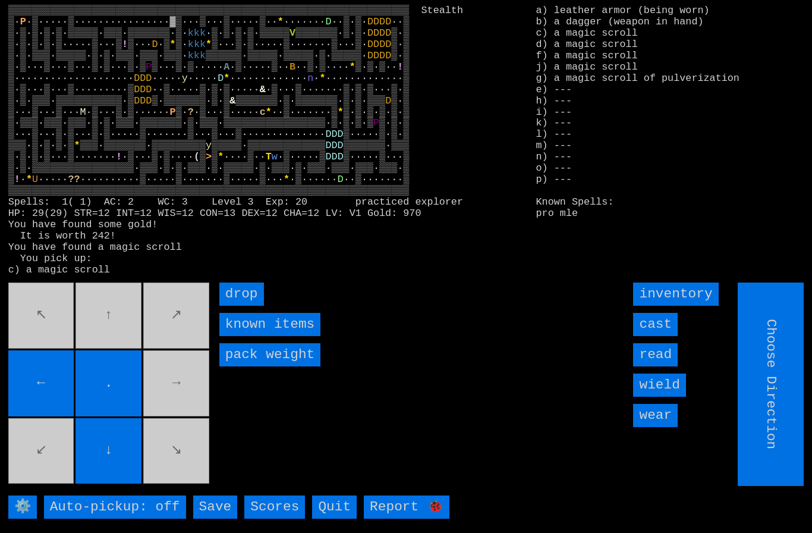
type input "Hold to Run"
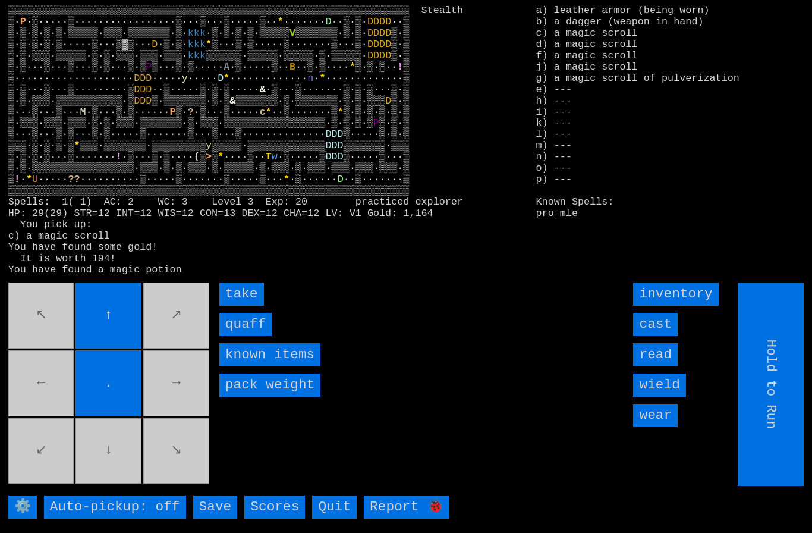
click at [239, 306] on input "take" at bounding box center [241, 293] width 45 height 23
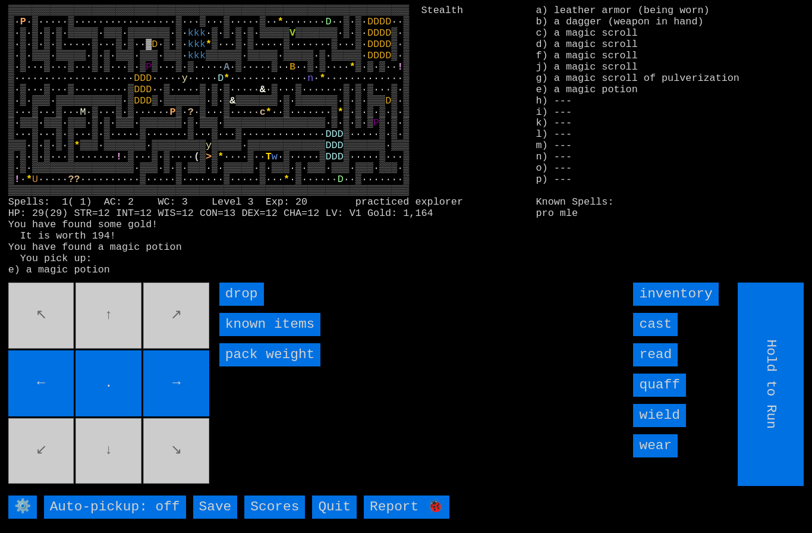
click at [667, 366] on input "read" at bounding box center [655, 354] width 45 height 23
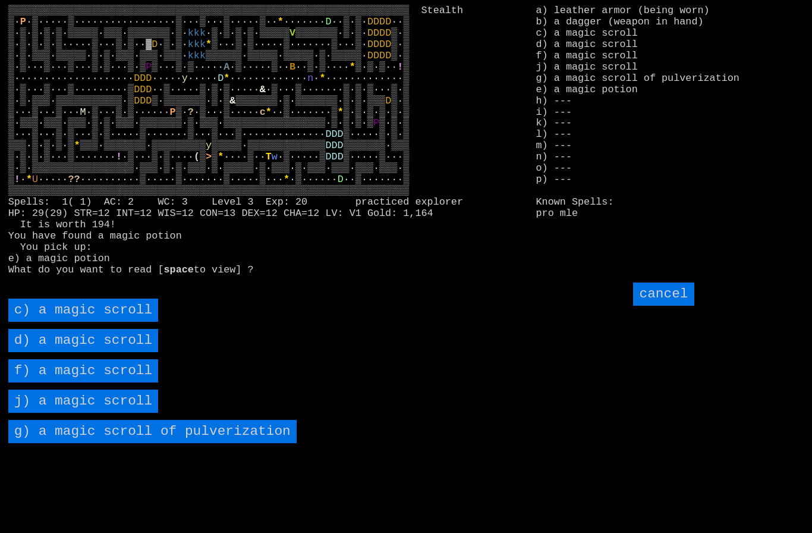
click at [108, 443] on pulverization "g) a magic scroll of pulverization" at bounding box center [152, 431] width 288 height 23
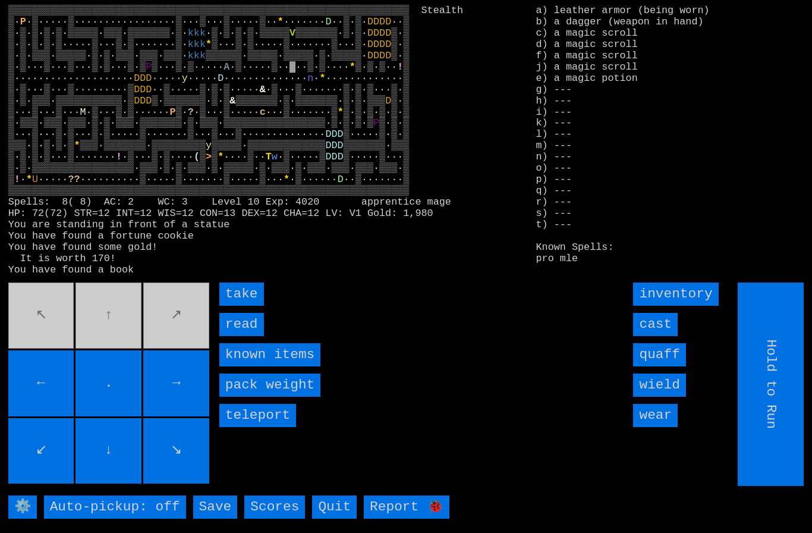
click at [233, 336] on input "read" at bounding box center [241, 324] width 45 height 23
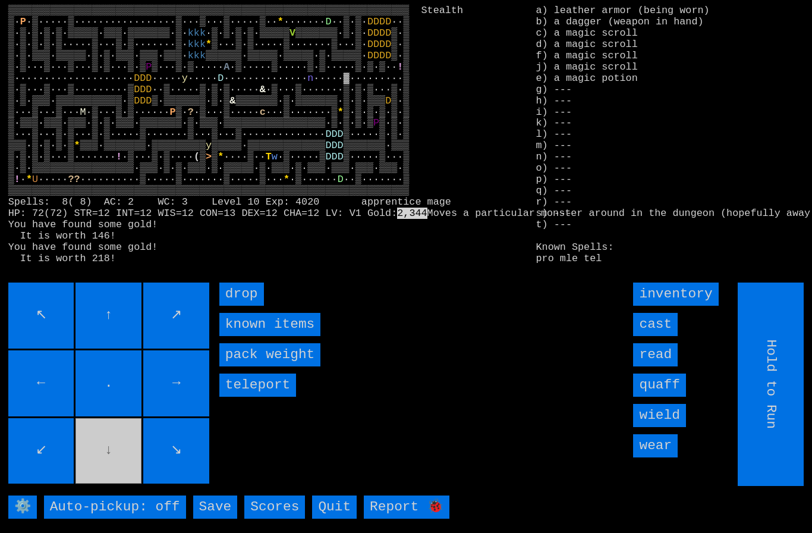
click at [73, 456] on input "↙" at bounding box center [41, 451] width 66 height 66
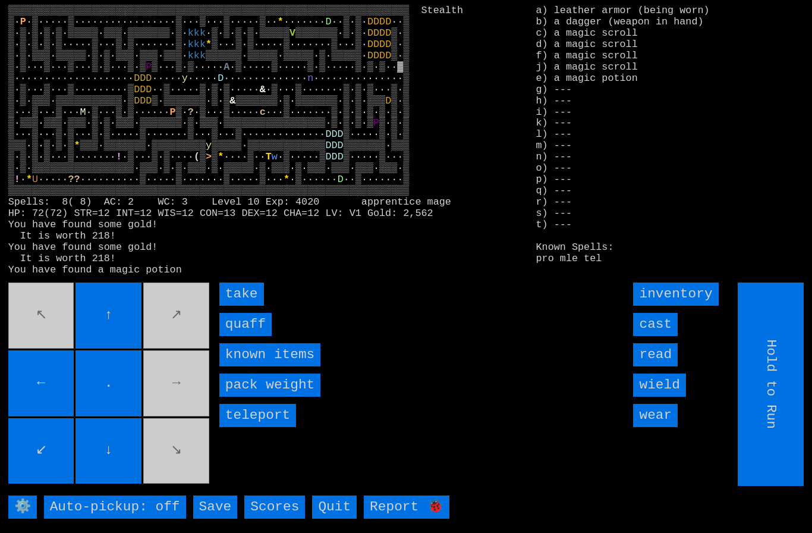
click at [238, 306] on input "take" at bounding box center [241, 293] width 45 height 23
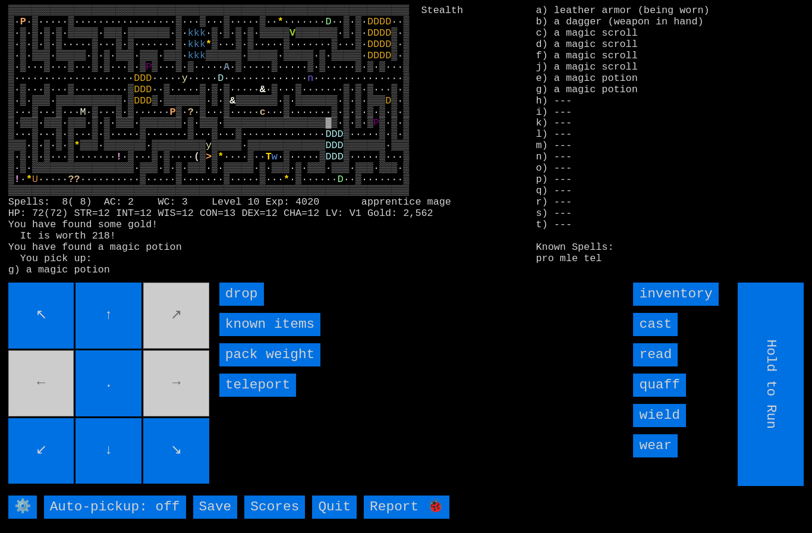
click at [662, 336] on input "cast" at bounding box center [655, 324] width 45 height 23
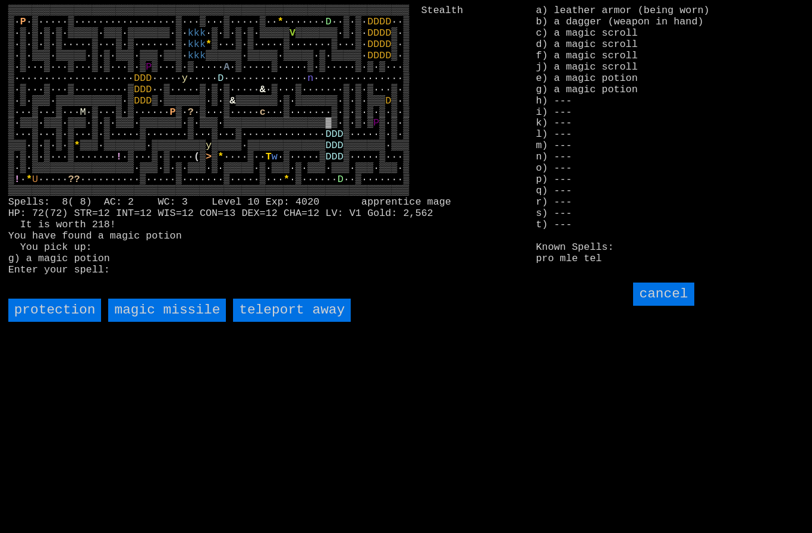
click at [305, 322] on away "teleport away" at bounding box center [292, 310] width 118 height 23
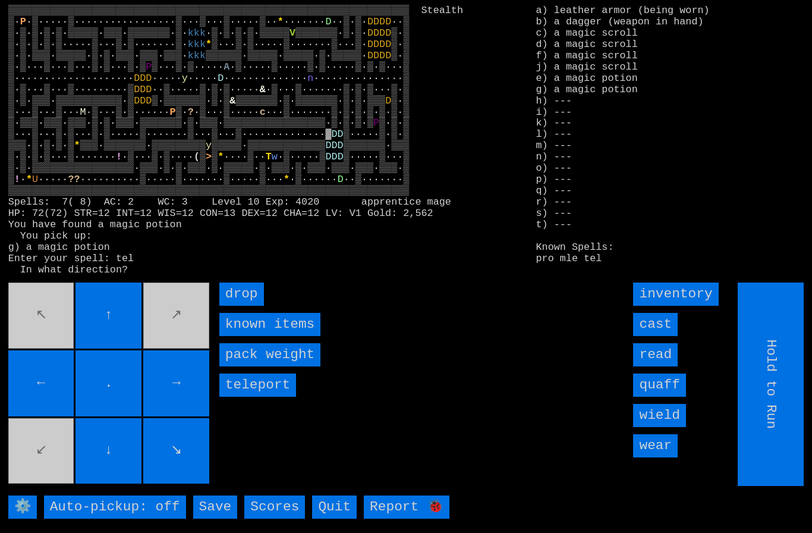
click at [667, 336] on input "cast" at bounding box center [655, 324] width 45 height 23
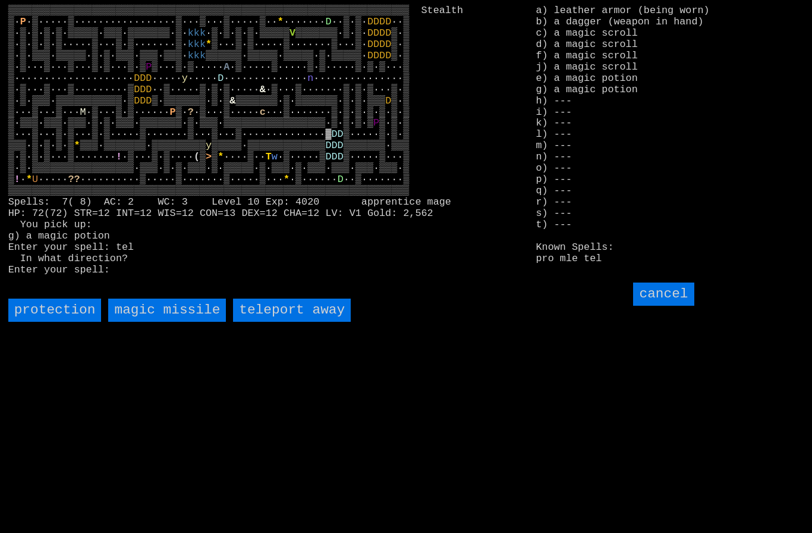
click at [318, 322] on away "teleport away" at bounding box center [292, 310] width 118 height 23
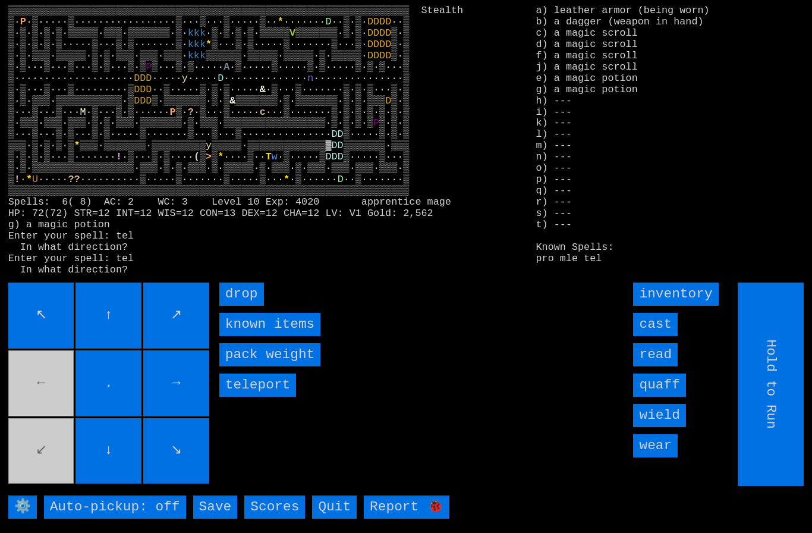
click at [663, 336] on input "cast" at bounding box center [655, 324] width 45 height 23
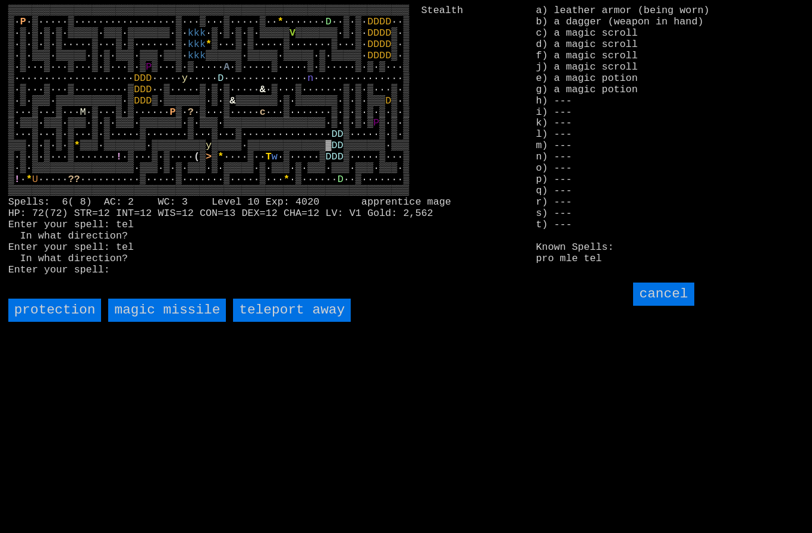
click at [312, 322] on away "teleport away" at bounding box center [292, 310] width 118 height 23
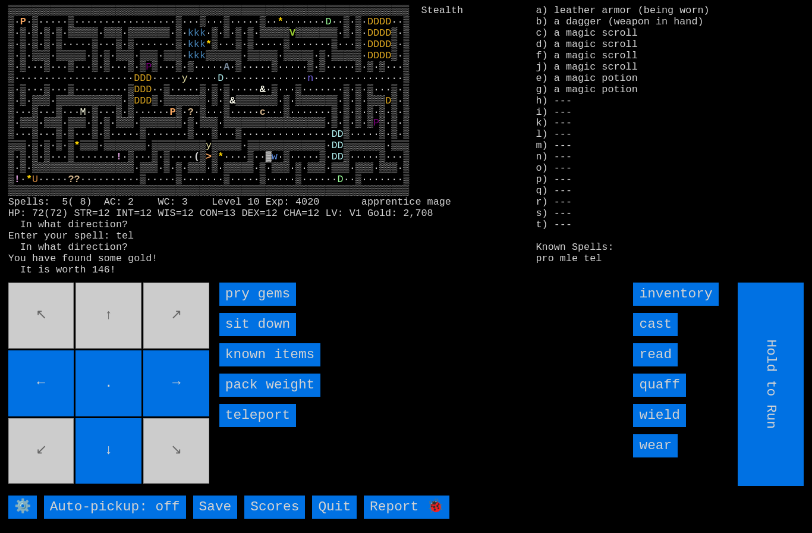
click at [264, 306] on gems "pry gems" at bounding box center [257, 293] width 77 height 23
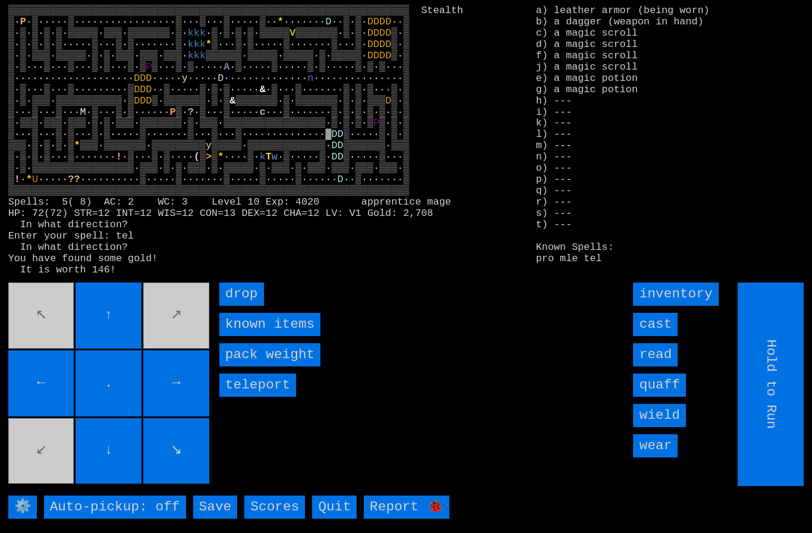
type input "Choose Direction"
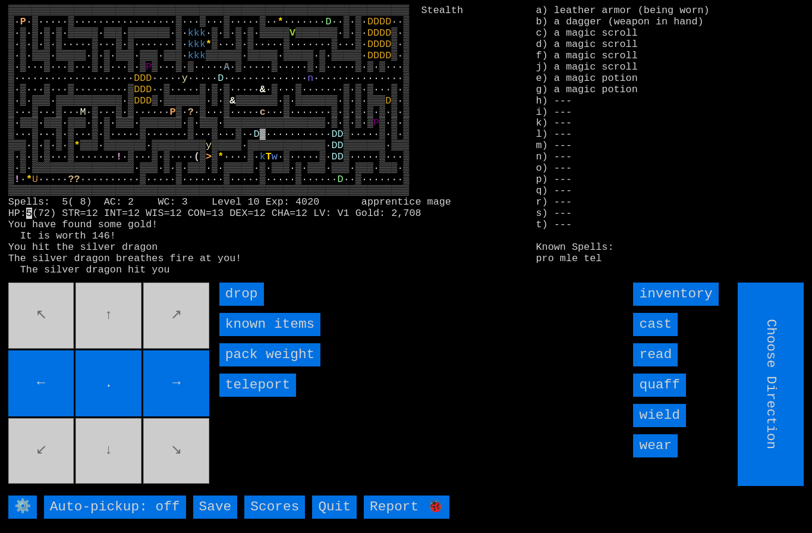
type input "Hold to Run"
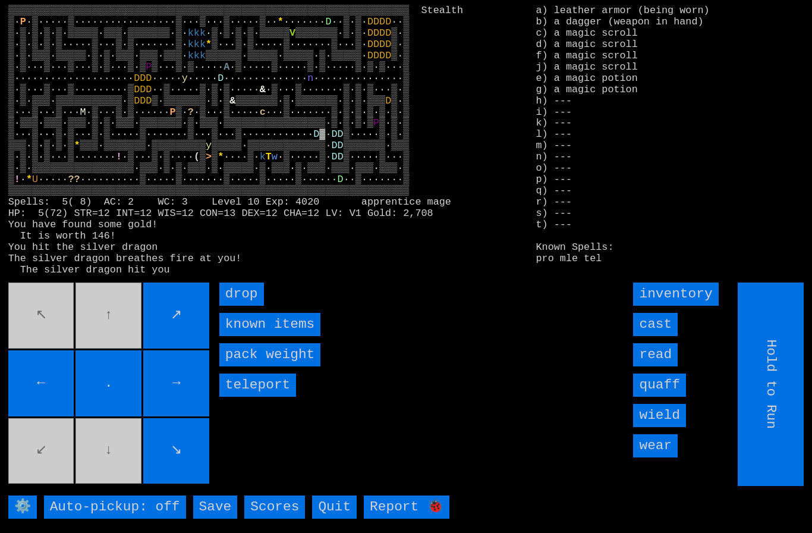
click at [661, 336] on input "cast" at bounding box center [655, 324] width 45 height 23
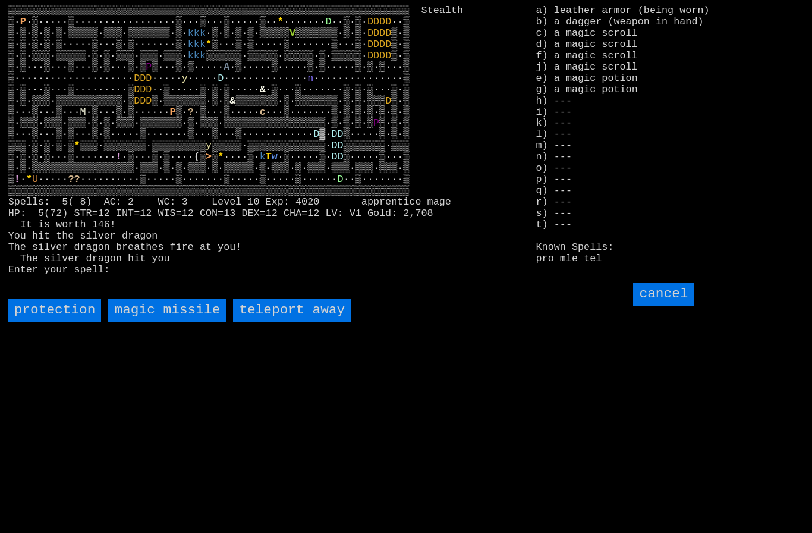
click at [271, 322] on away "teleport away" at bounding box center [292, 310] width 118 height 23
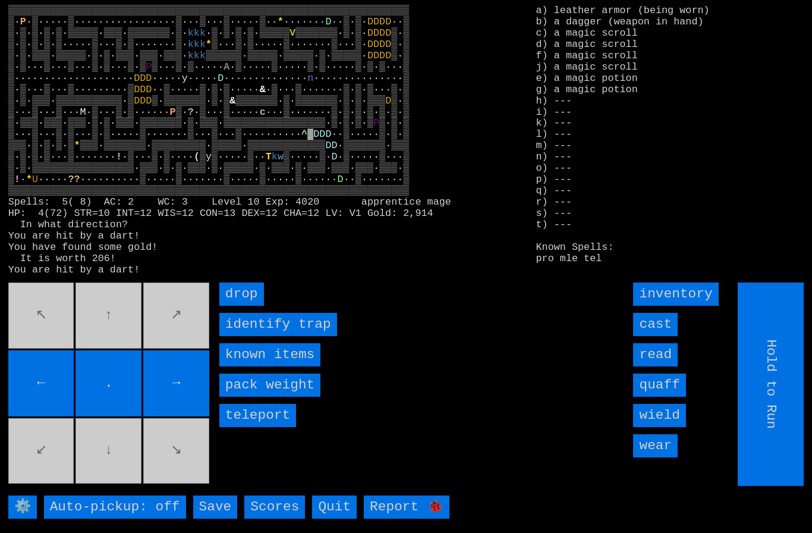
click at [656, 336] on input "cast" at bounding box center [655, 324] width 45 height 23
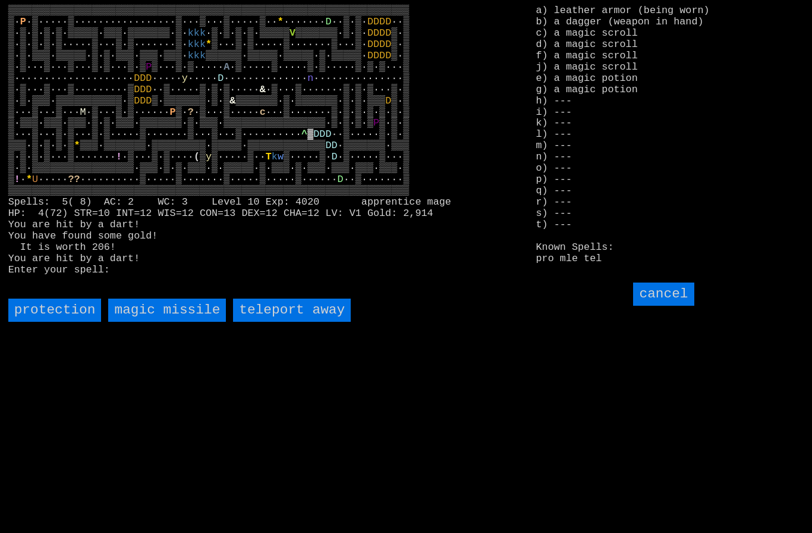
click at [305, 322] on away "teleport away" at bounding box center [292, 310] width 118 height 23
